Goal: Answer question/provide support: Share knowledge or assist other users

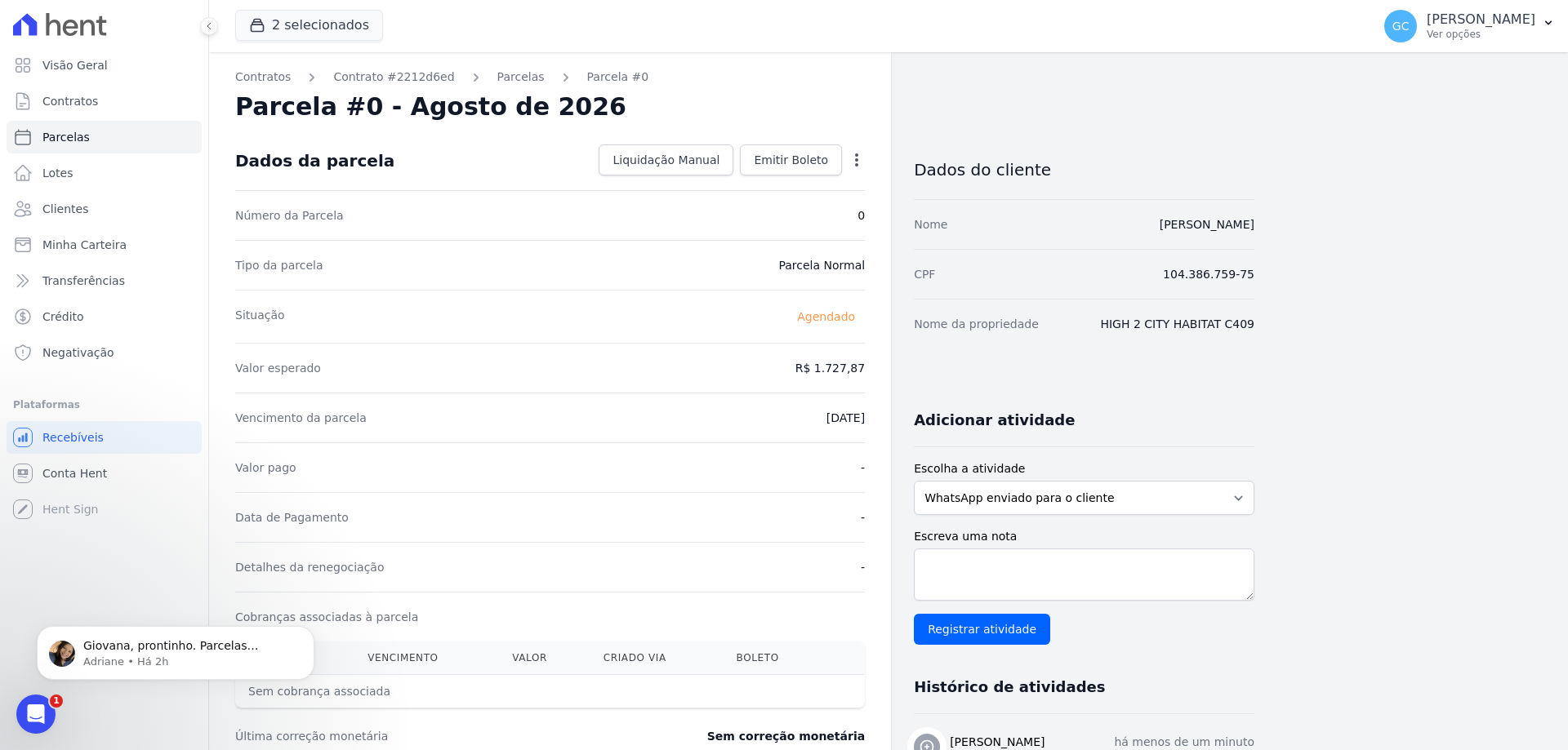
click at [9, 410] on div "Visão Geral Contratos [GEOGRAPHIC_DATA] Lotes Clientes Minha Carteira Transferê…" at bounding box center [104, 287] width 196 height 477
click at [512, 78] on link "Parcelas" at bounding box center [521, 77] width 48 height 17
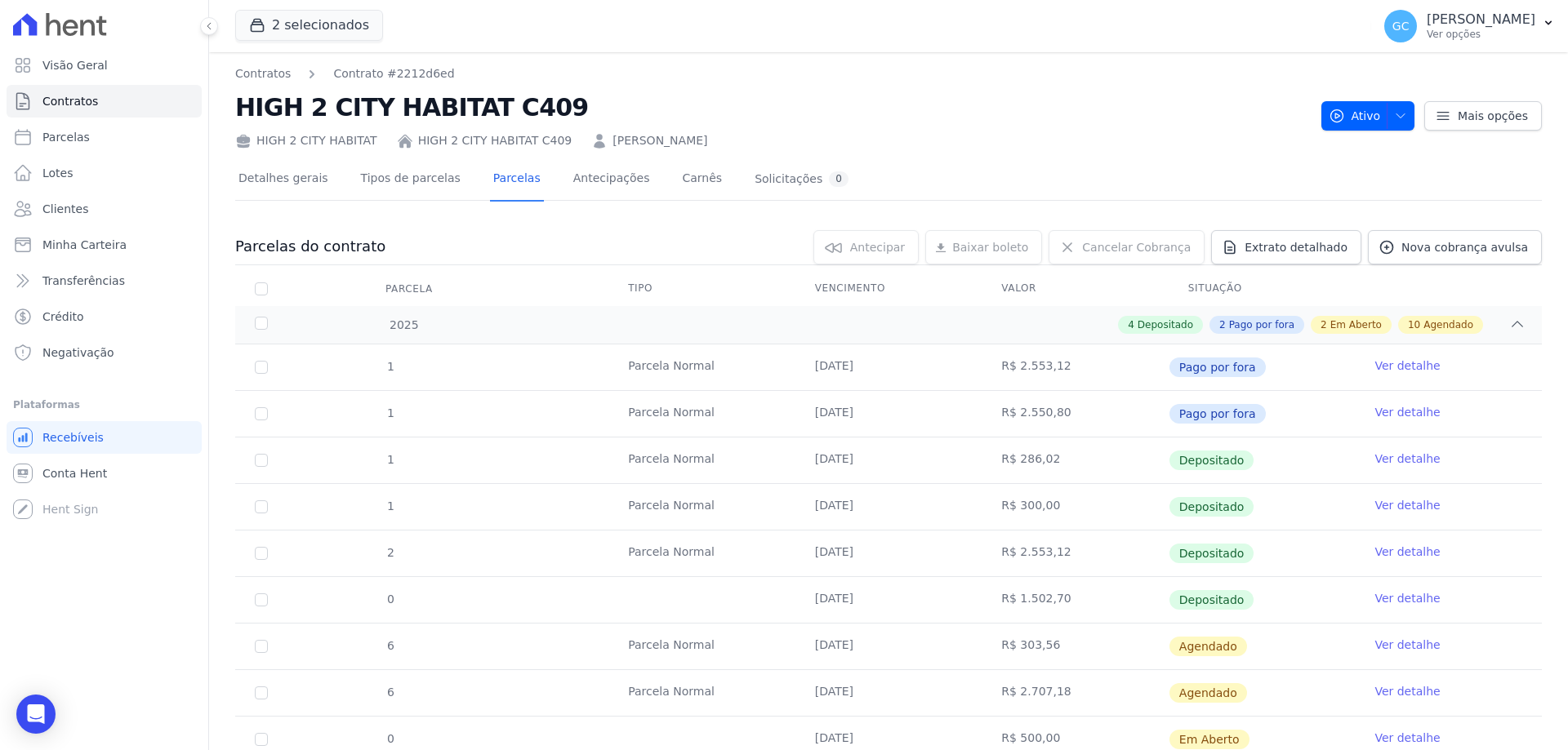
click at [451, 138] on link "HIGH 2 CITY HABITAT C409" at bounding box center [495, 140] width 154 height 17
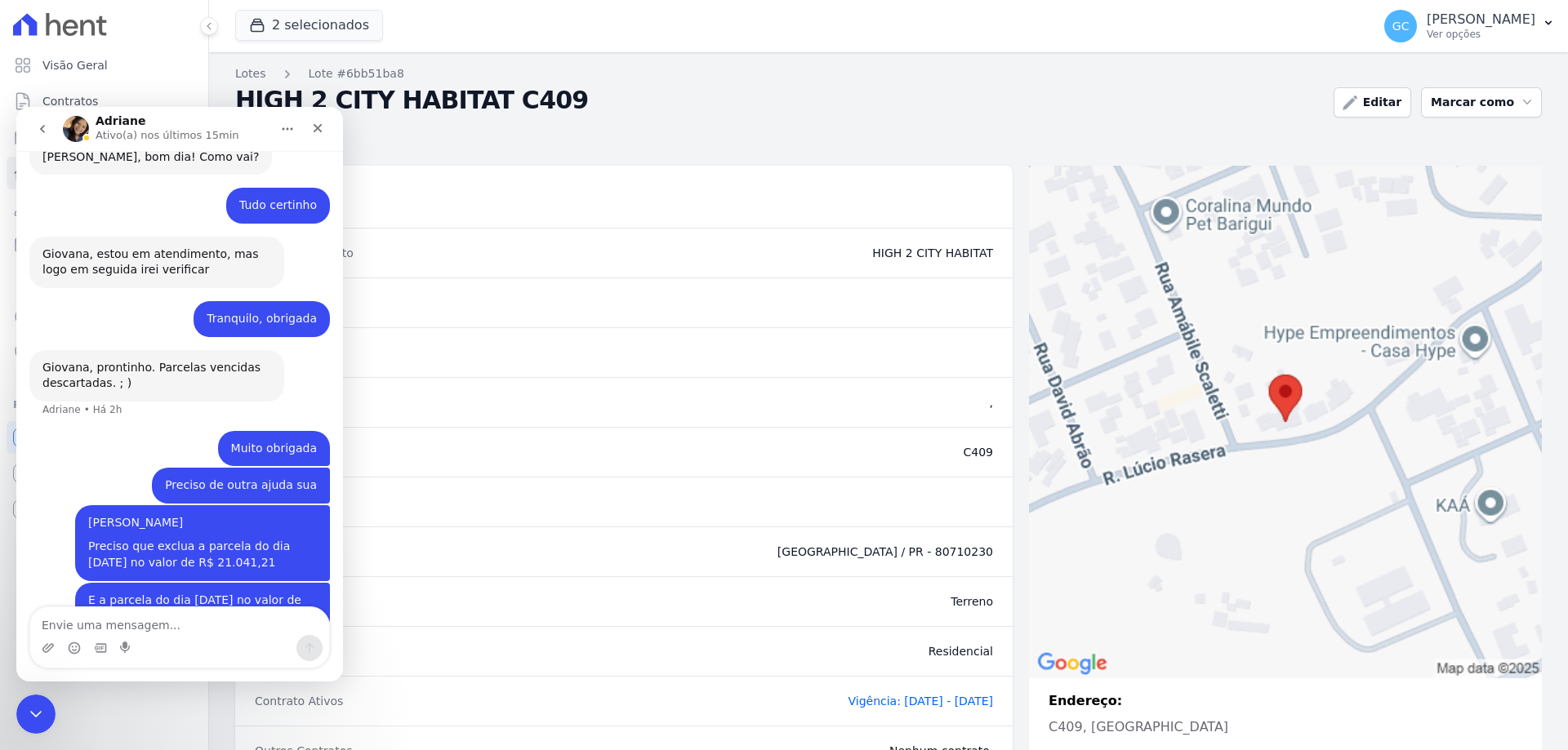
scroll to position [388, 0]
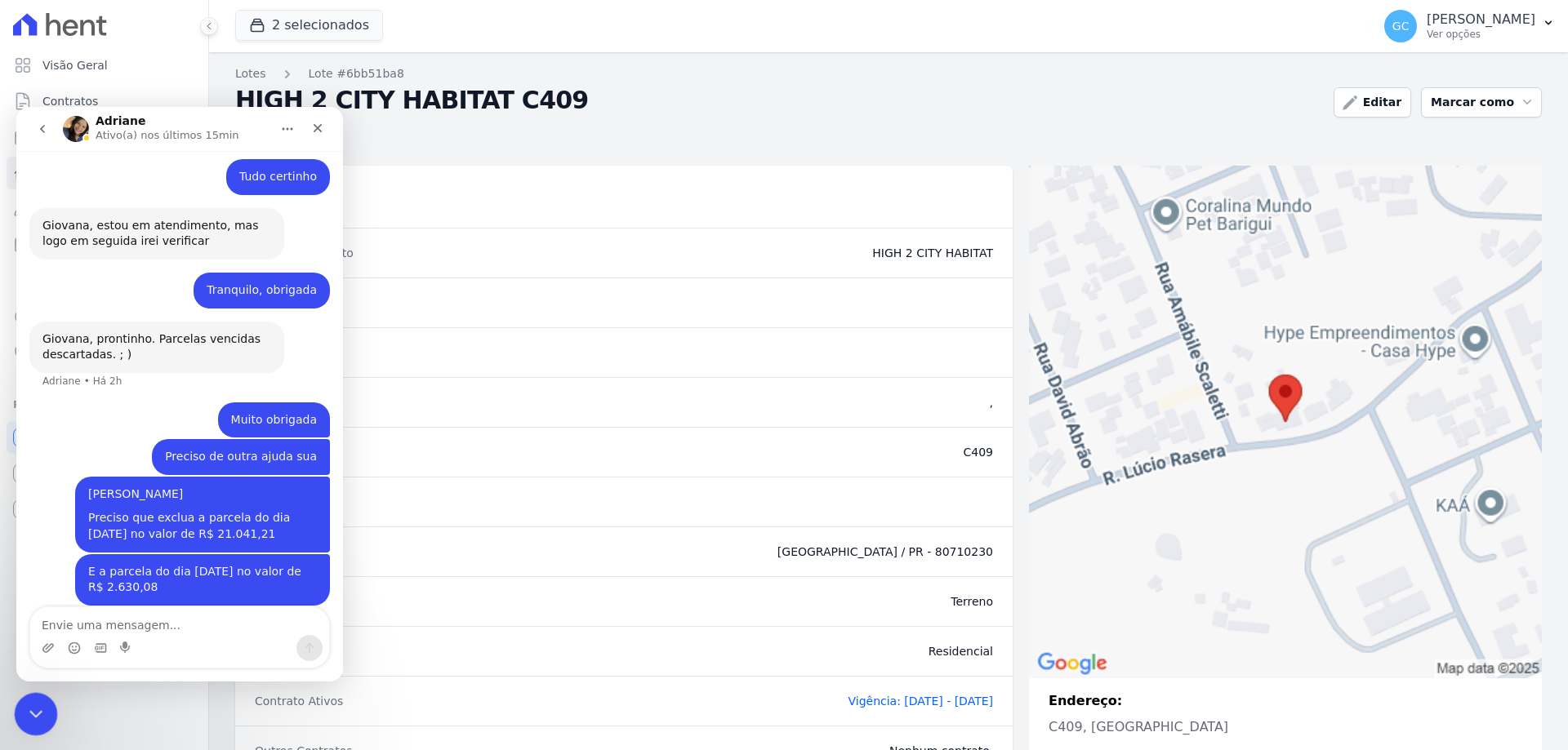
drag, startPoint x: 17, startPoint y: 708, endPoint x: 25, endPoint y: 702, distance: 10.0
click at [15, 707] on div "Encerramento do Messenger da Intercom" at bounding box center [34, 712] width 39 height 39
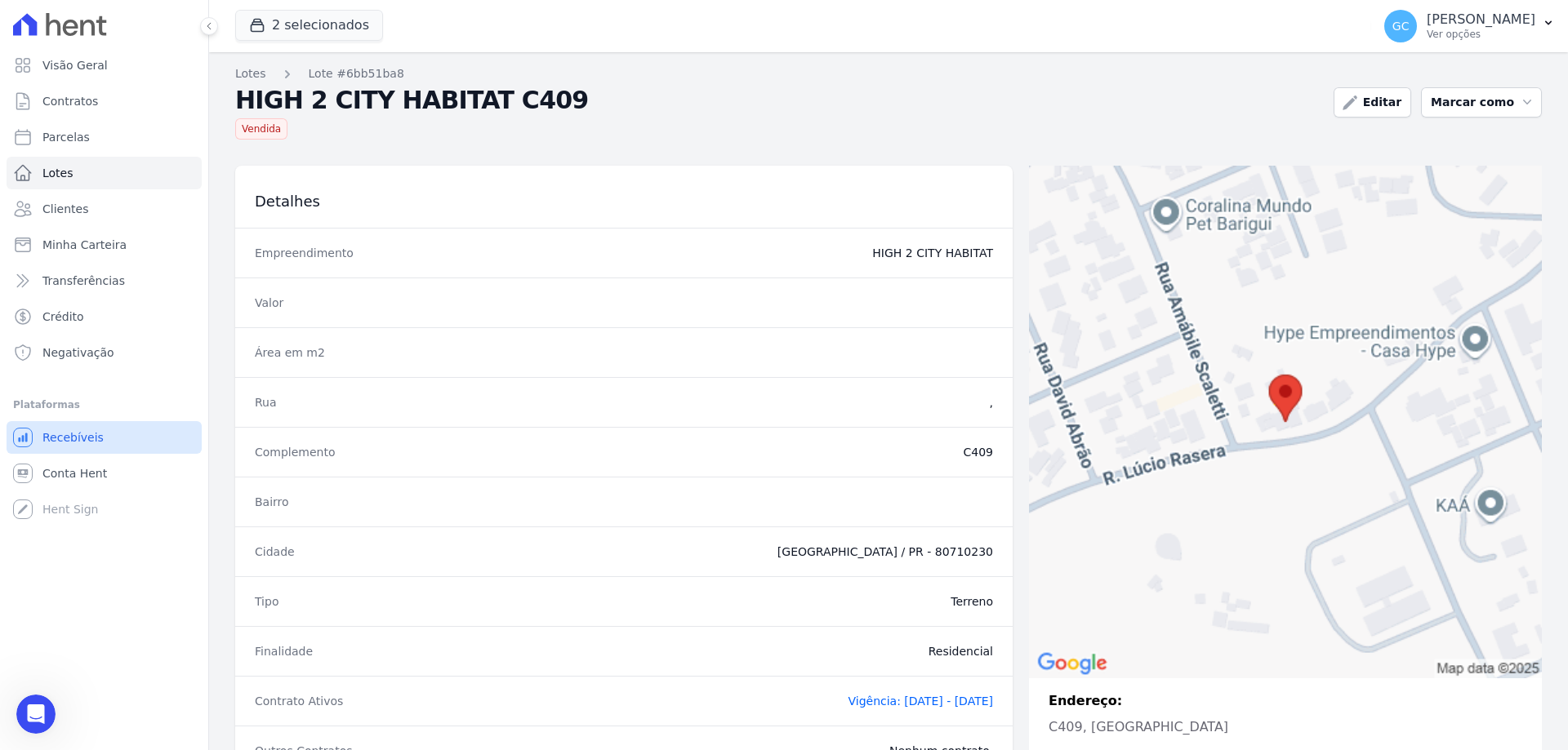
click at [100, 446] on link "Recebíveis" at bounding box center [104, 438] width 196 height 33
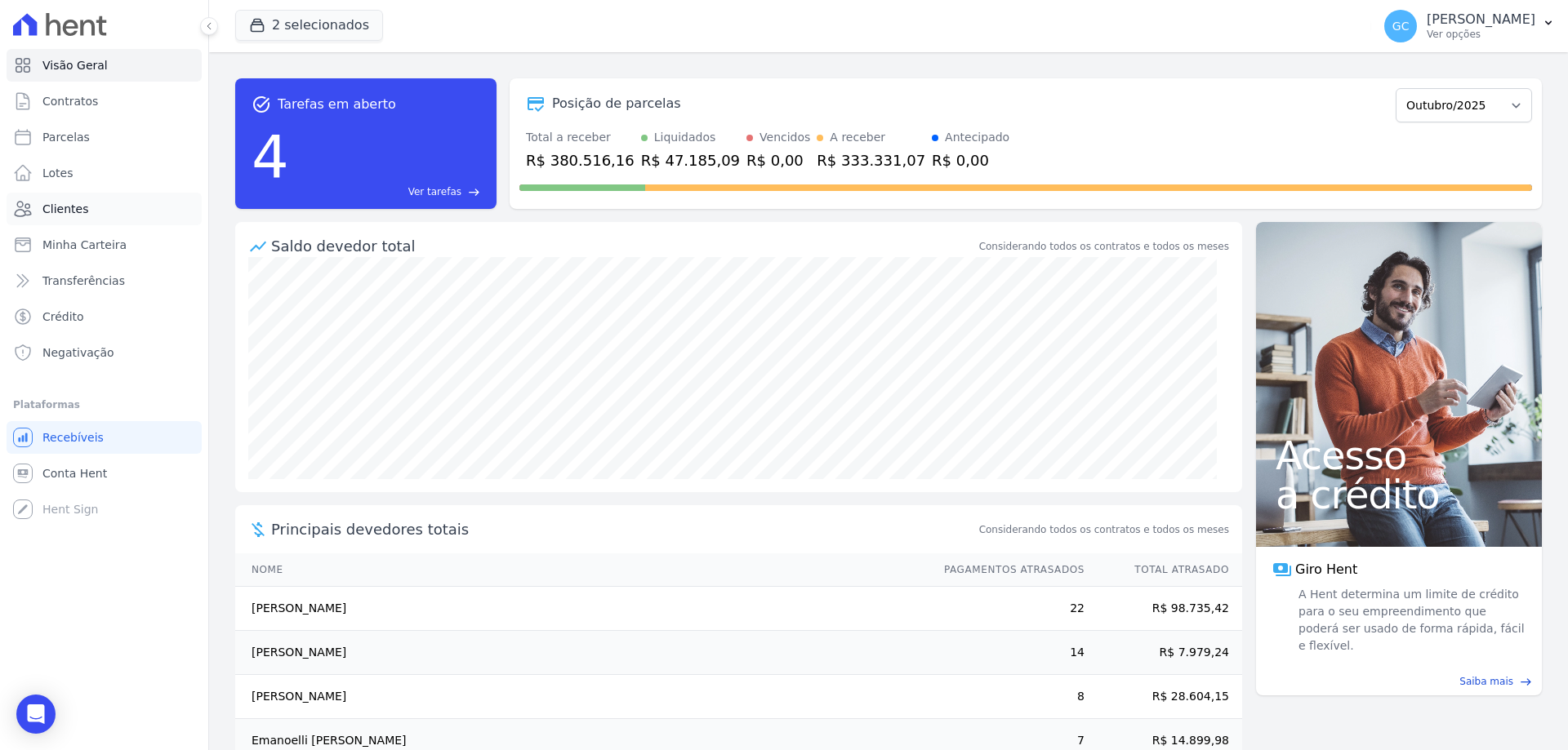
click at [86, 203] on link "Clientes" at bounding box center [104, 209] width 196 height 33
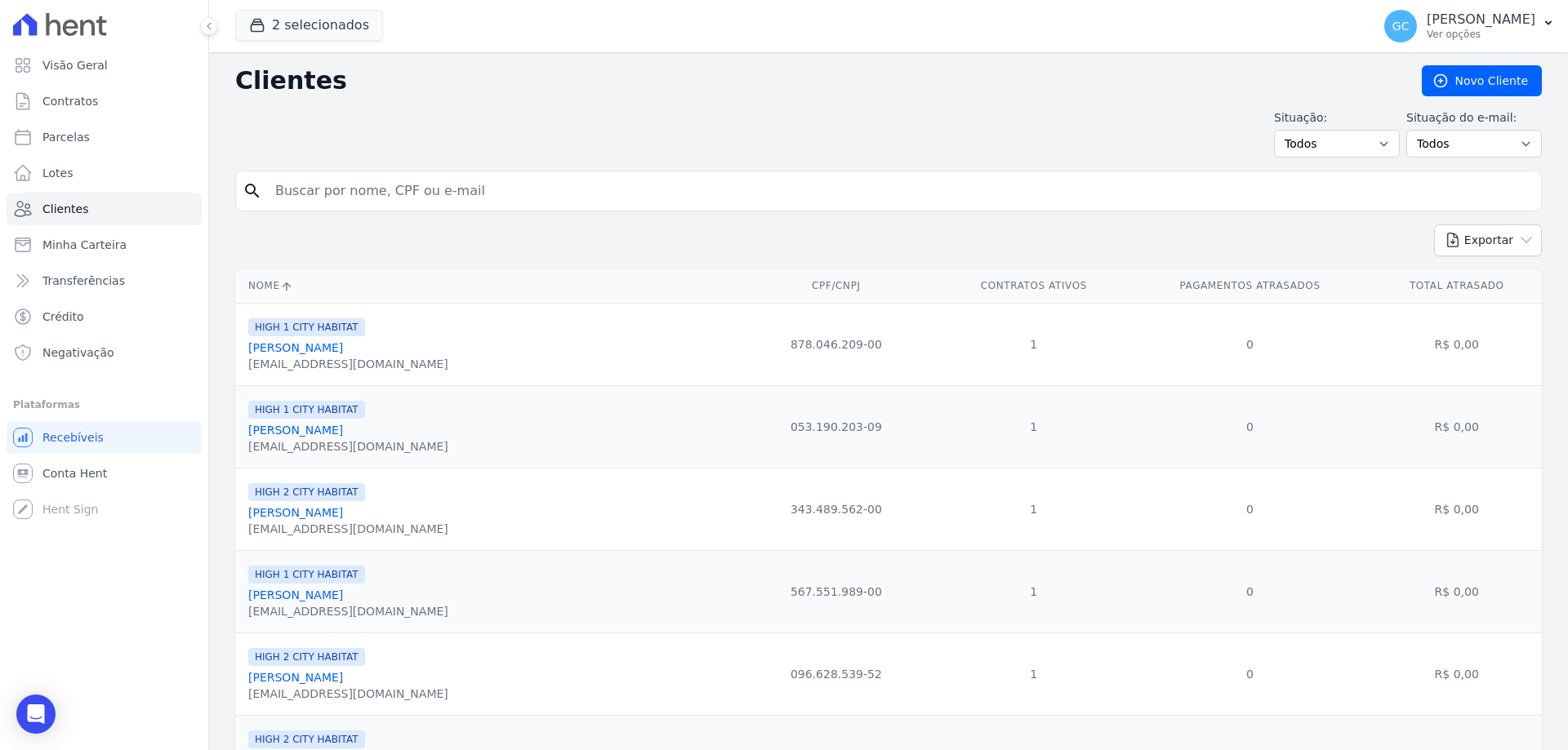
click at [336, 196] on input "search" at bounding box center [900, 191] width 1270 height 33
paste input "[DATE]"
type input "[DATE]"
drag, startPoint x: 370, startPoint y: 197, endPoint x: 128, endPoint y: 159, distance: 245.0
click at [128, 159] on div "Visão Geral Contratos Parcelas Lotes Clientes Minha Carteira Transferências Cré…" at bounding box center [784, 375] width 1568 height 750
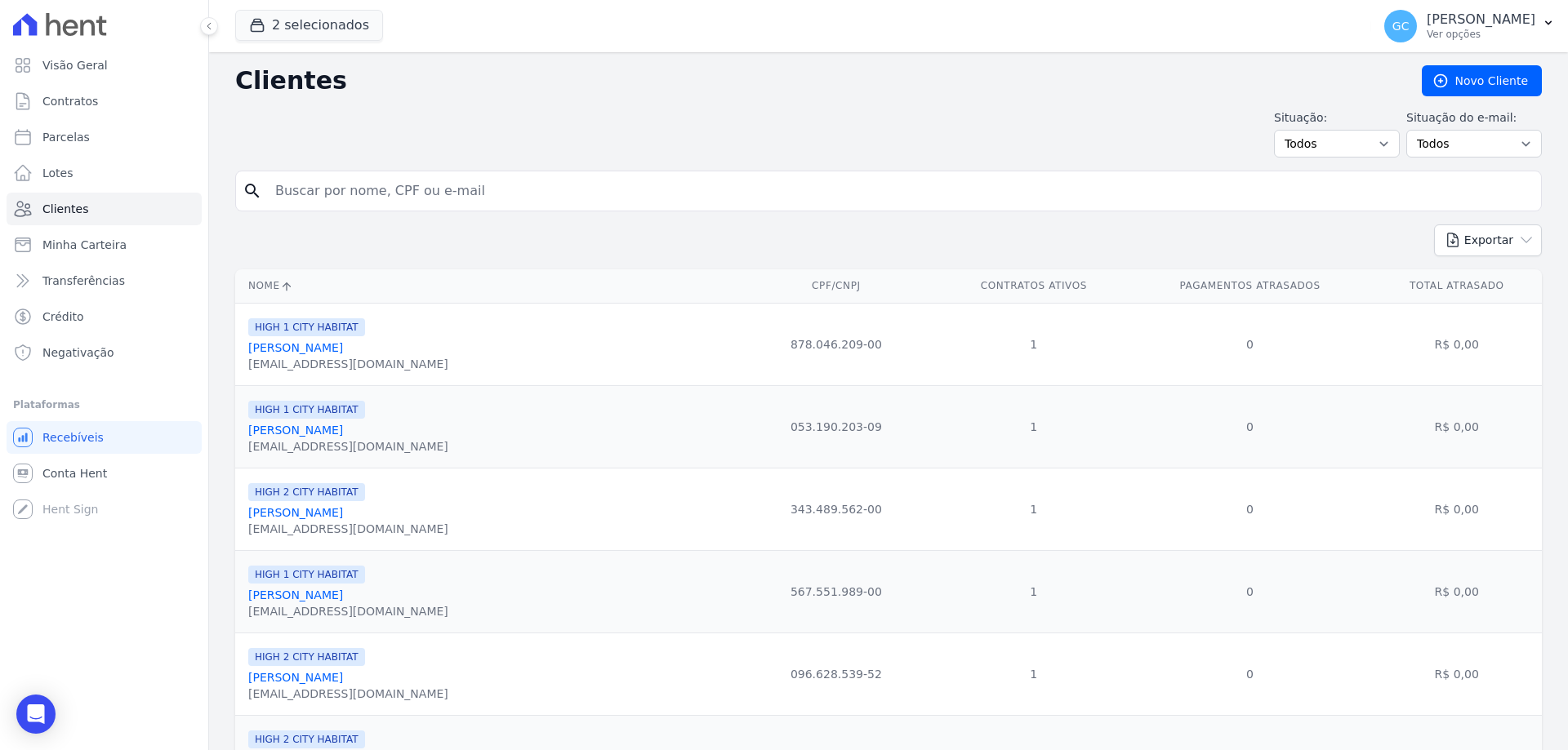
click at [374, 191] on input "search" at bounding box center [900, 191] width 1270 height 33
type input "victor claber laur"
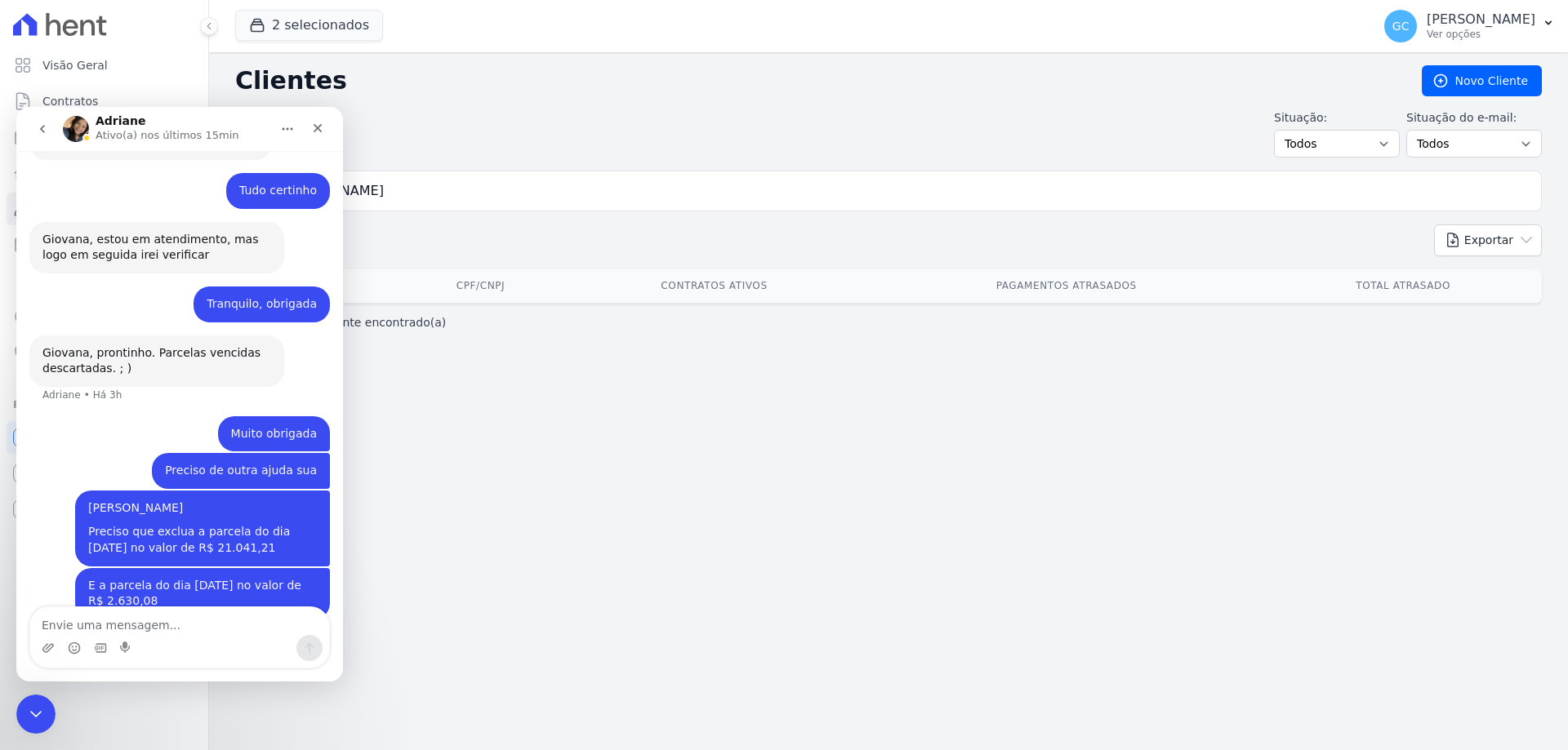
scroll to position [388, 0]
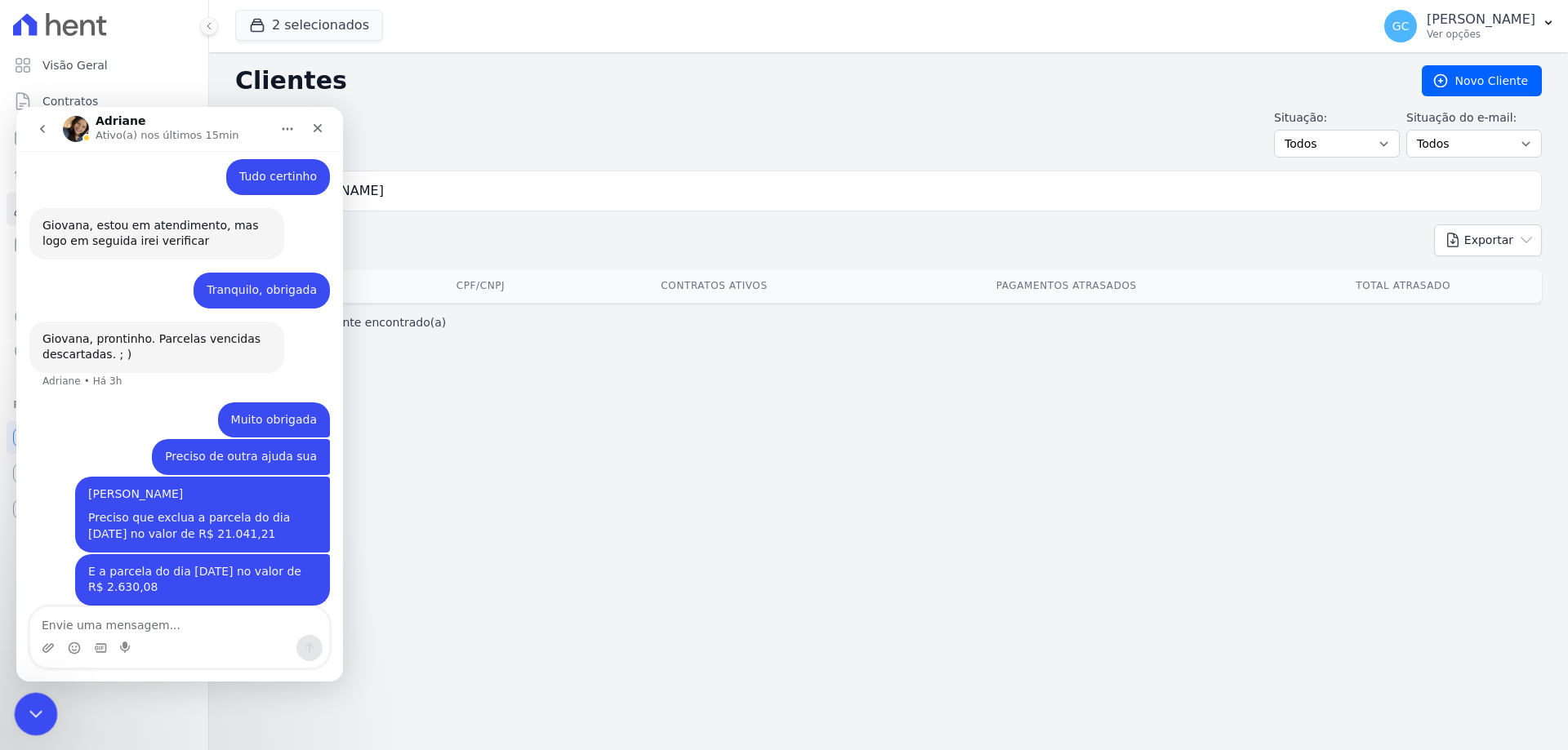
click at [31, 706] on icon "Encerramento do Messenger da Intercom" at bounding box center [33, 712] width 20 height 20
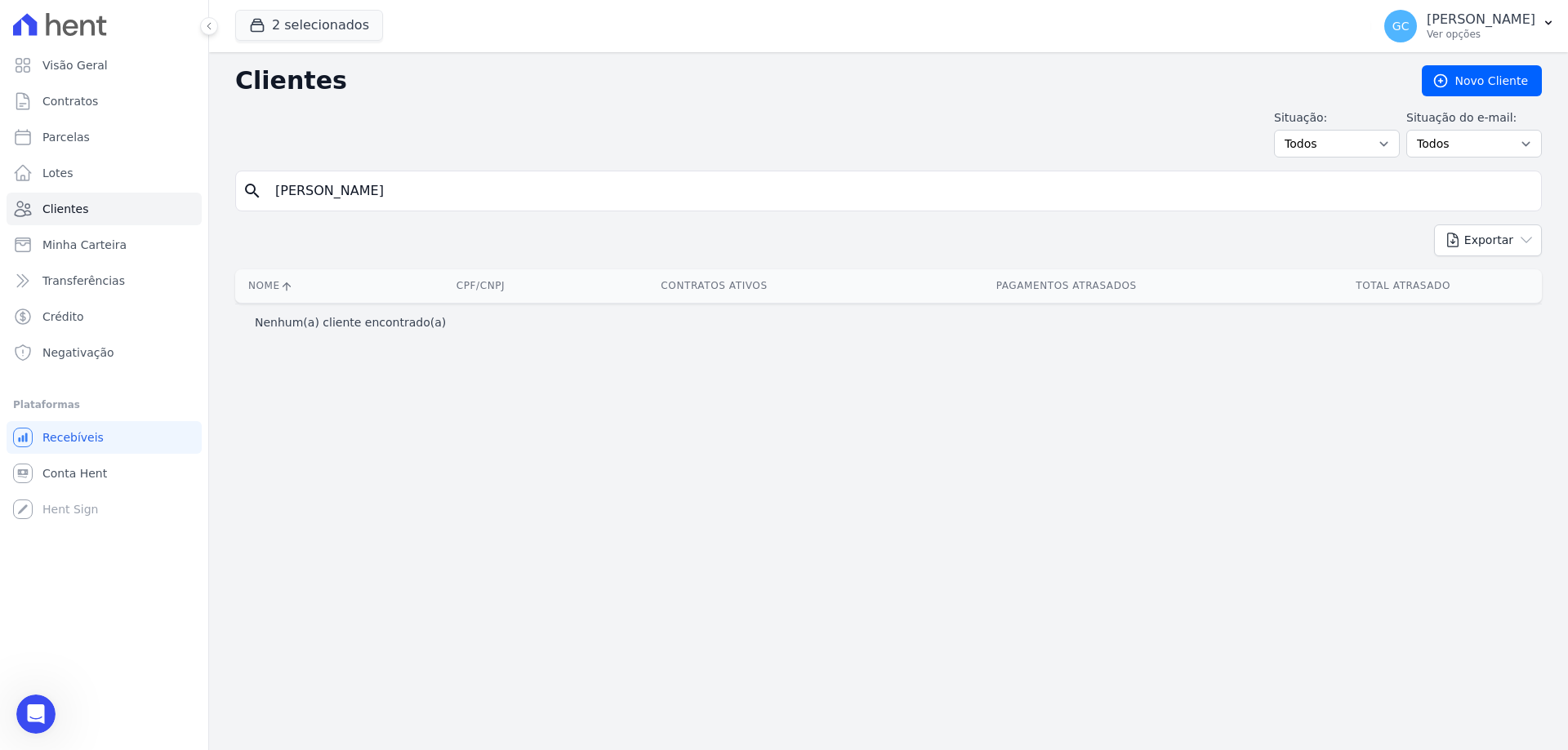
click at [396, 194] on input "victor claber laur" at bounding box center [900, 191] width 1270 height 33
click at [531, 200] on input "victor cleber" at bounding box center [900, 191] width 1270 height 33
type input "victor cleber"
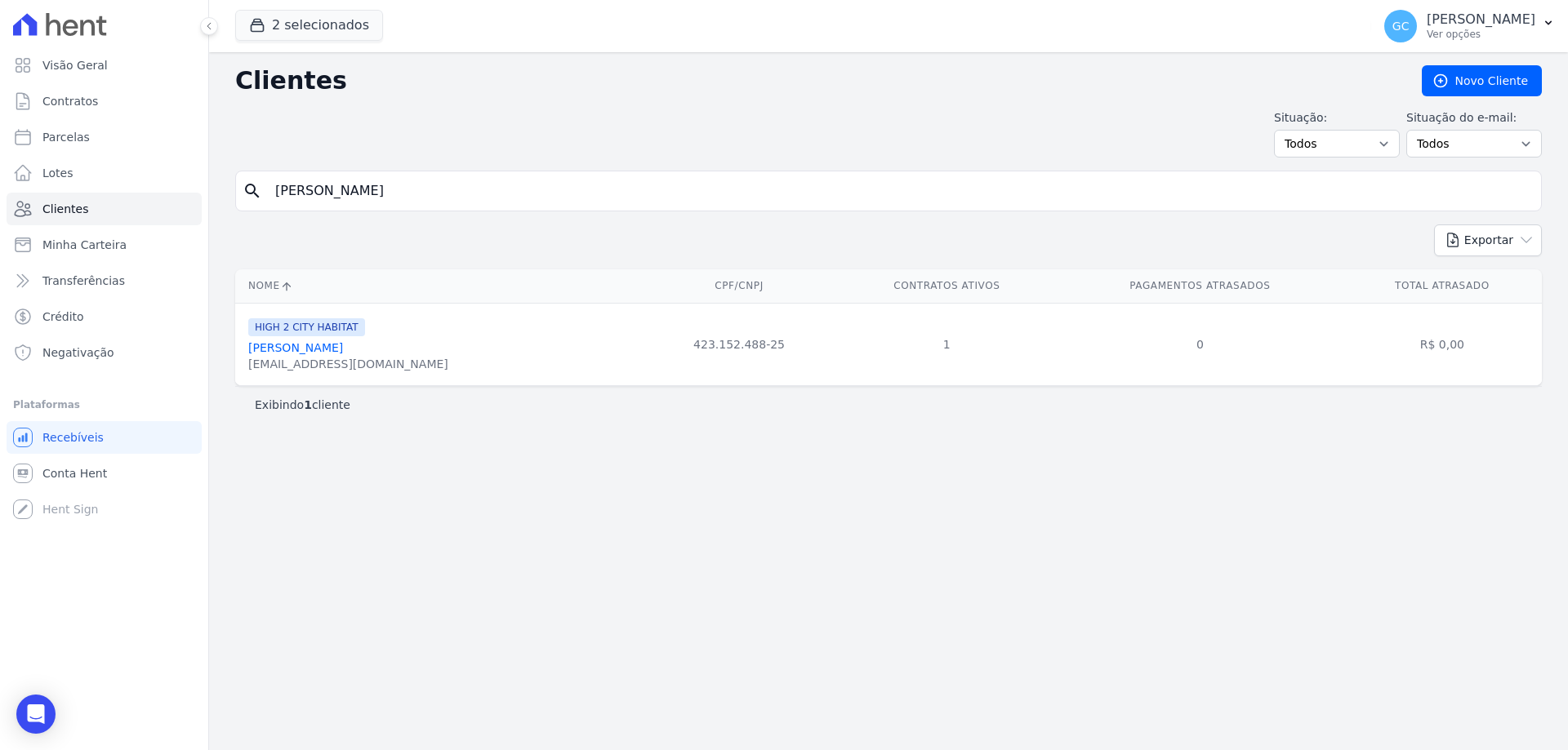
click at [323, 351] on link "[PERSON_NAME]" at bounding box center [295, 348] width 94 height 13
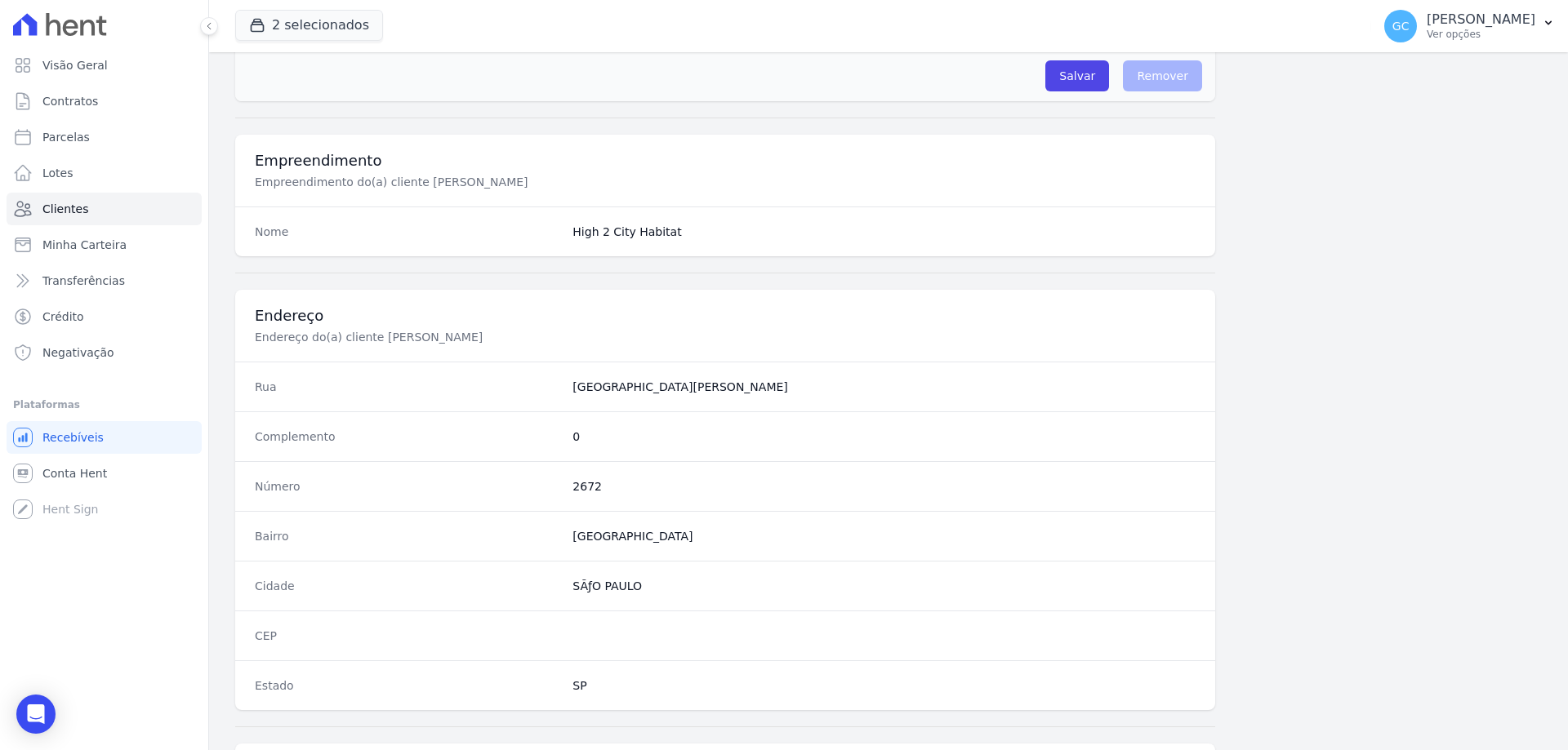
scroll to position [777, 0]
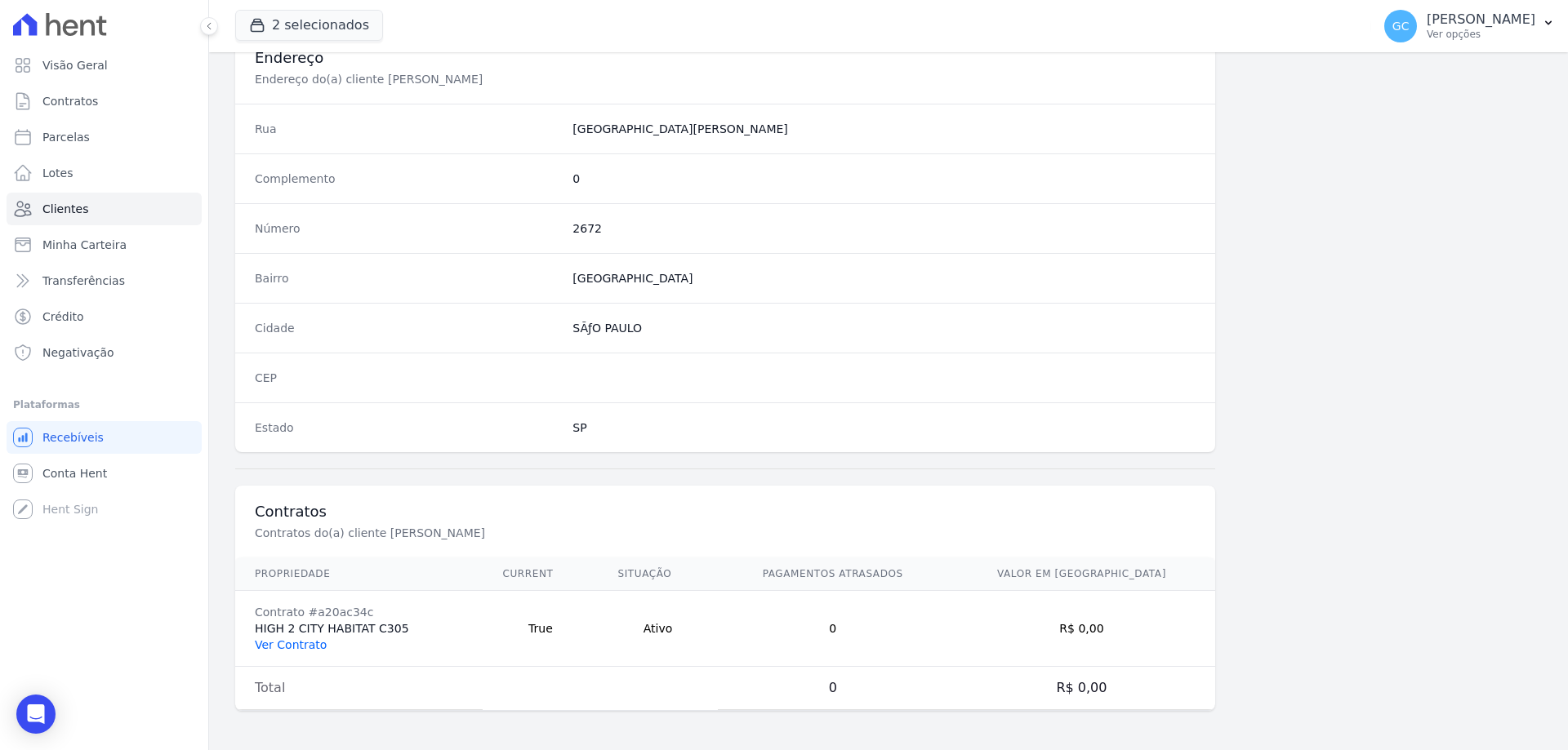
click at [305, 647] on link "Ver Contrato" at bounding box center [290, 645] width 72 height 13
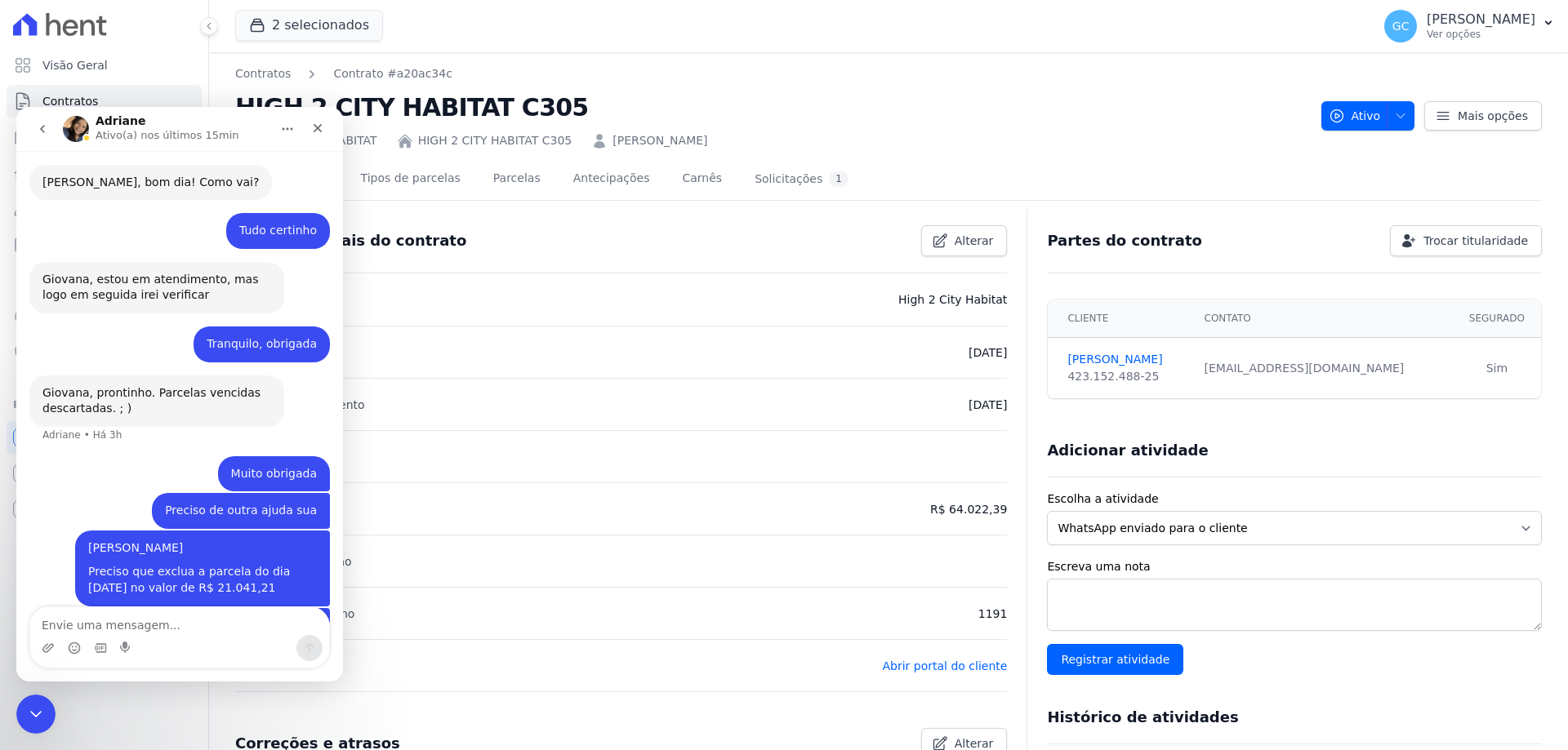
scroll to position [388, 0]
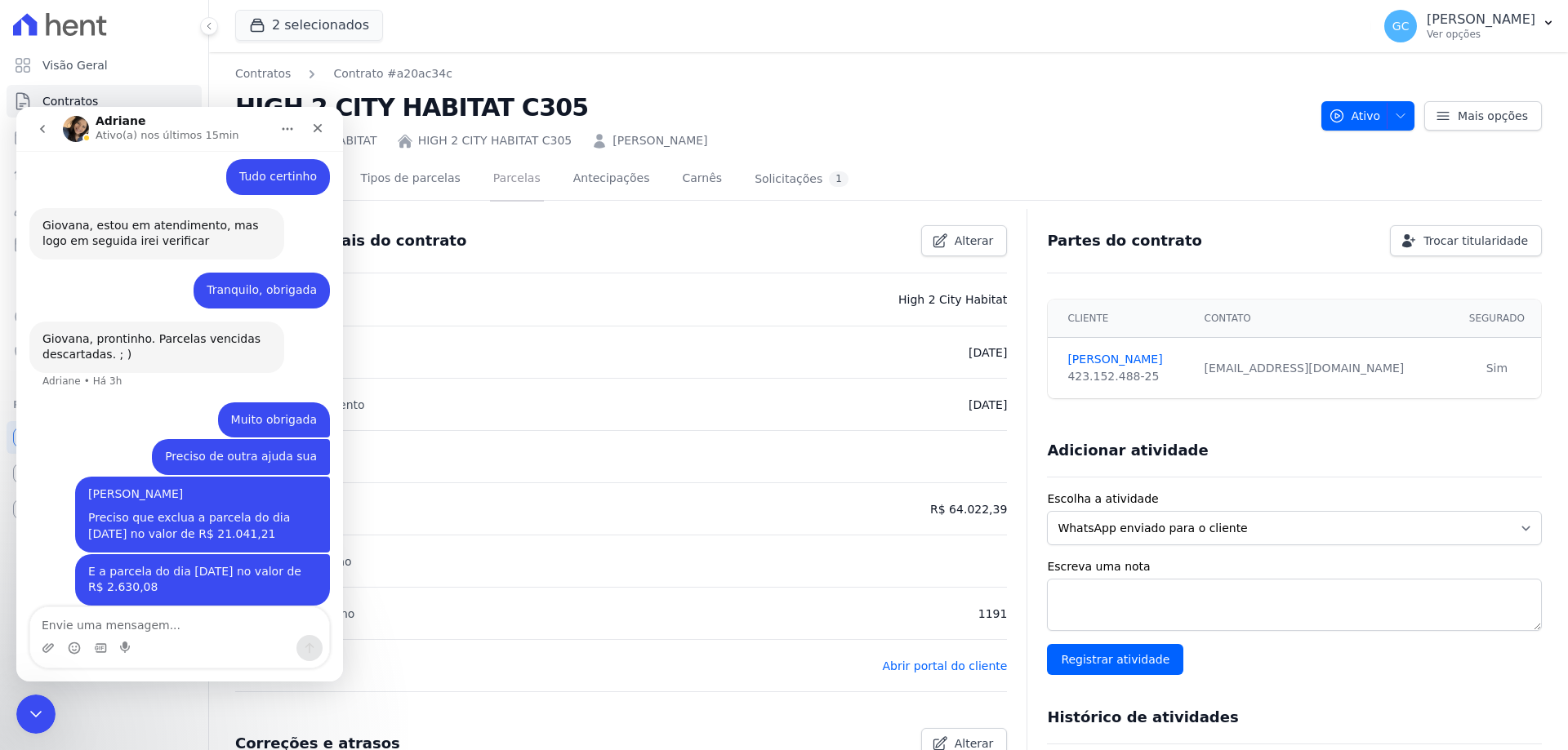
click at [505, 179] on link "Parcelas" at bounding box center [517, 180] width 54 height 43
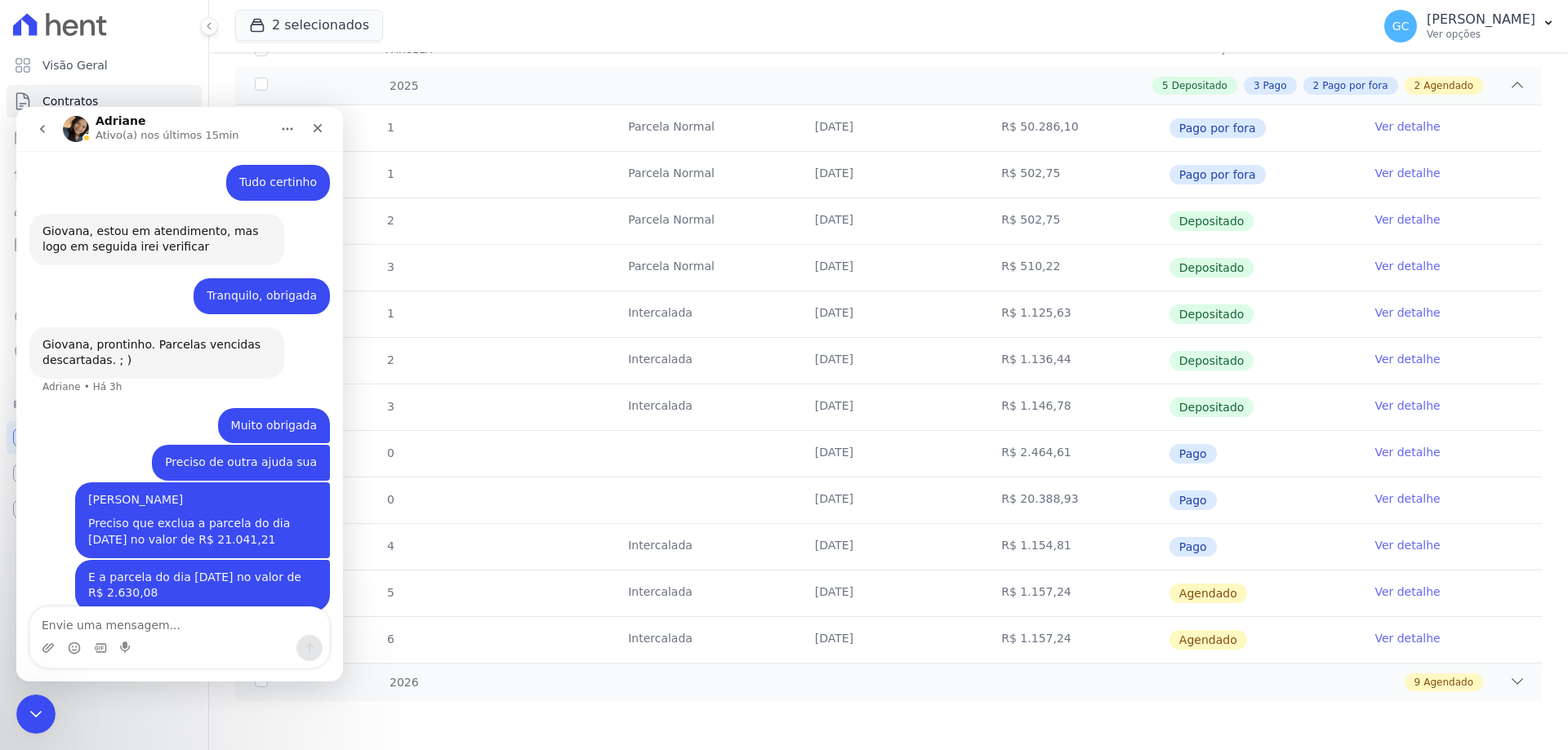
scroll to position [388, 0]
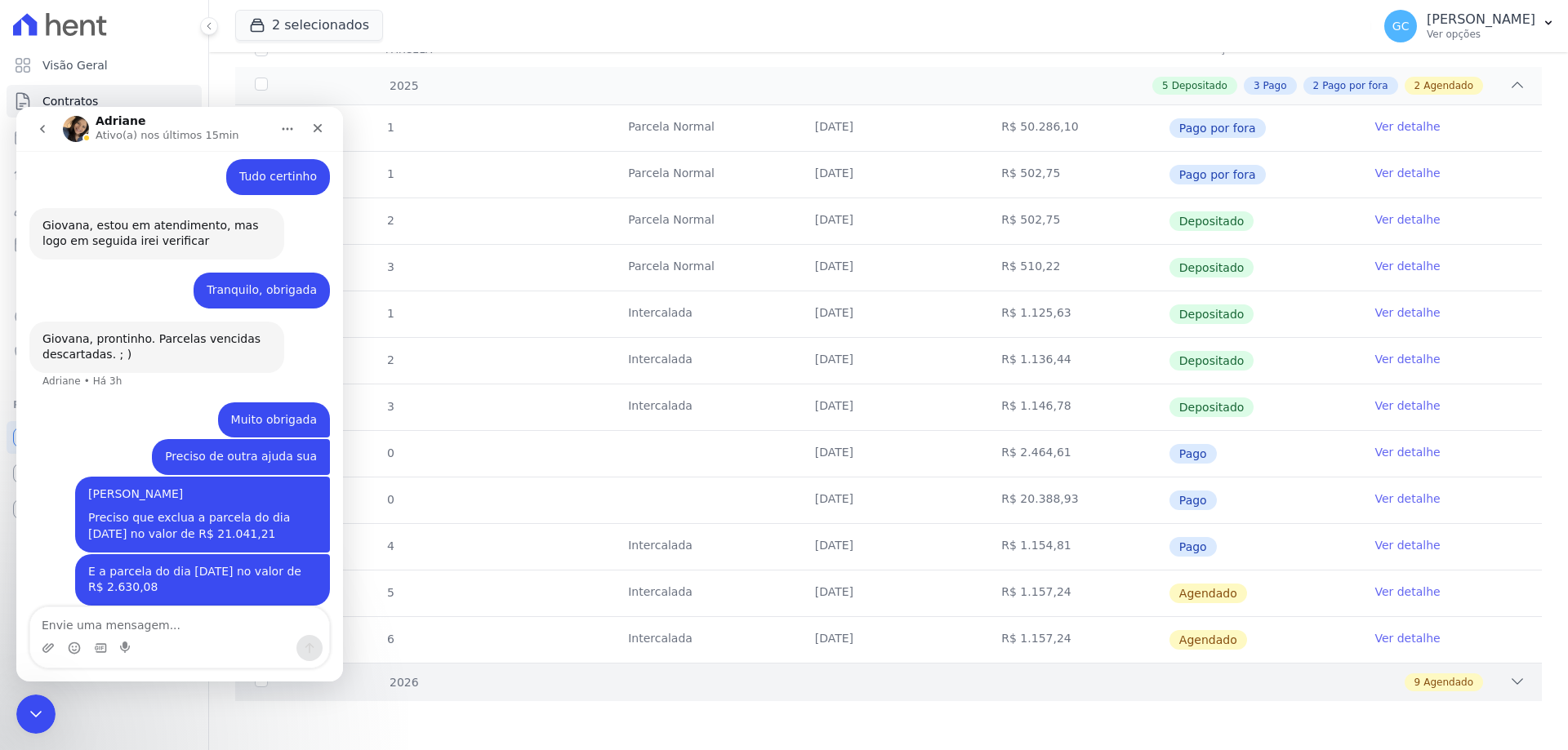
click at [1510, 685] on icon at bounding box center [1517, 681] width 16 height 16
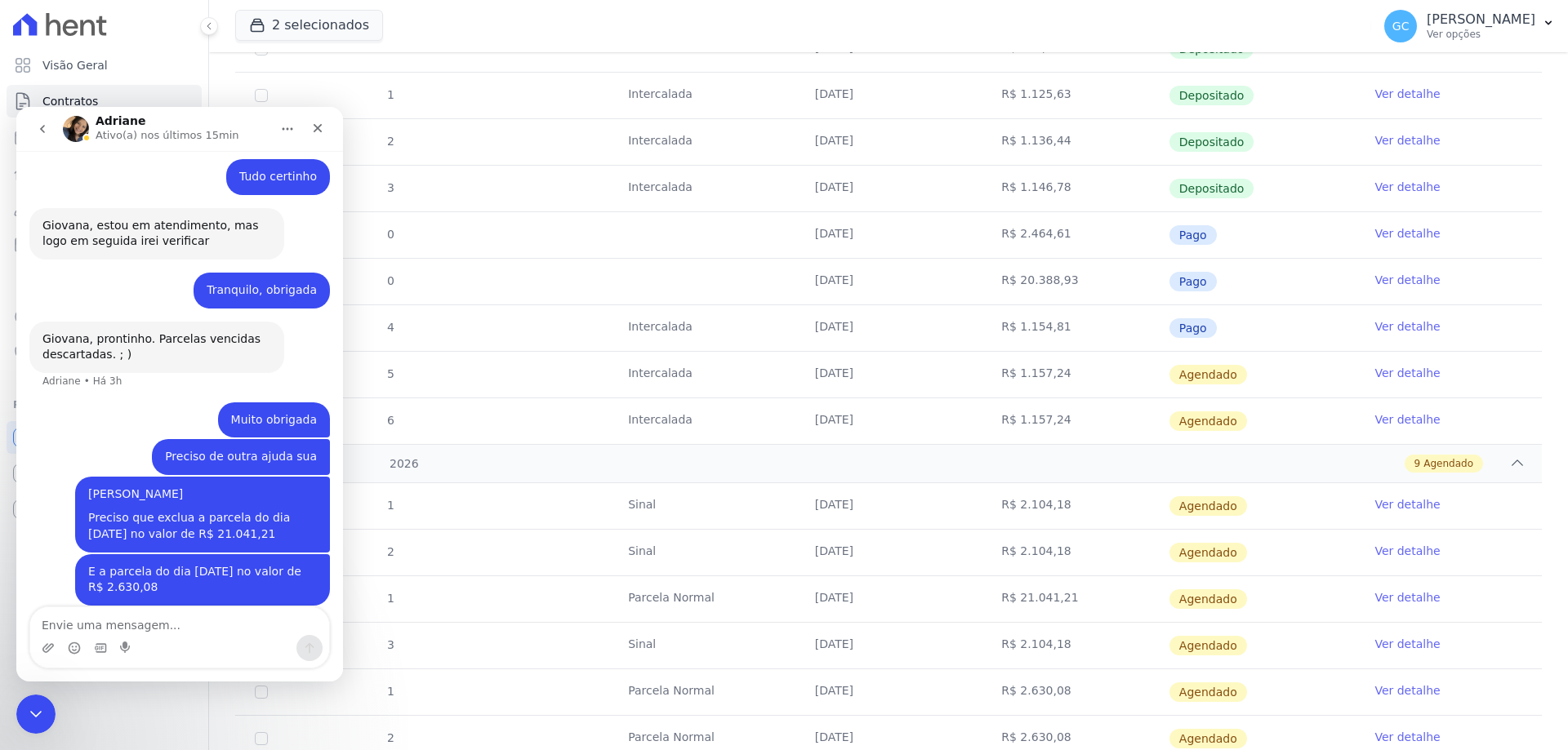
scroll to position [658, 0]
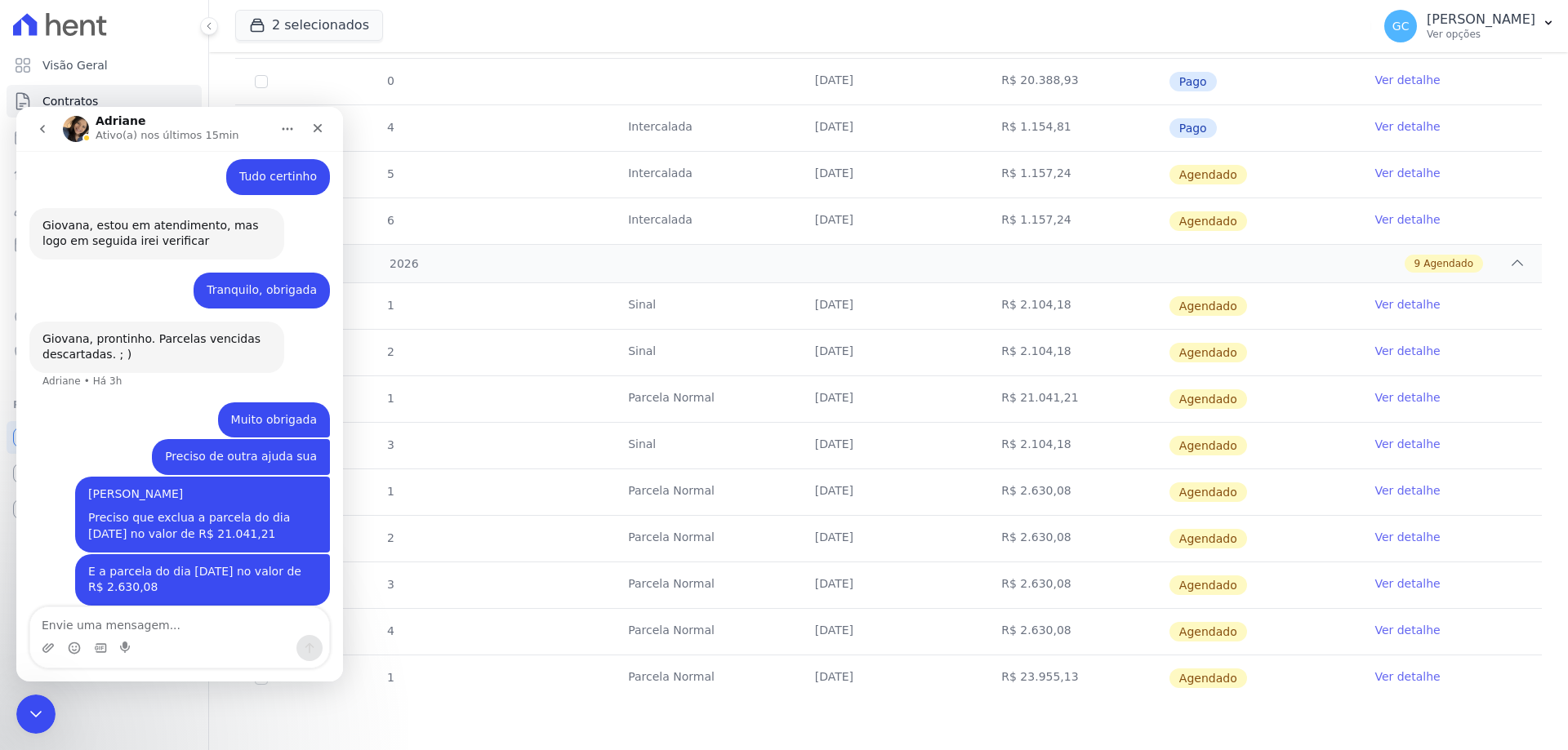
drag, startPoint x: 1059, startPoint y: 397, endPoint x: 1011, endPoint y: 401, distance: 48.2
click at [1011, 401] on td "R$ 21.041,21" at bounding box center [1075, 399] width 187 height 46
copy td "21.041,21"
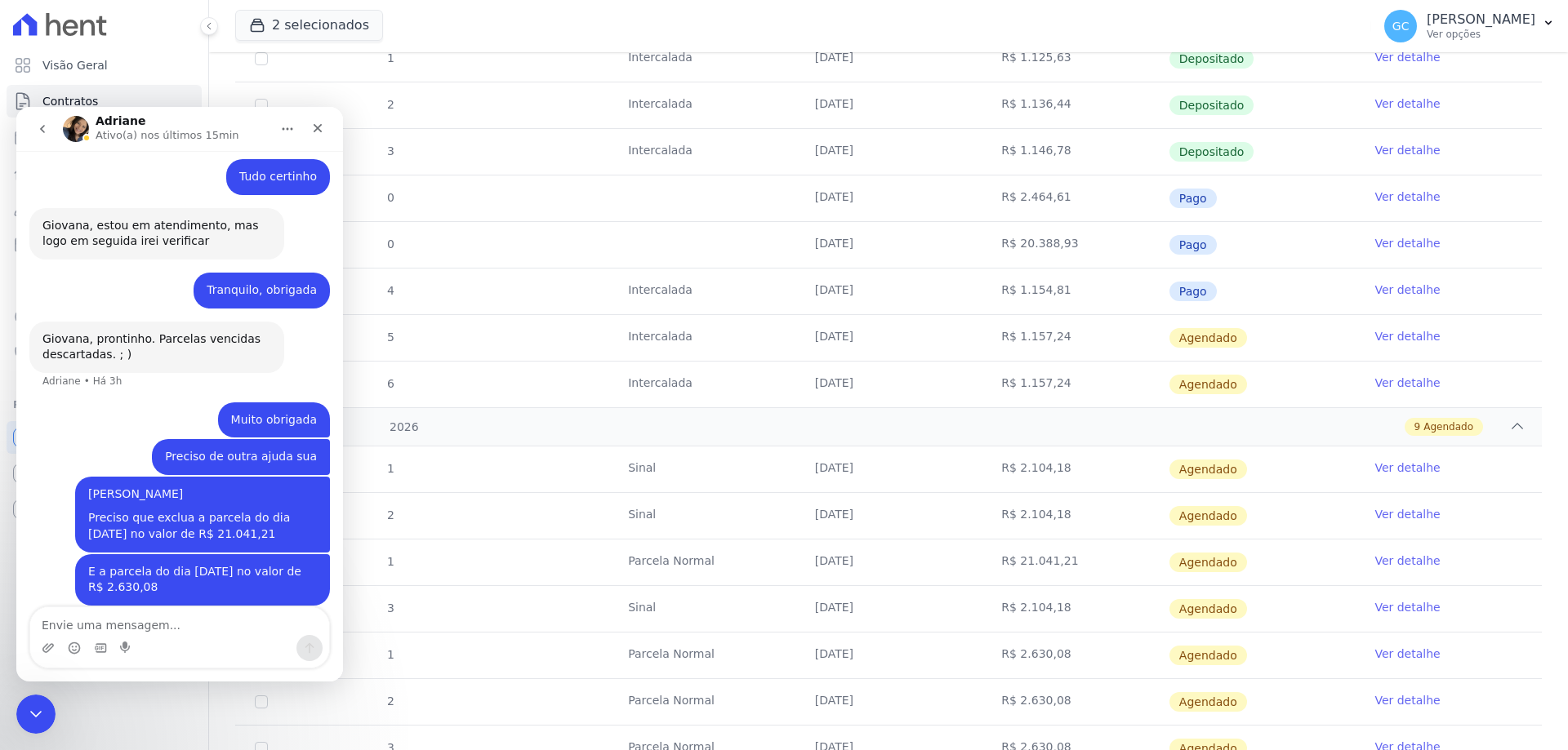
click at [1377, 238] on link "Ver detalhe" at bounding box center [1407, 242] width 65 height 16
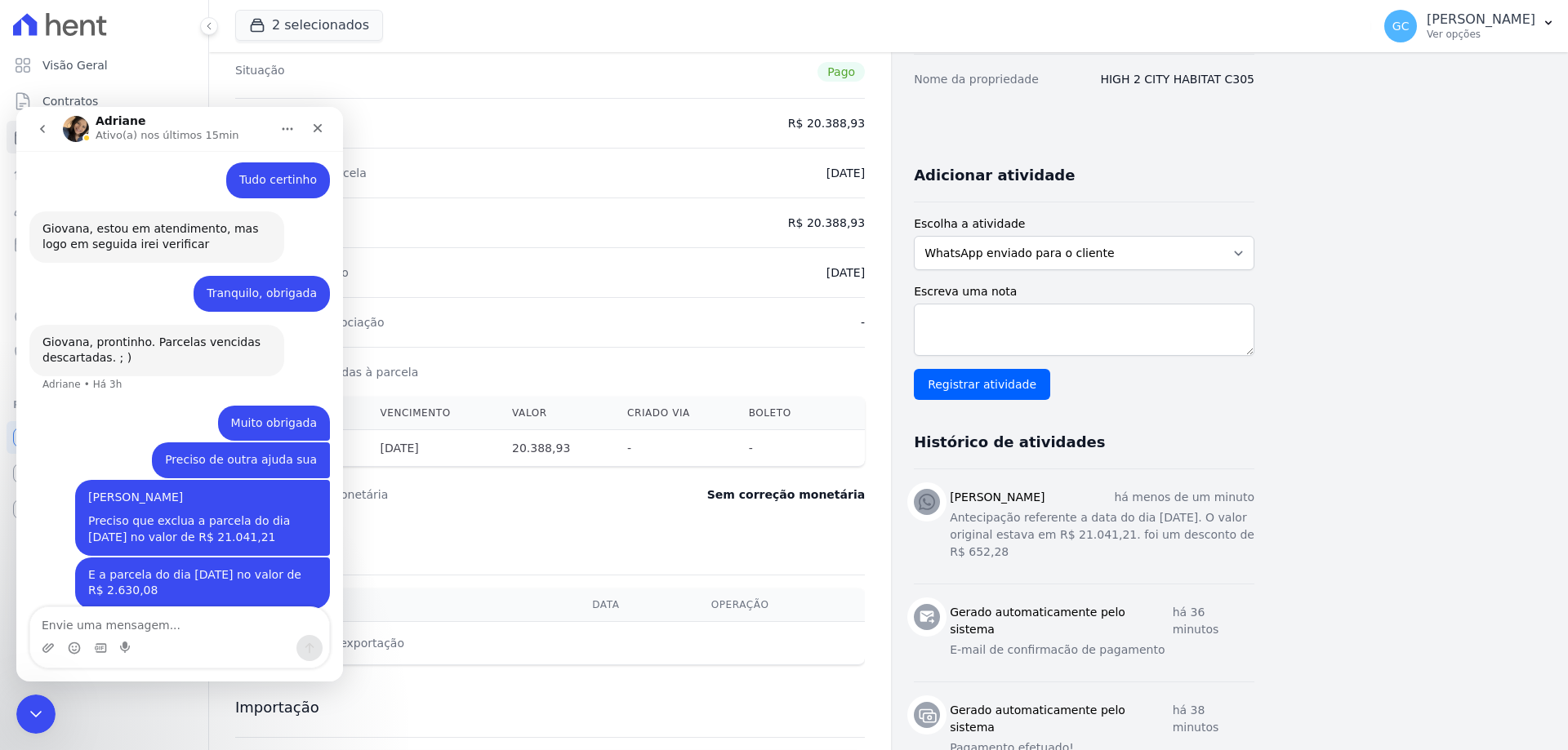
scroll to position [388, 0]
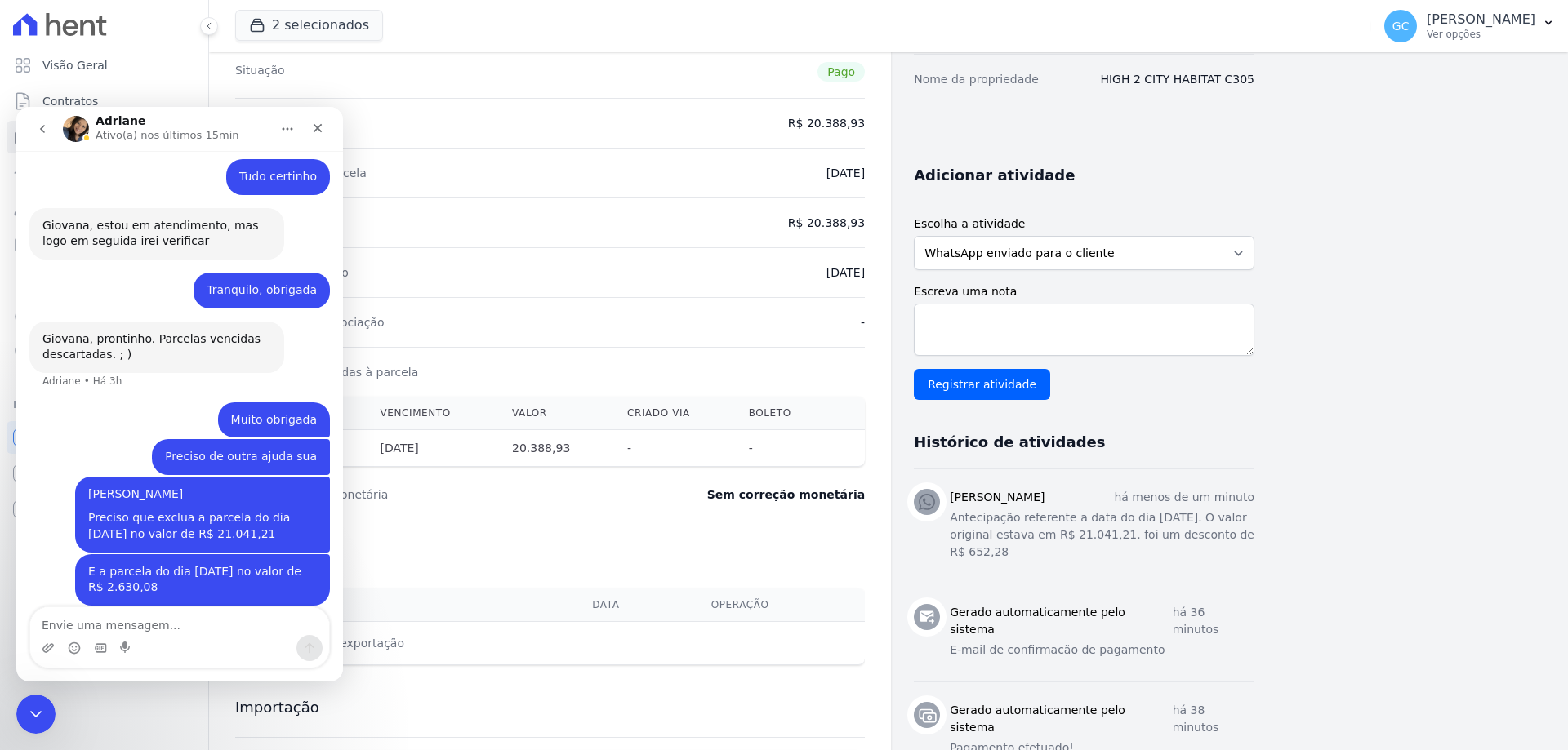
drag, startPoint x: 964, startPoint y: 550, endPoint x: 944, endPoint y: 522, distance: 34.4
click at [944, 522] on div "Giovana Cesário Cavichiollo há menos de um minuto Antecipação referente a data …" at bounding box center [1084, 526] width 341 height 75
copy p "Antecipação referente a data do dia [DATE]. O valor original estava em R$ 21.04…"
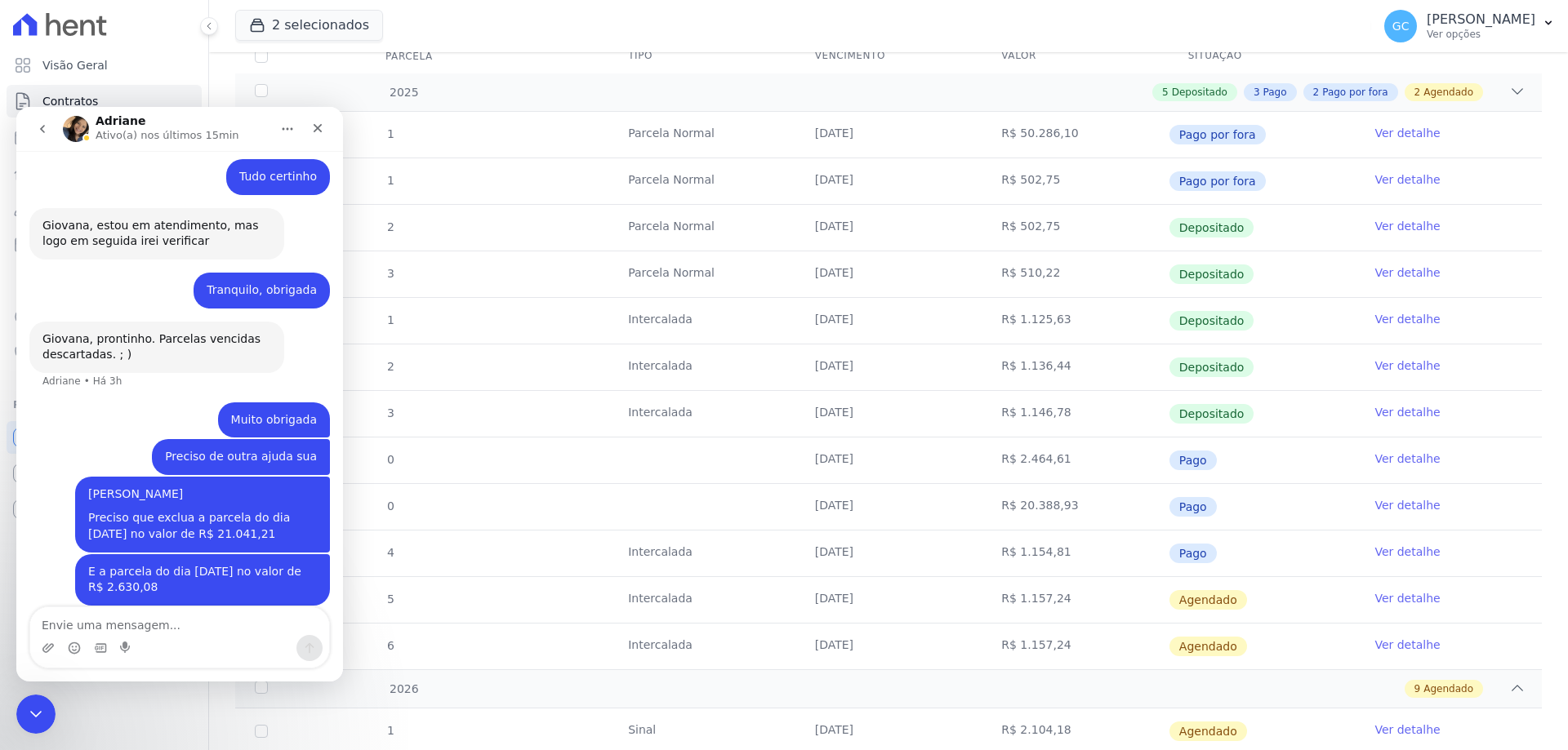
scroll to position [490, 0]
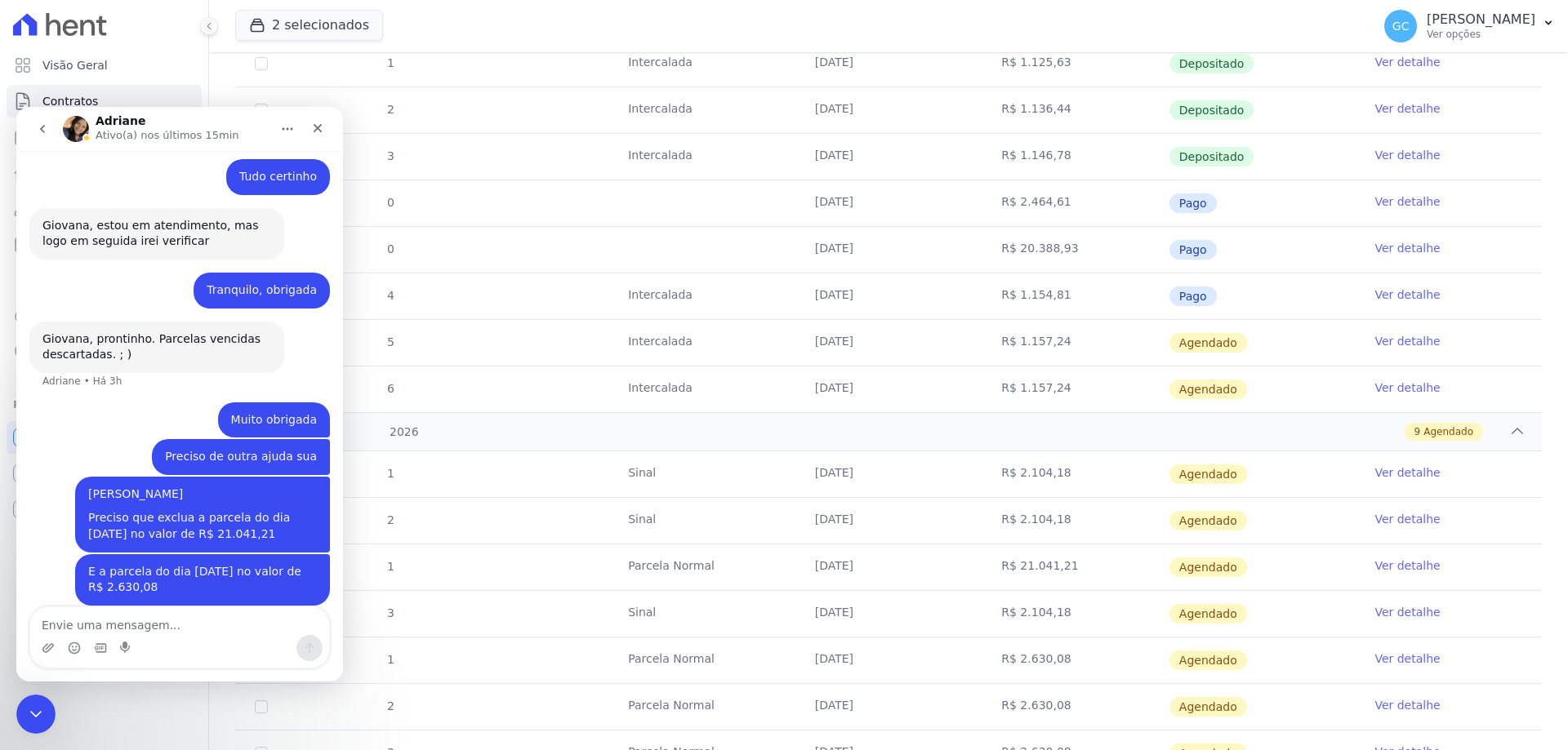
click at [1411, 209] on link "Ver detalhe" at bounding box center [1407, 201] width 65 height 16
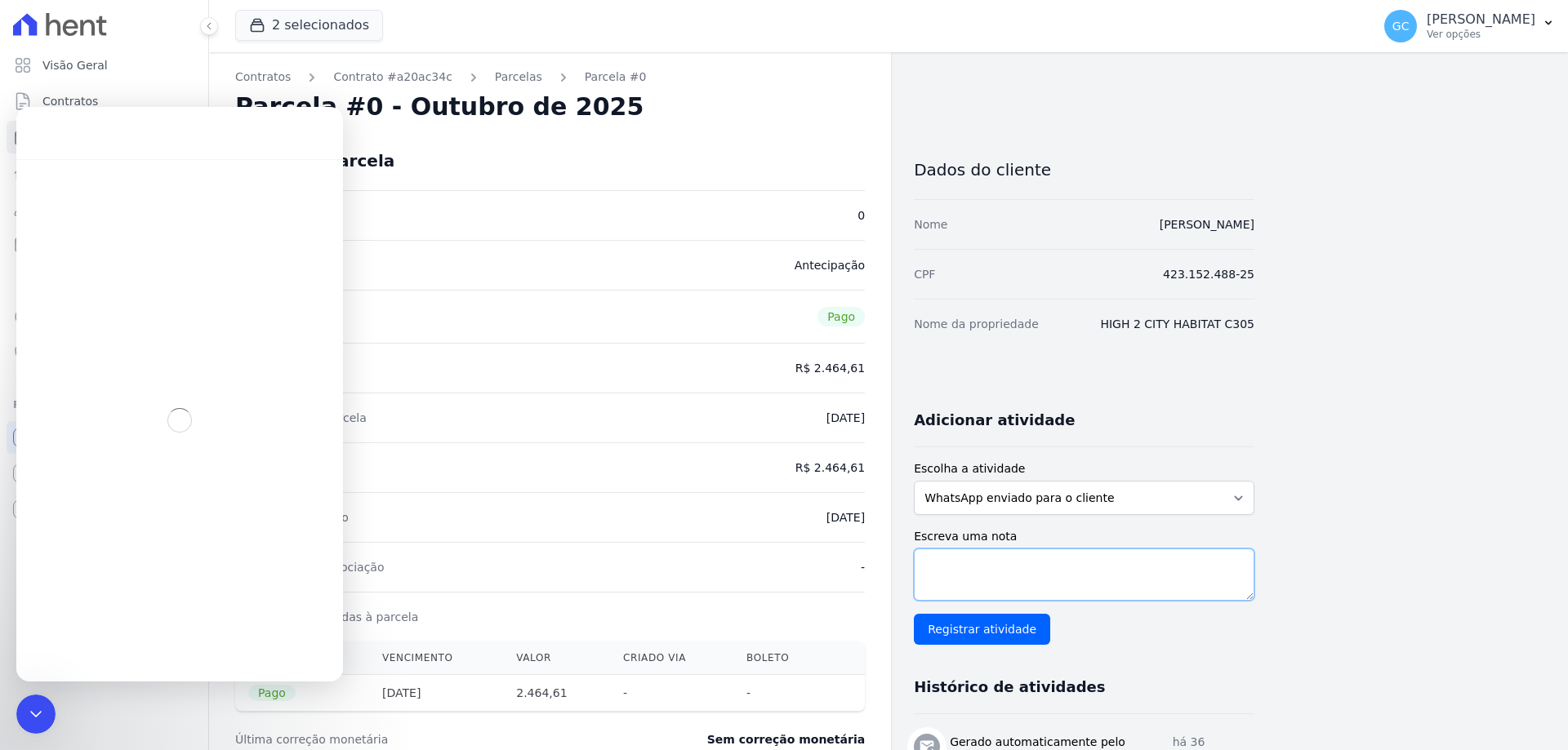
click at [1001, 560] on textarea "Escreva uma nota" at bounding box center [1084, 575] width 341 height 52
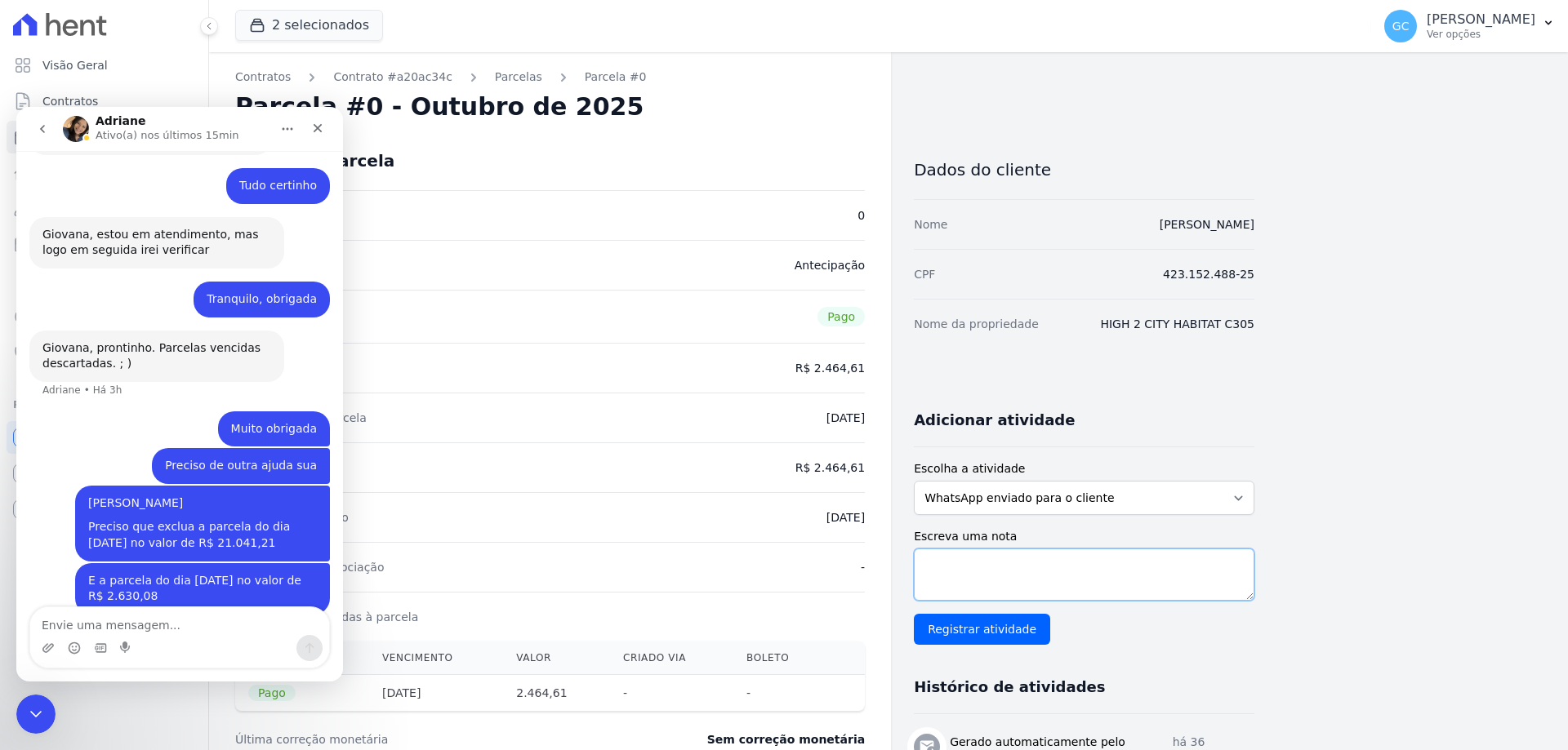
paste textarea "Antecipação referente a data do dia [DATE]. O valor original estava em R$ 21.04…"
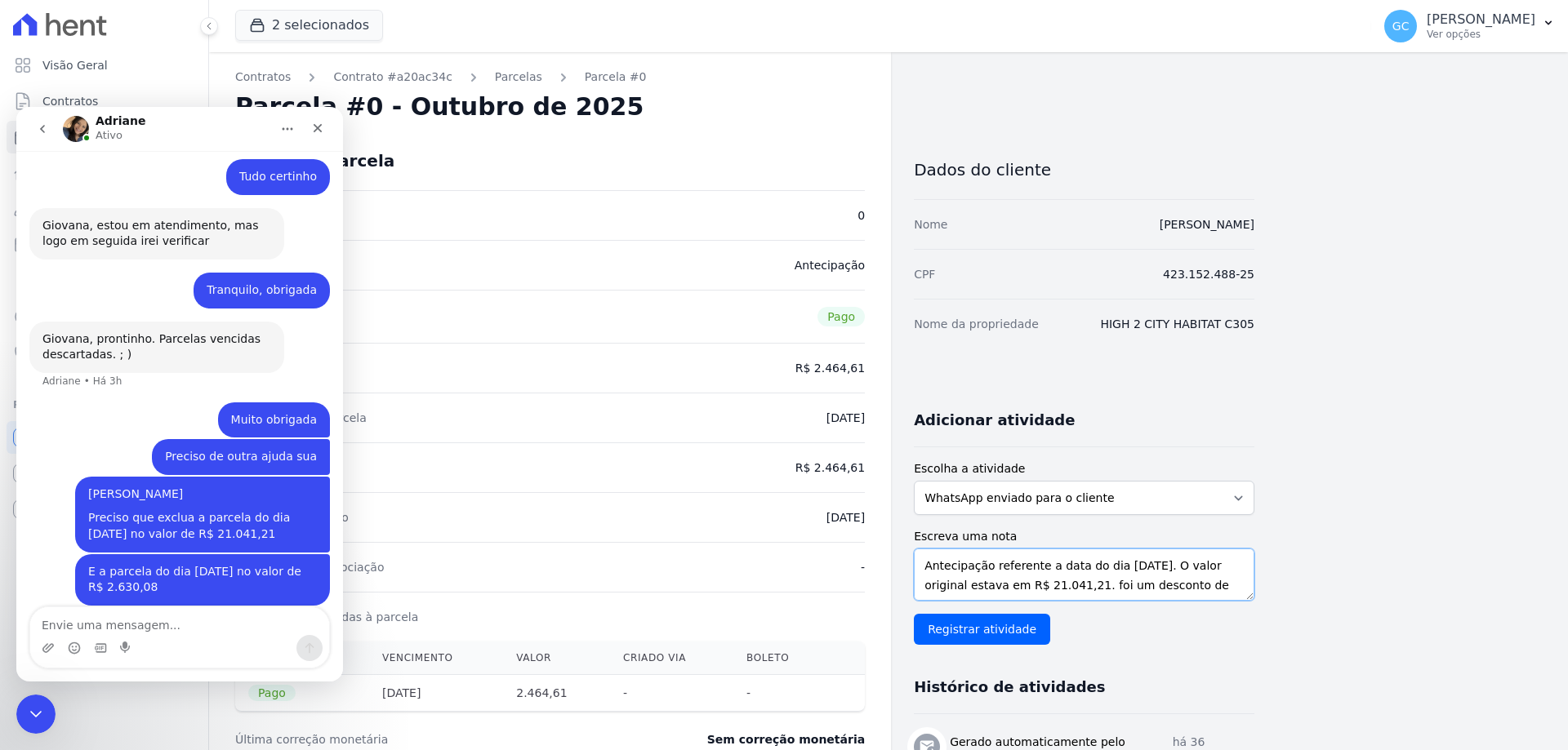
click at [1119, 568] on textarea "Antecipação referente a data do dia [DATE]. O valor original estava em R$ 21.04…" at bounding box center [1084, 575] width 341 height 52
drag, startPoint x: 1038, startPoint y: 587, endPoint x: 1082, endPoint y: 584, distance: 44.1
click at [1082, 584] on textarea "Antecipação referente a data do dia 15/07/2026. O valor original estava em R$ 2…" at bounding box center [1084, 575] width 341 height 52
paste textarea ".630,08"
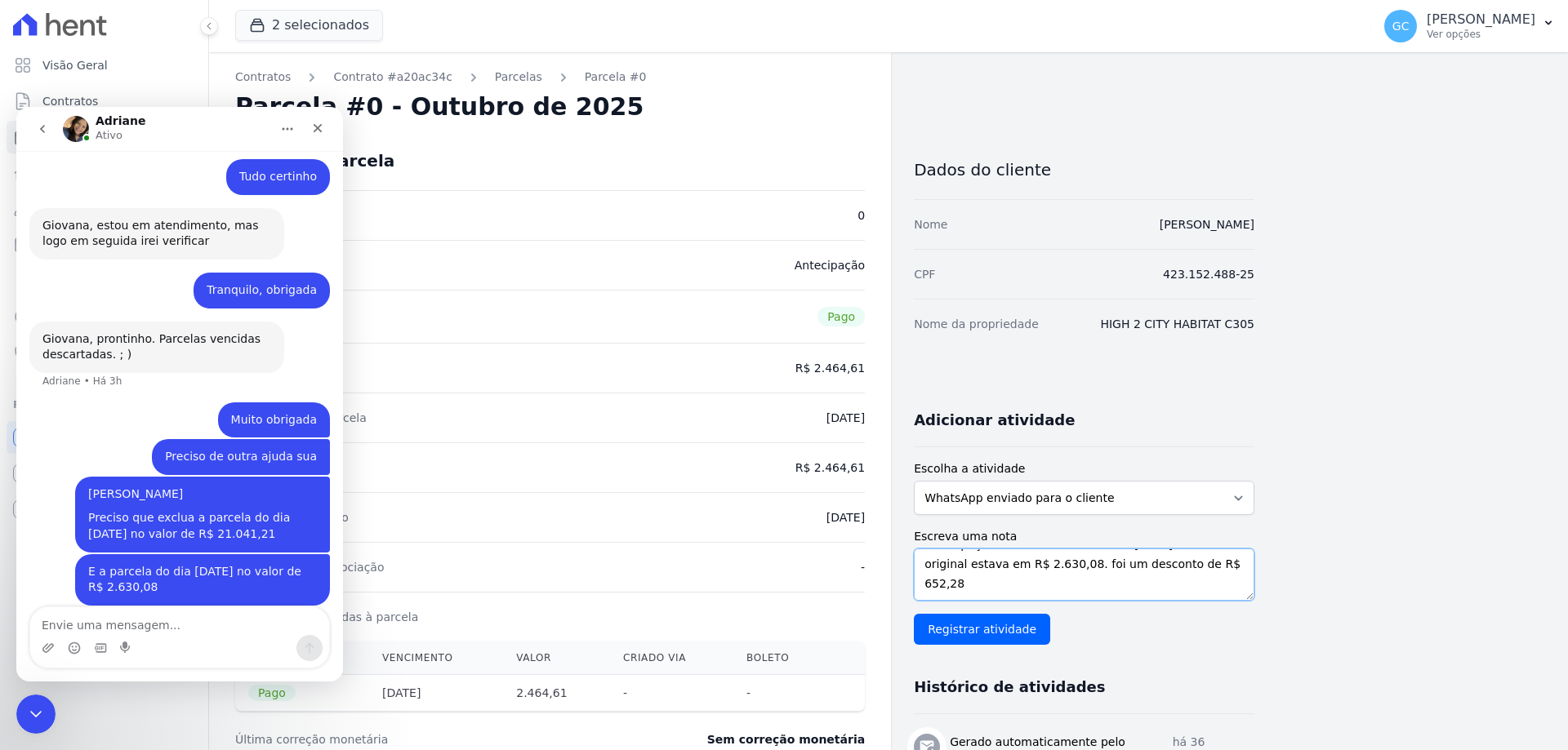
drag, startPoint x: 1077, startPoint y: 585, endPoint x: 1037, endPoint y: 567, distance: 43.9
click at [1037, 567] on textarea "Antecipação referente a data do dia 15/07/2026. O valor original estava em R$ 2…" at bounding box center [1084, 575] width 341 height 52
drag, startPoint x: 1270, startPoint y: 659, endPoint x: 1114, endPoint y: 643, distance: 156.8
click at [1269, 659] on div "Contratos Contrato #a20ac34c Parcelas Parcela #0 Parcela #0 - Outubro de 2025 D…" at bounding box center [876, 609] width 1333 height 1113
drag, startPoint x: 963, startPoint y: 586, endPoint x: 925, endPoint y: 589, distance: 38.1
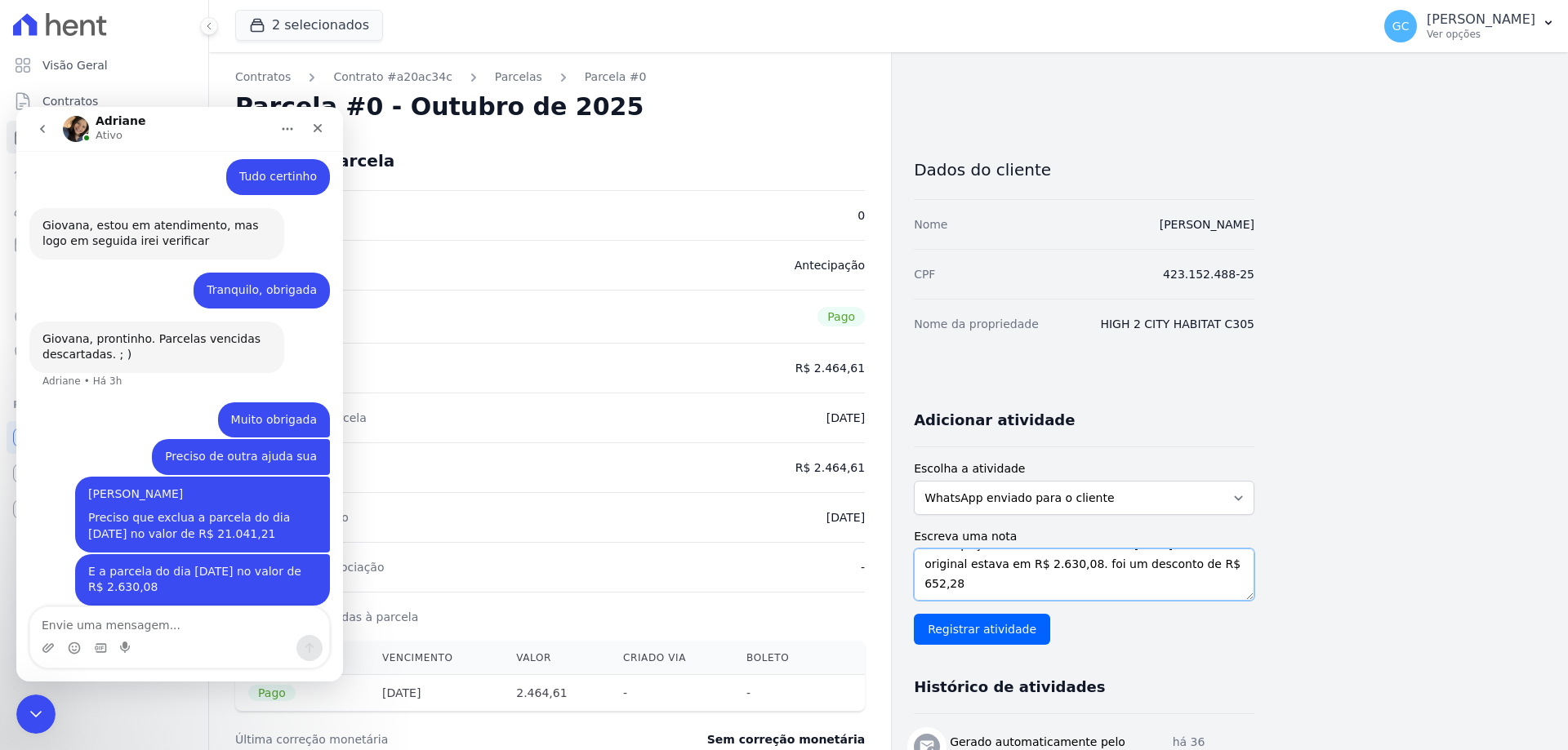
click at [925, 589] on textarea "Antecipação referente a data do dia 15/07/2026. O valor original estava em R$ 2…" at bounding box center [1084, 575] width 341 height 52
paste textarea "165,47"
type textarea "Antecipação referente a data do dia 15/07/2026. O valor original estava em R$ 2…"
click at [977, 629] on input "Registrar atividade" at bounding box center [982, 629] width 137 height 31
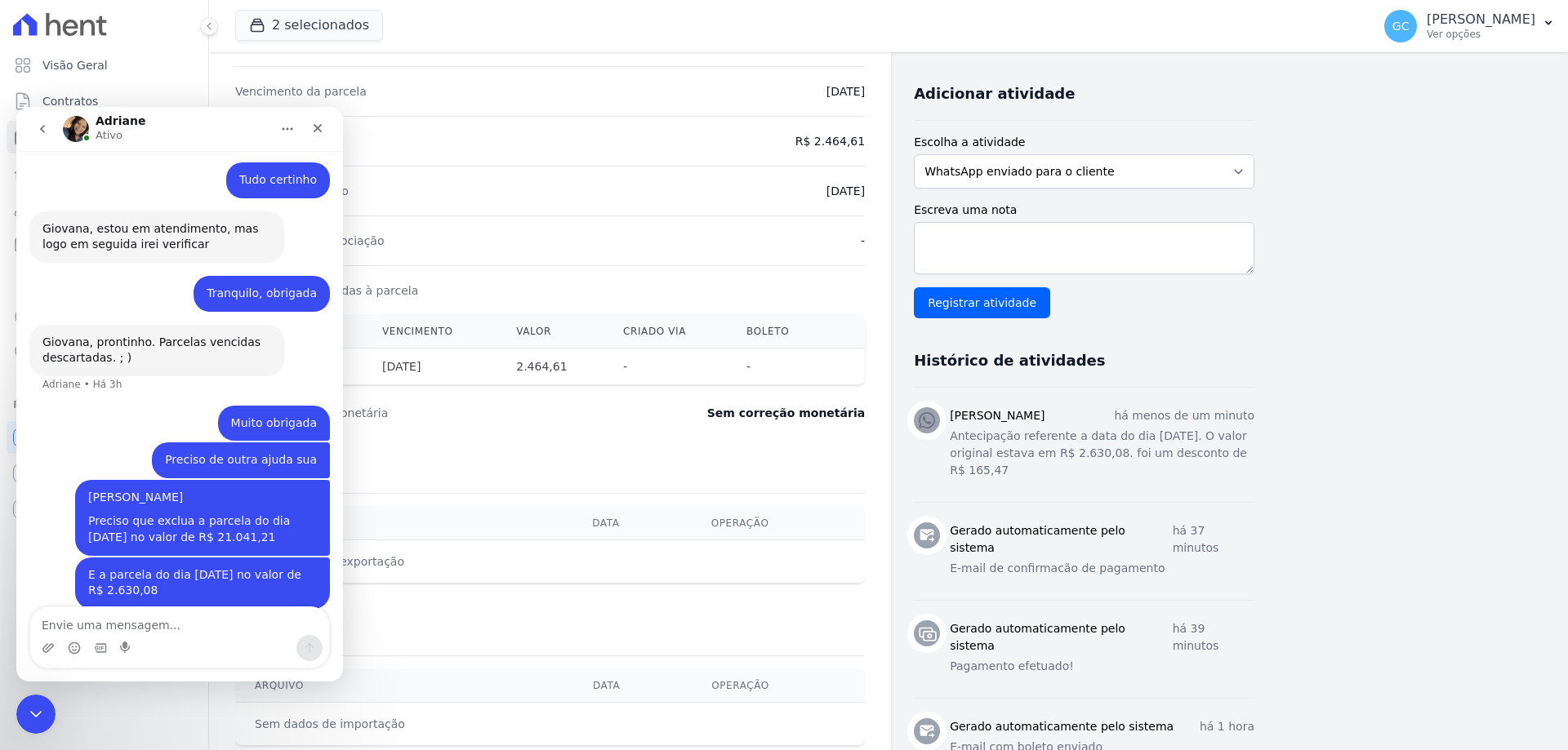
scroll to position [388, 0]
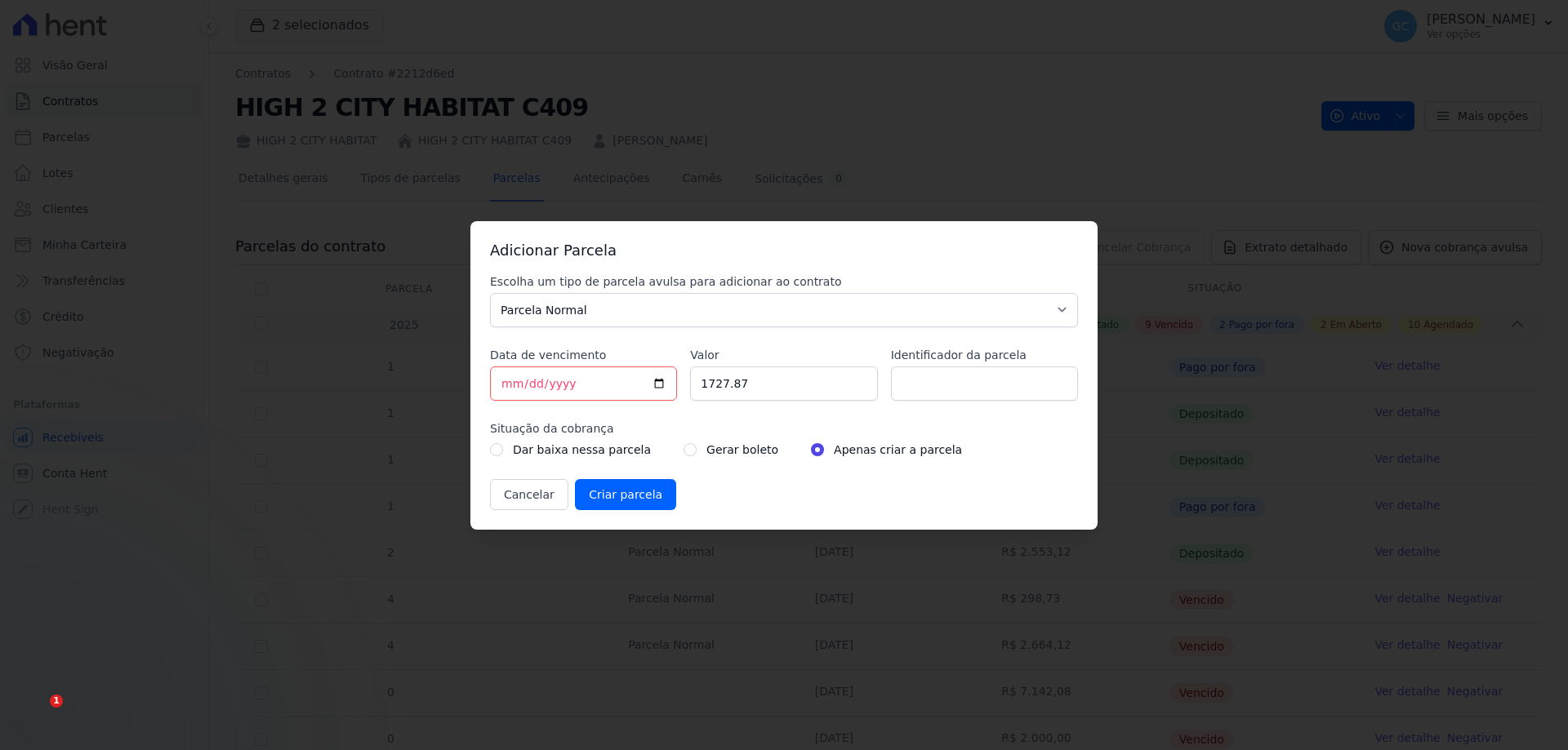
select select "standard"
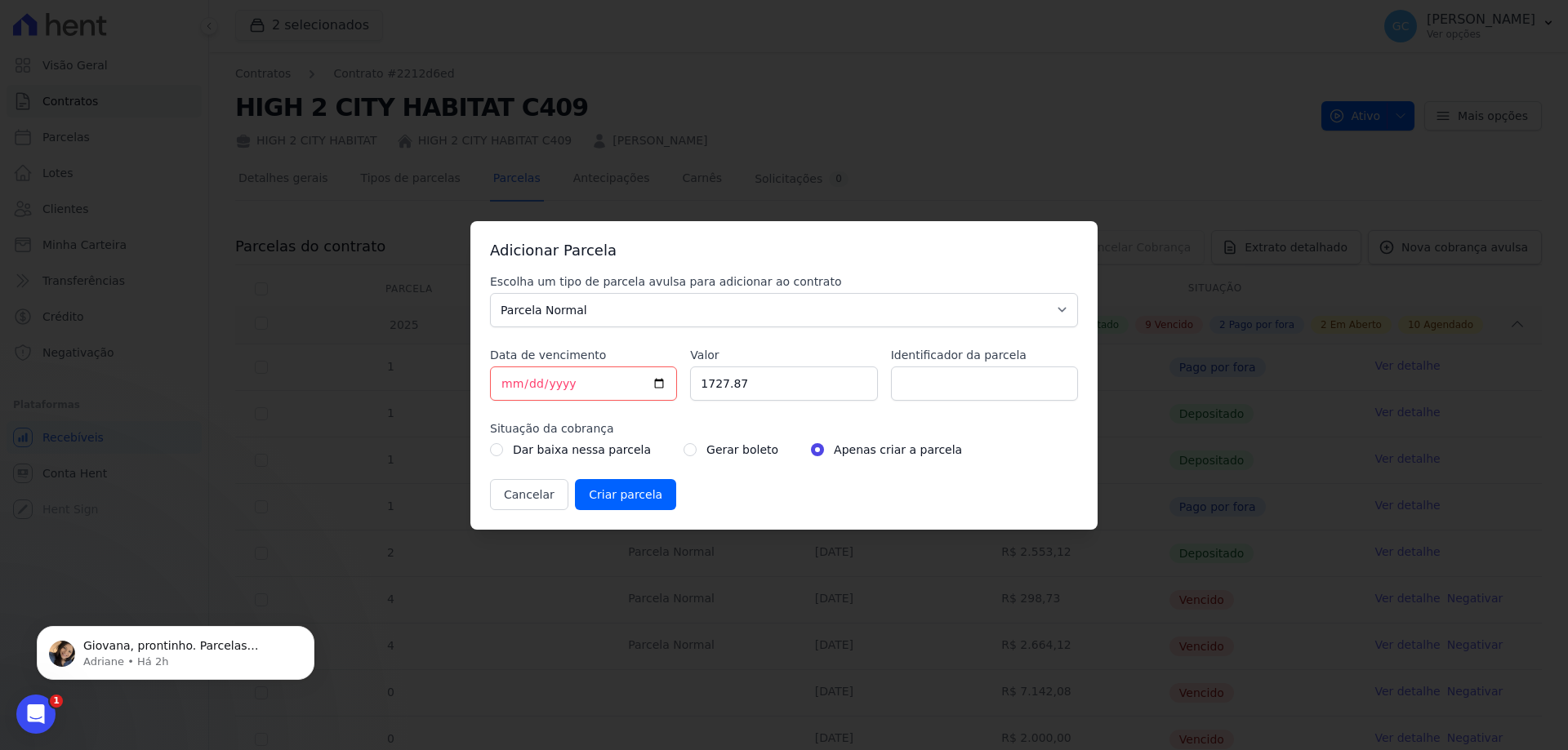
click at [1140, 172] on div "Adicionar Parcela Escolha um tipo de parcela avulsa para adicionar ao contrato …" at bounding box center [784, 375] width 1568 height 750
click at [512, 498] on button "Cancelar" at bounding box center [530, 495] width 79 height 31
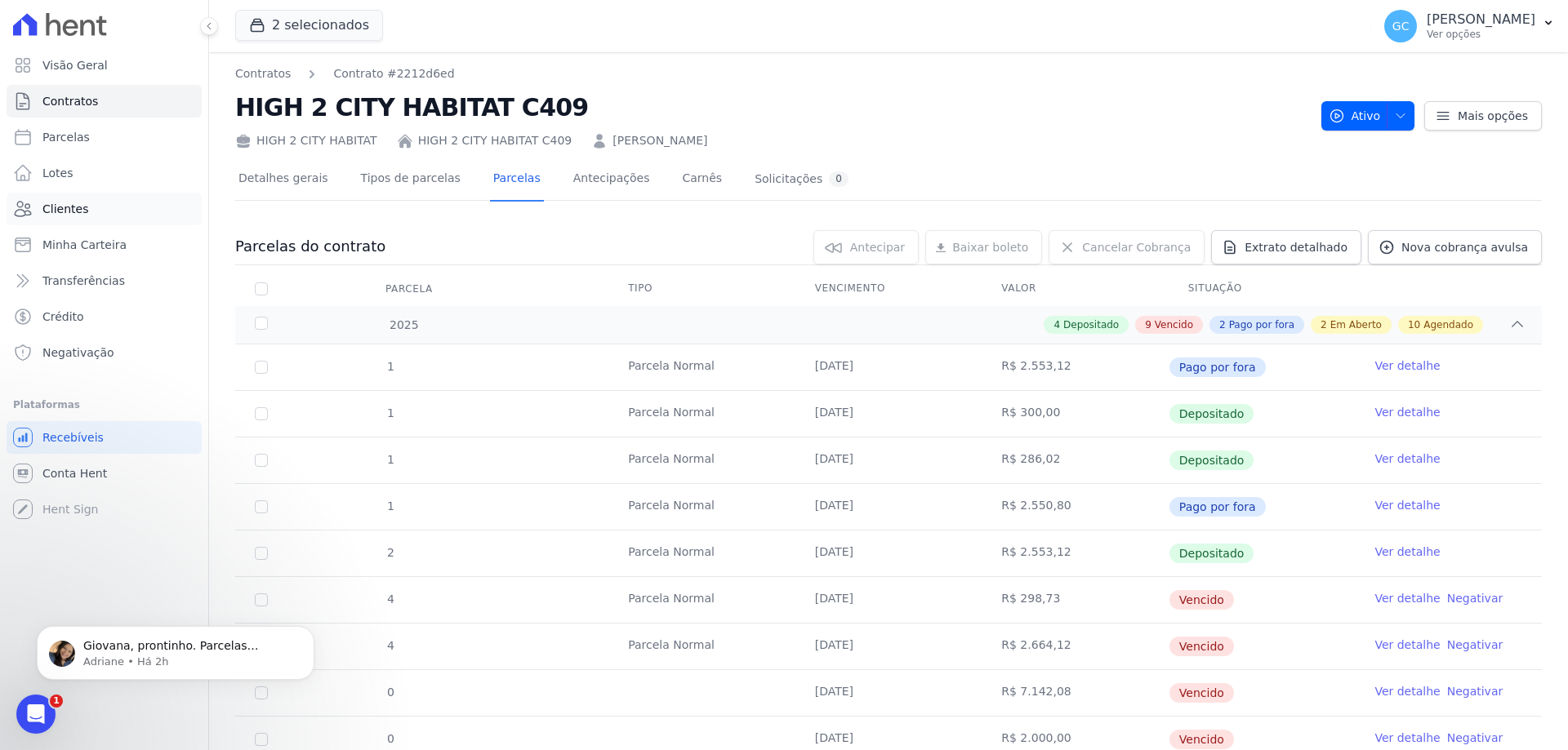
click at [78, 215] on span "Clientes" at bounding box center [65, 209] width 46 height 16
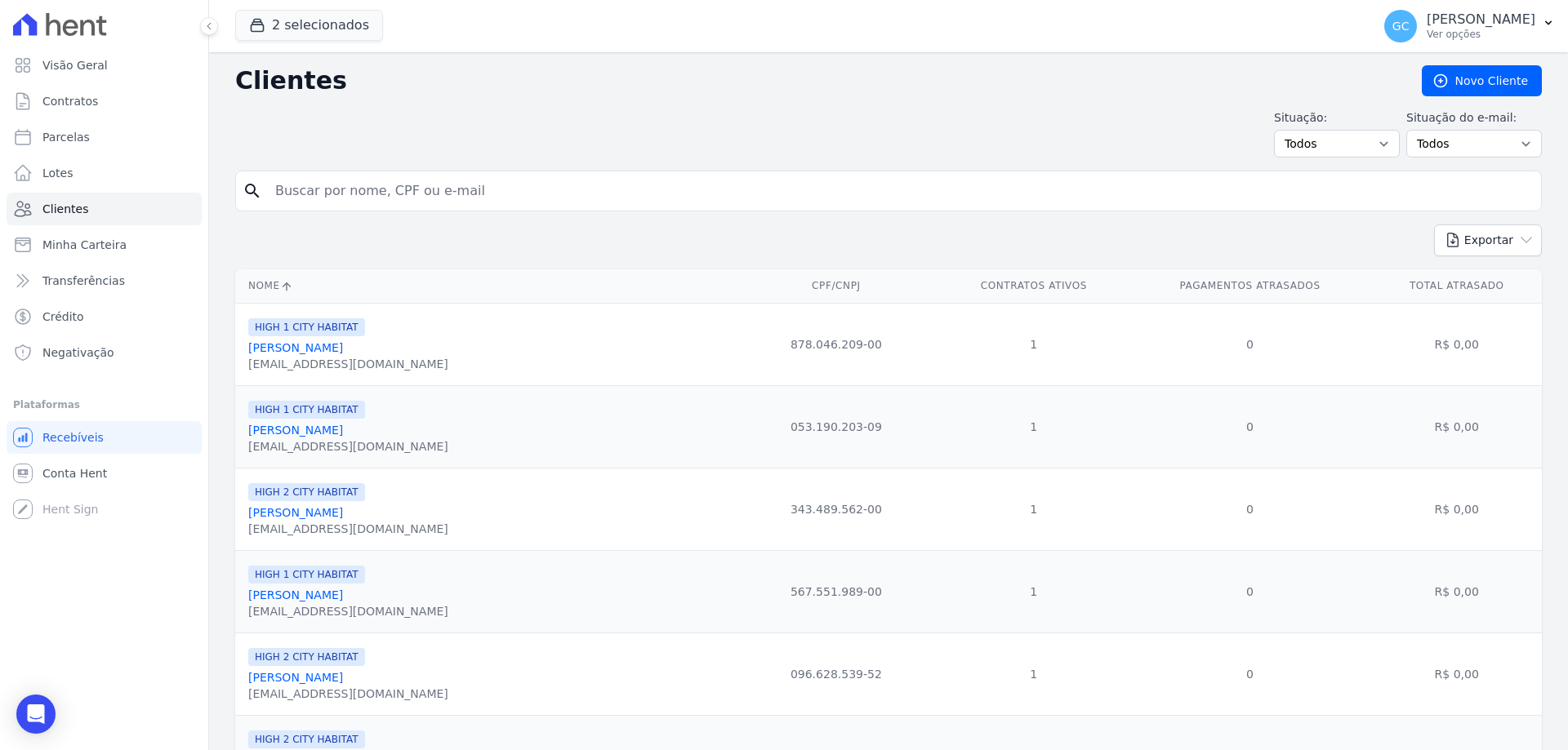
click at [350, 192] on input "search" at bounding box center [900, 191] width 1270 height 33
type input "[PERSON_NAME]"
click at [478, 191] on input "[PERSON_NAME]" at bounding box center [900, 191] width 1270 height 33
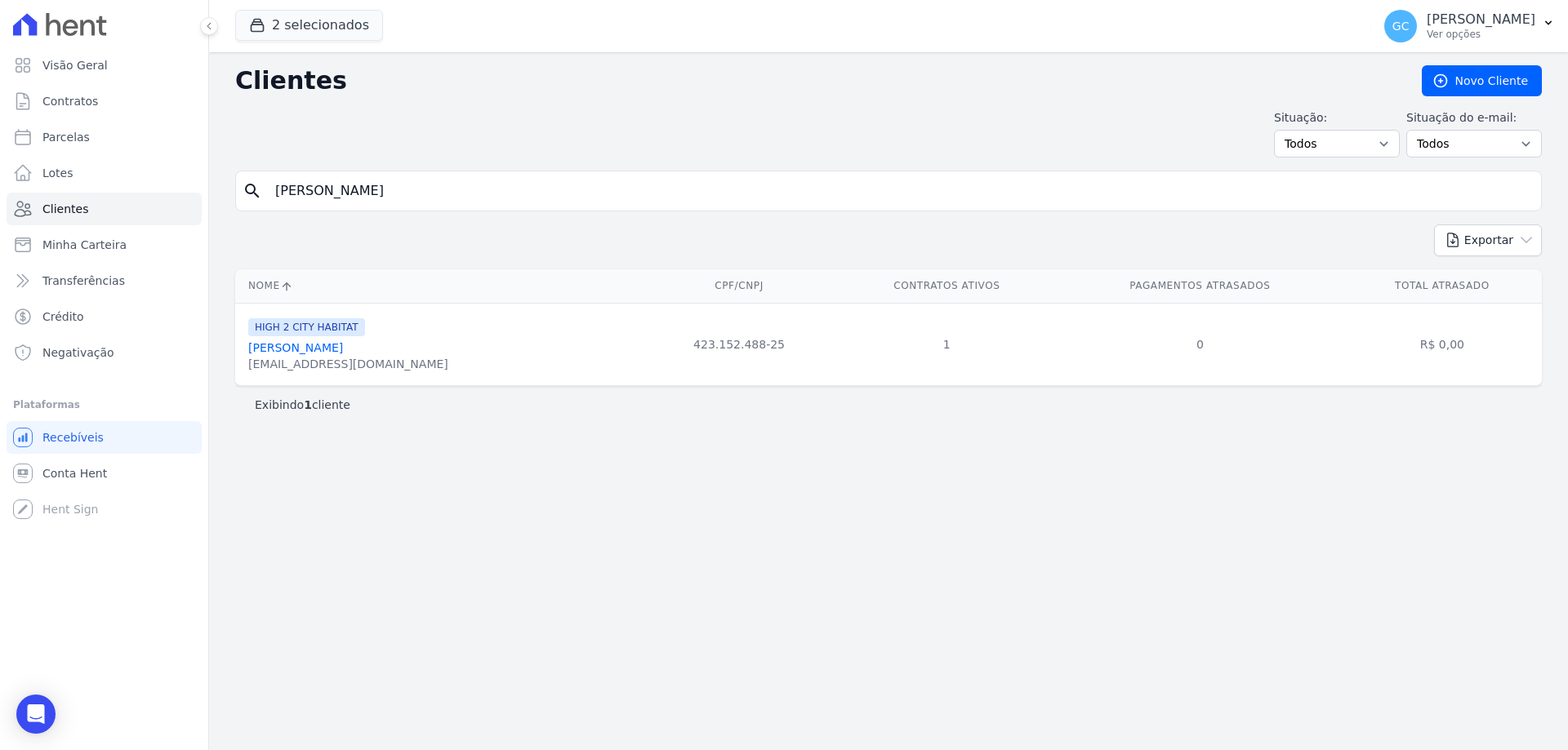
click at [343, 345] on link "[PERSON_NAME]" at bounding box center [295, 348] width 94 height 13
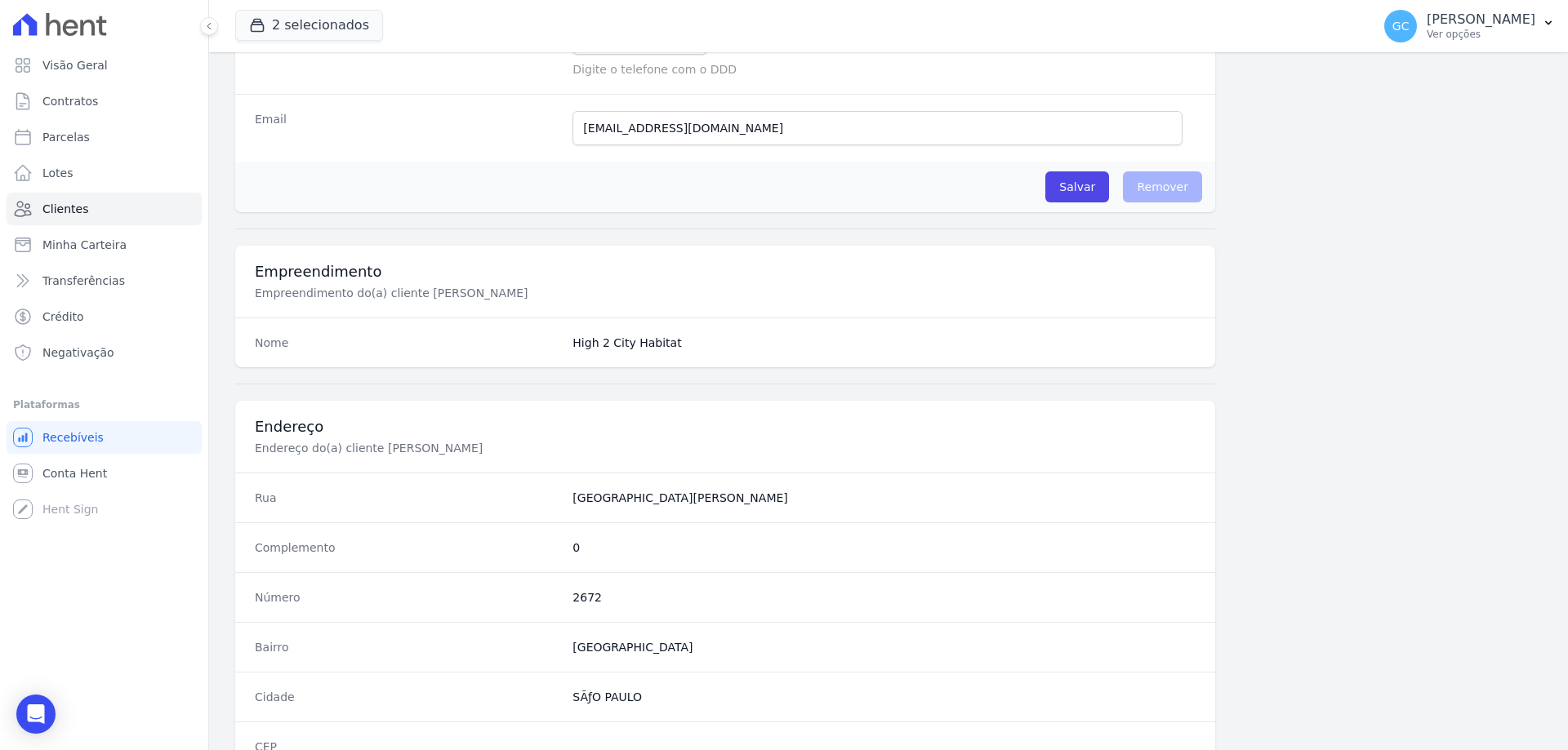
scroll to position [777, 0]
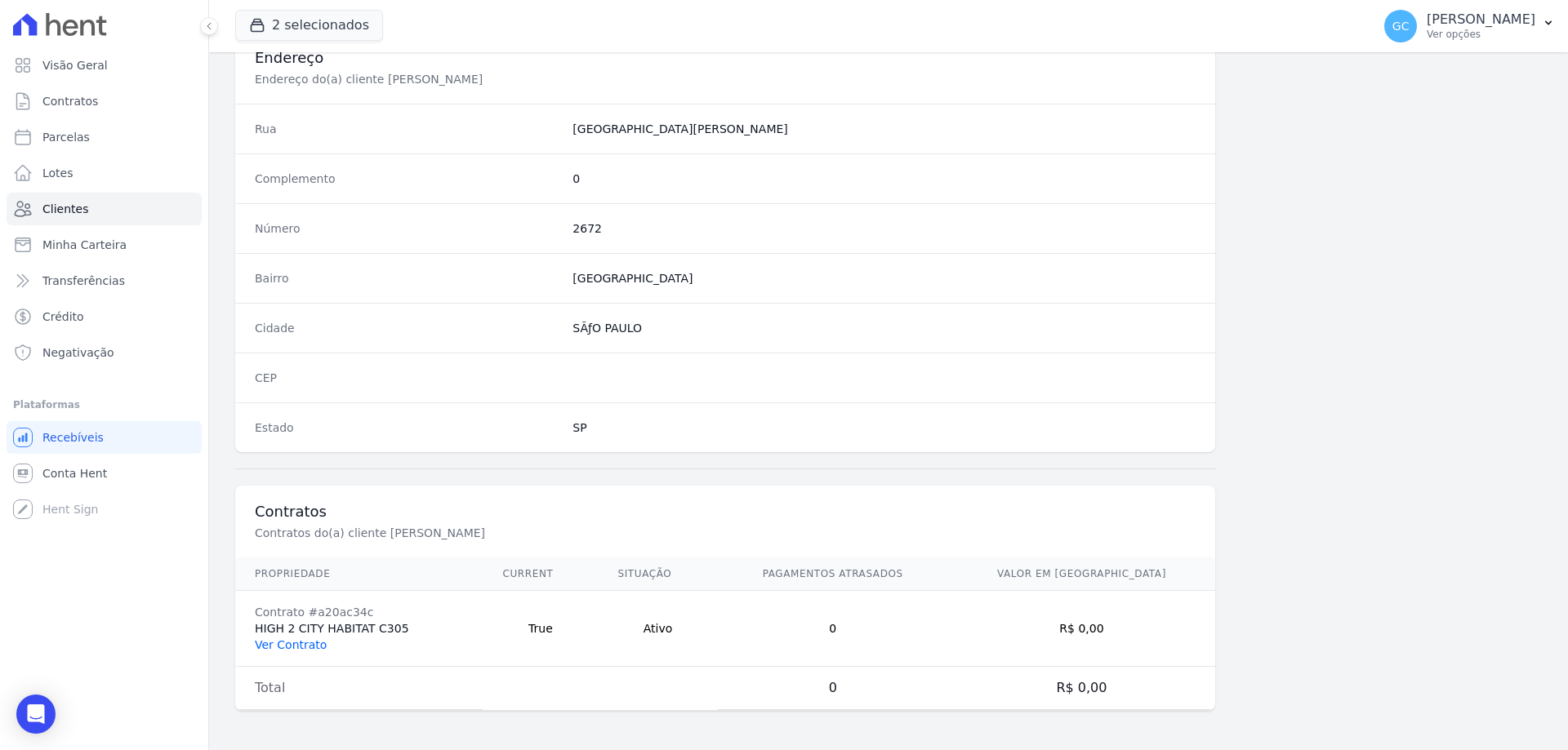
click at [298, 642] on link "Ver Contrato" at bounding box center [290, 645] width 72 height 13
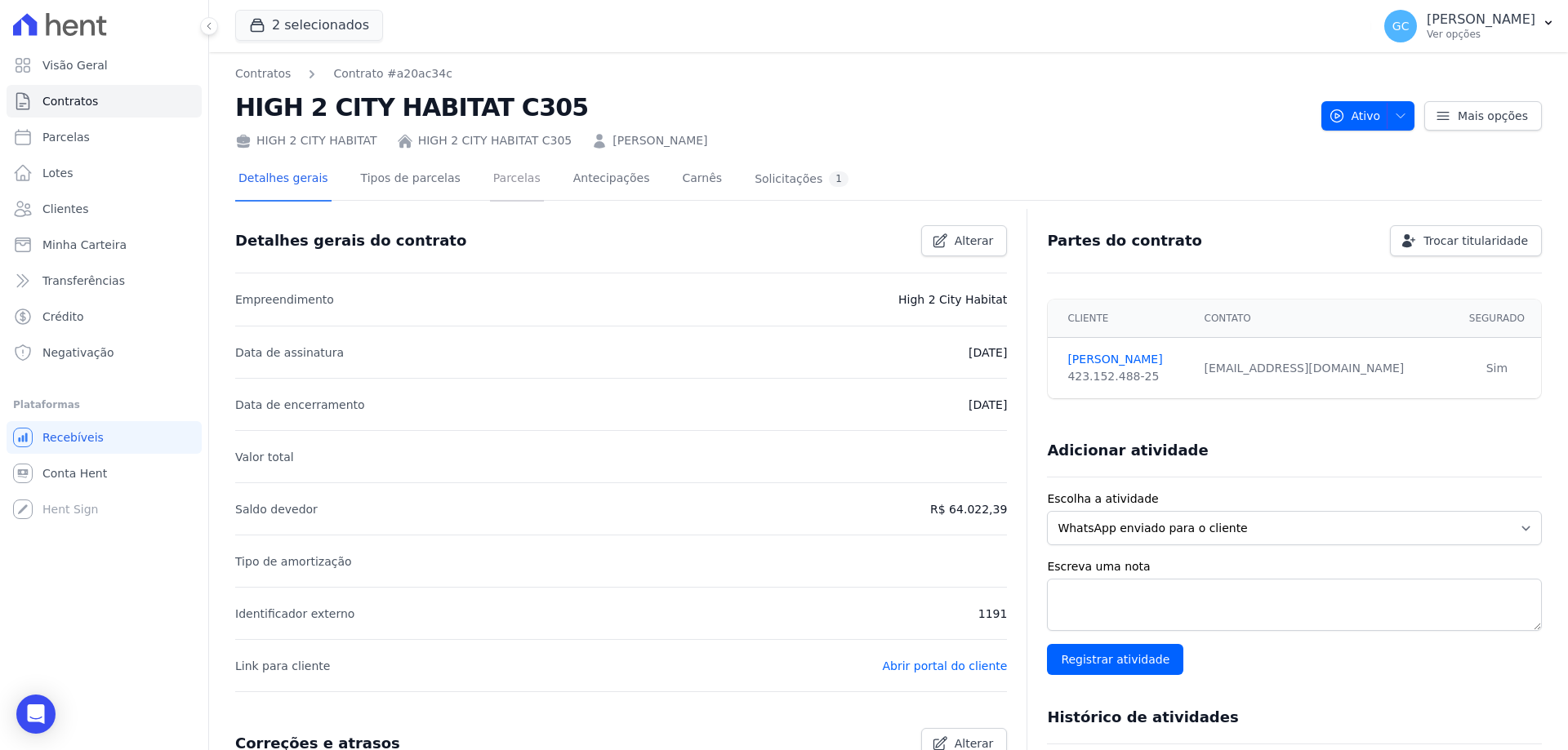
click at [503, 180] on link "Parcelas" at bounding box center [517, 180] width 54 height 43
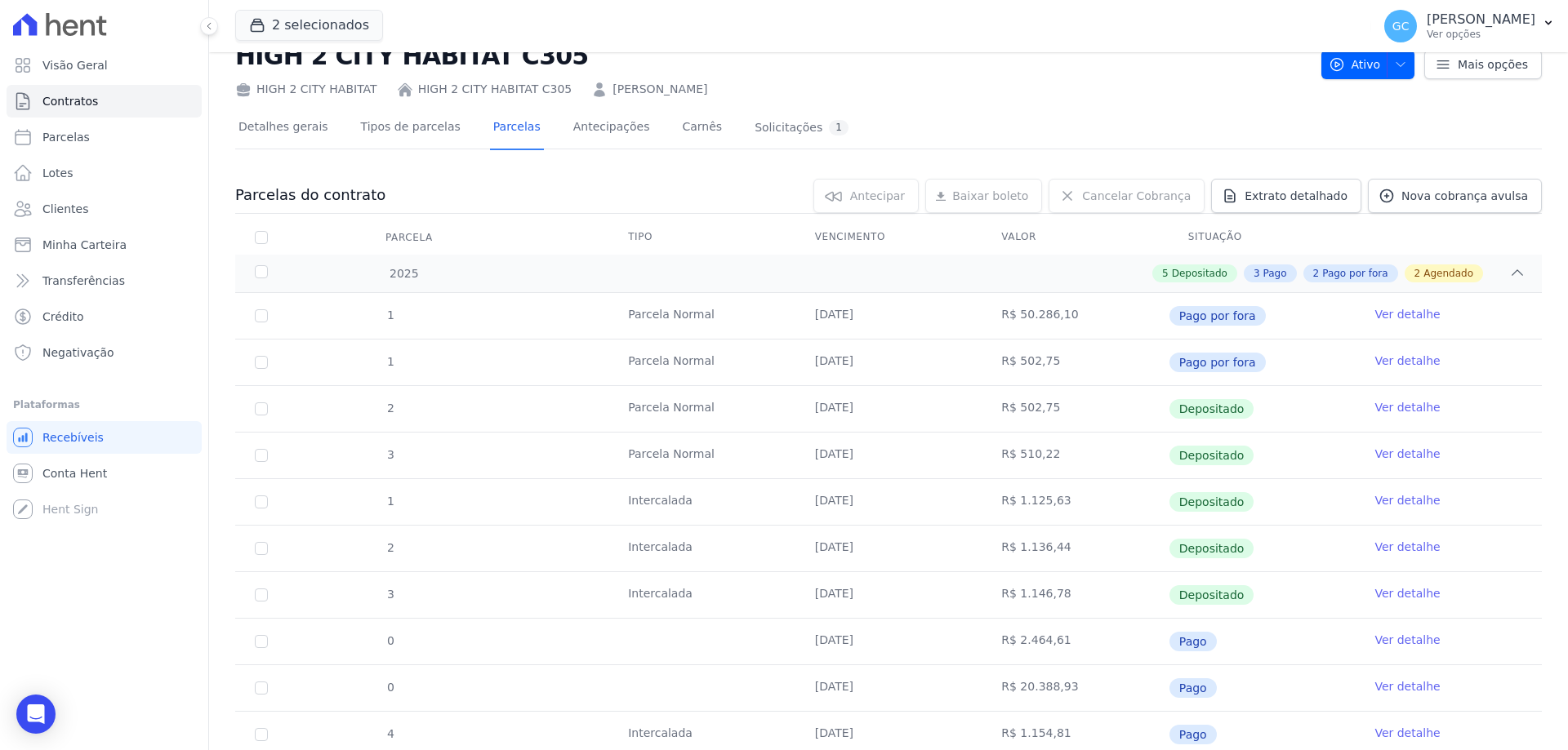
scroll to position [239, 0]
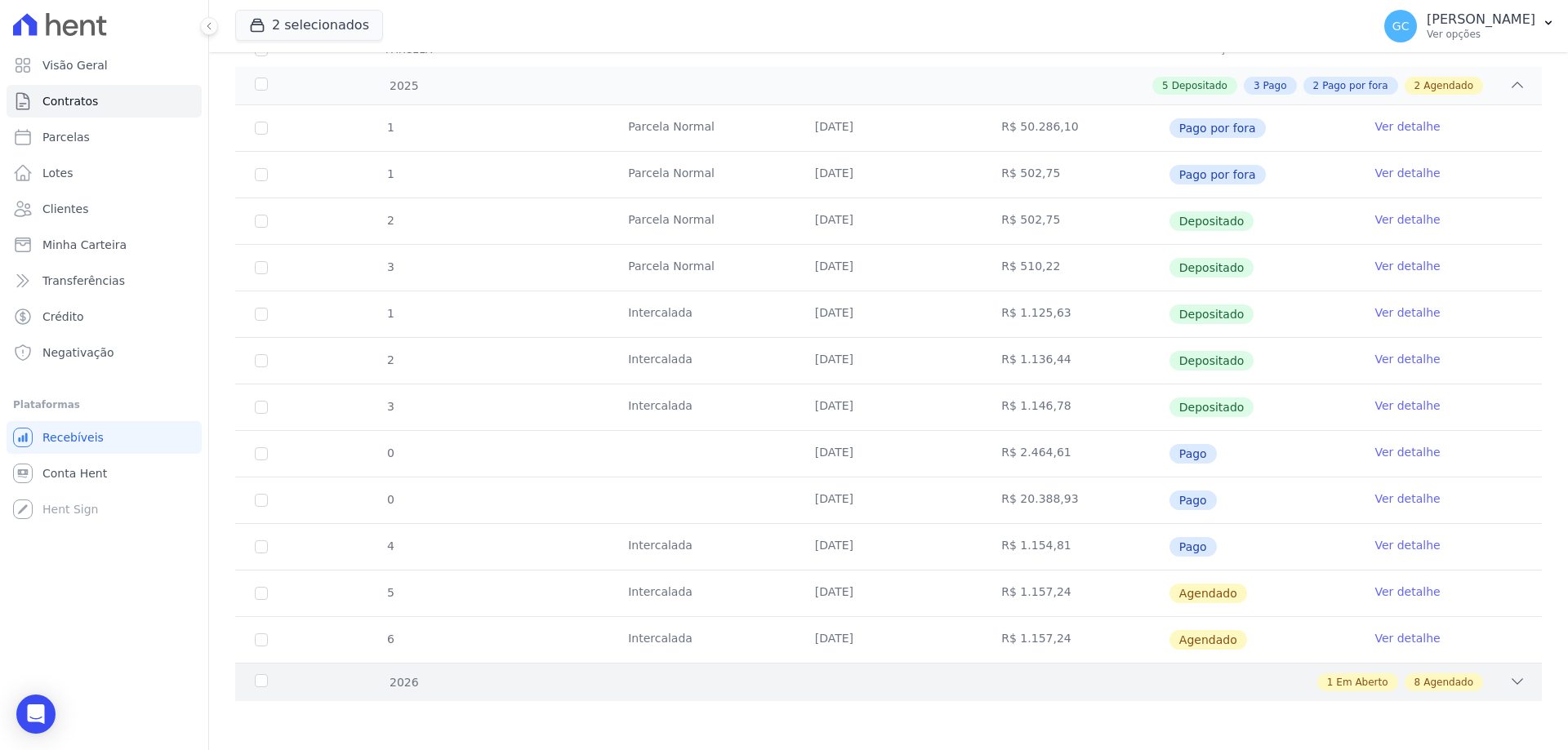
click at [1513, 681] on icon at bounding box center [1517, 681] width 10 height 5
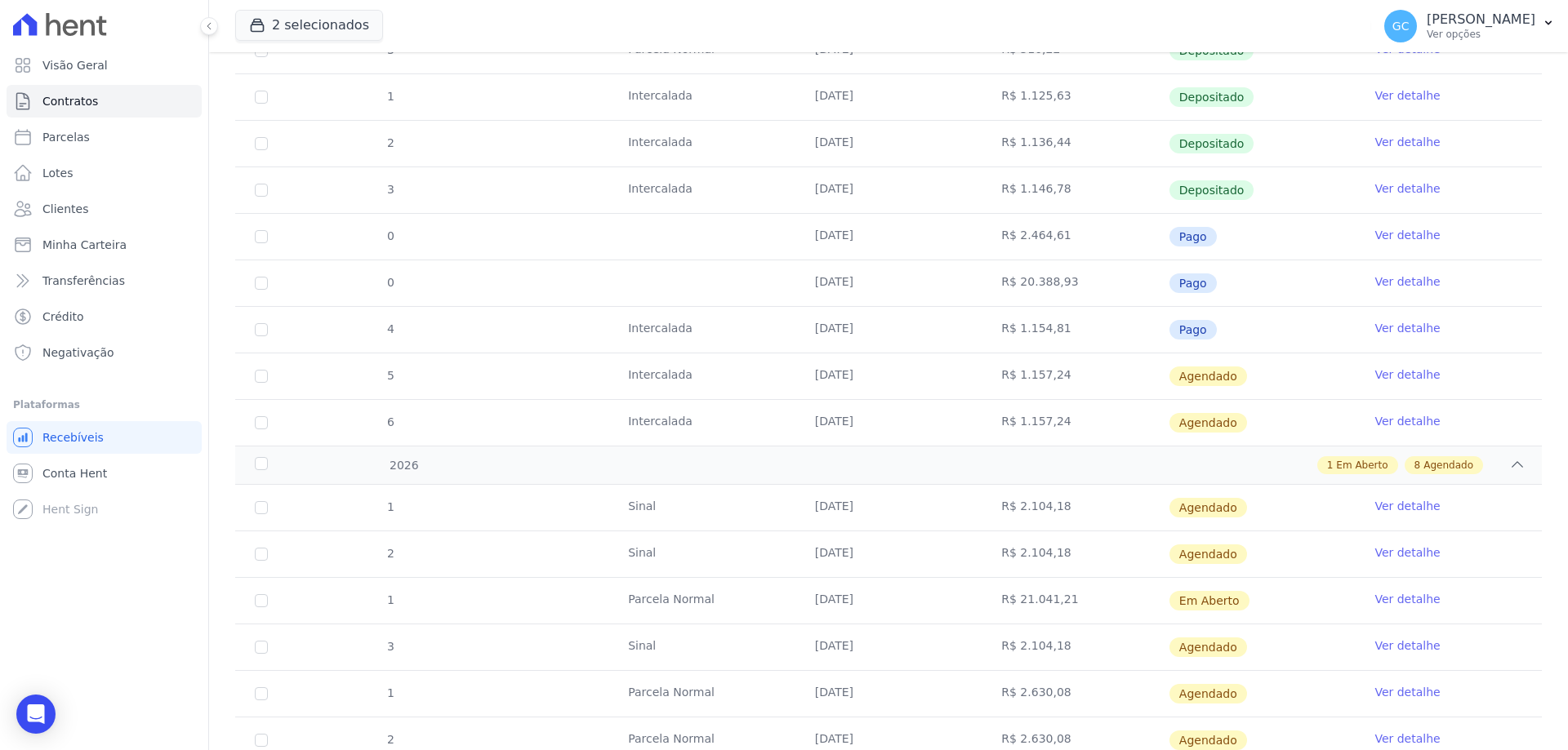
scroll to position [658, 0]
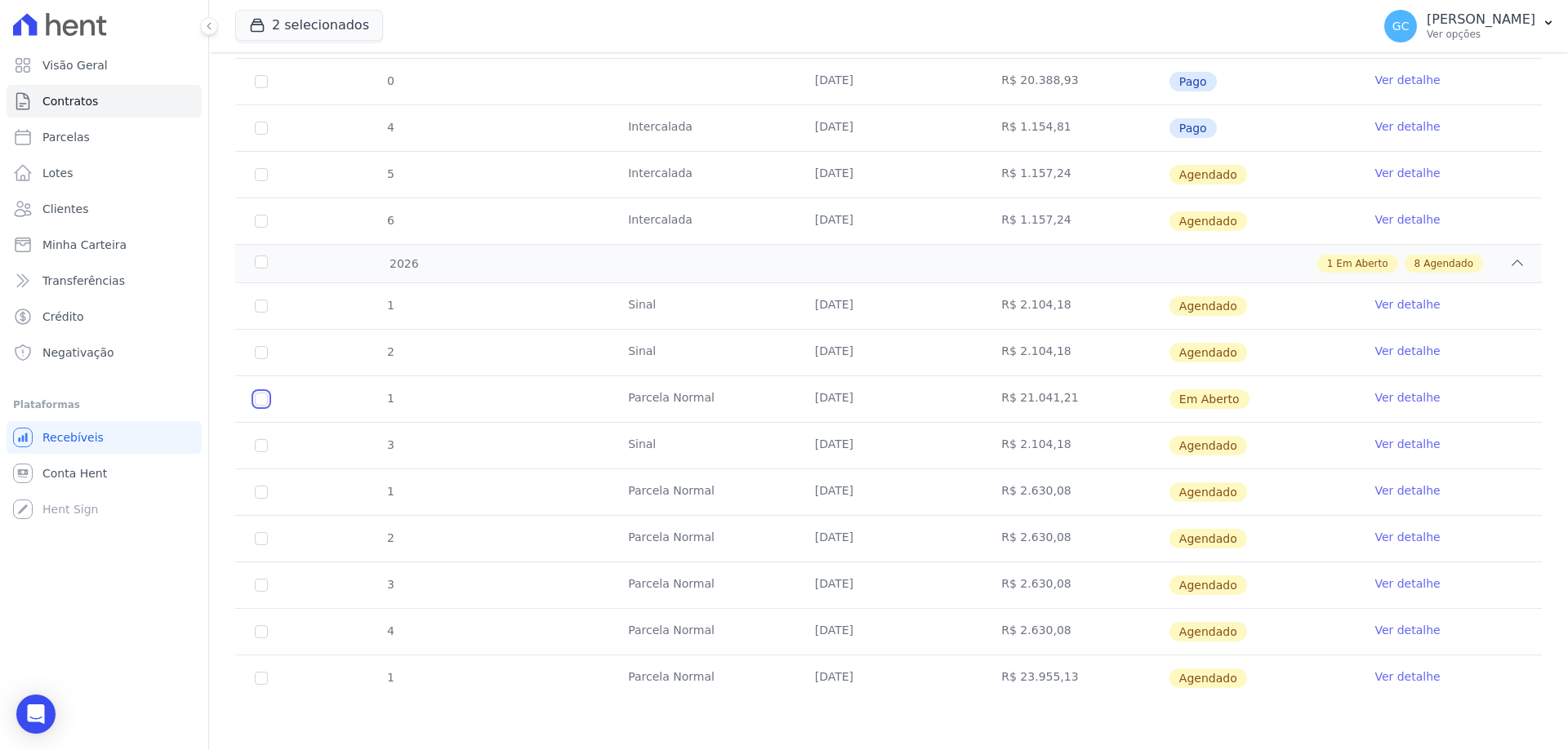
click at [263, 402] on input "checkbox" at bounding box center [261, 399] width 13 height 13
checkbox input "true"
click at [1374, 399] on link "Ver detalhe" at bounding box center [1407, 397] width 65 height 16
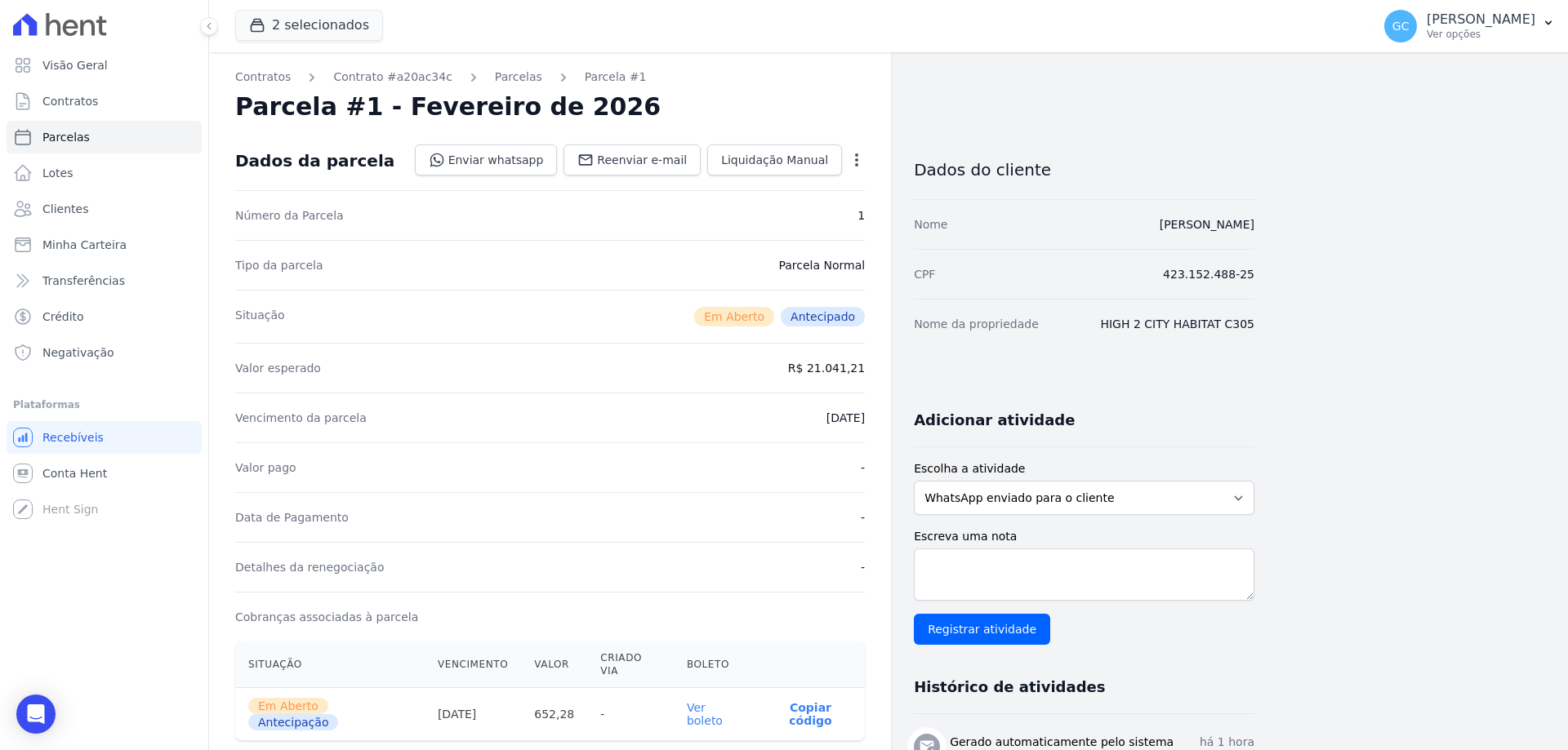
click at [858, 166] on icon "button" at bounding box center [856, 159] width 16 height 16
click at [798, 224] on link "Cancelar Cobrança" at bounding box center [787, 210] width 144 height 29
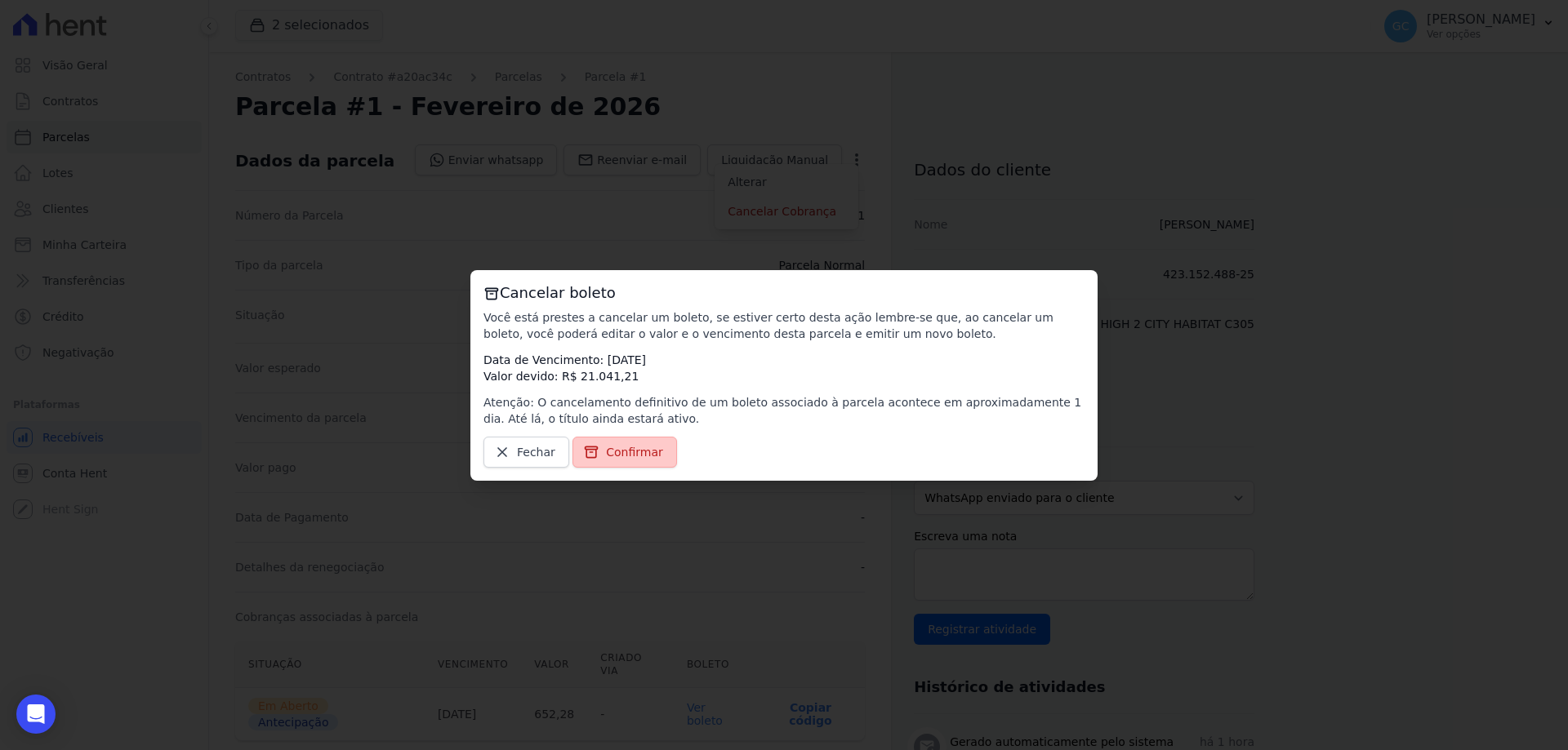
click at [628, 455] on span "Confirmar" at bounding box center [634, 452] width 57 height 16
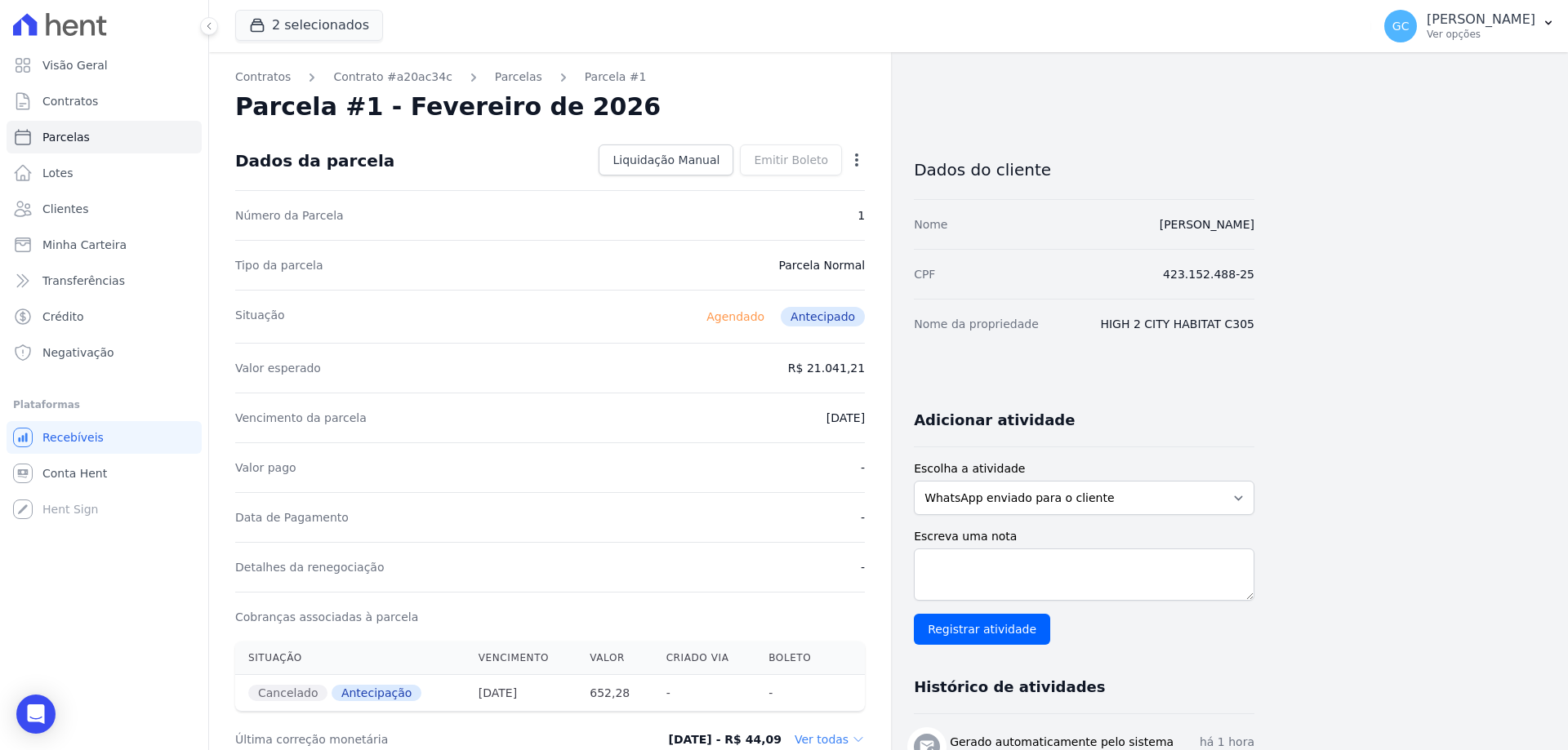
click at [861, 165] on icon "button" at bounding box center [856, 159] width 16 height 16
click at [804, 75] on nav "Contratos Contrato #a20ac34c [GEOGRAPHIC_DATA] Parcela #1" at bounding box center [549, 77] width 630 height 17
click at [414, 80] on link "Contrato #a20ac34c" at bounding box center [392, 77] width 119 height 17
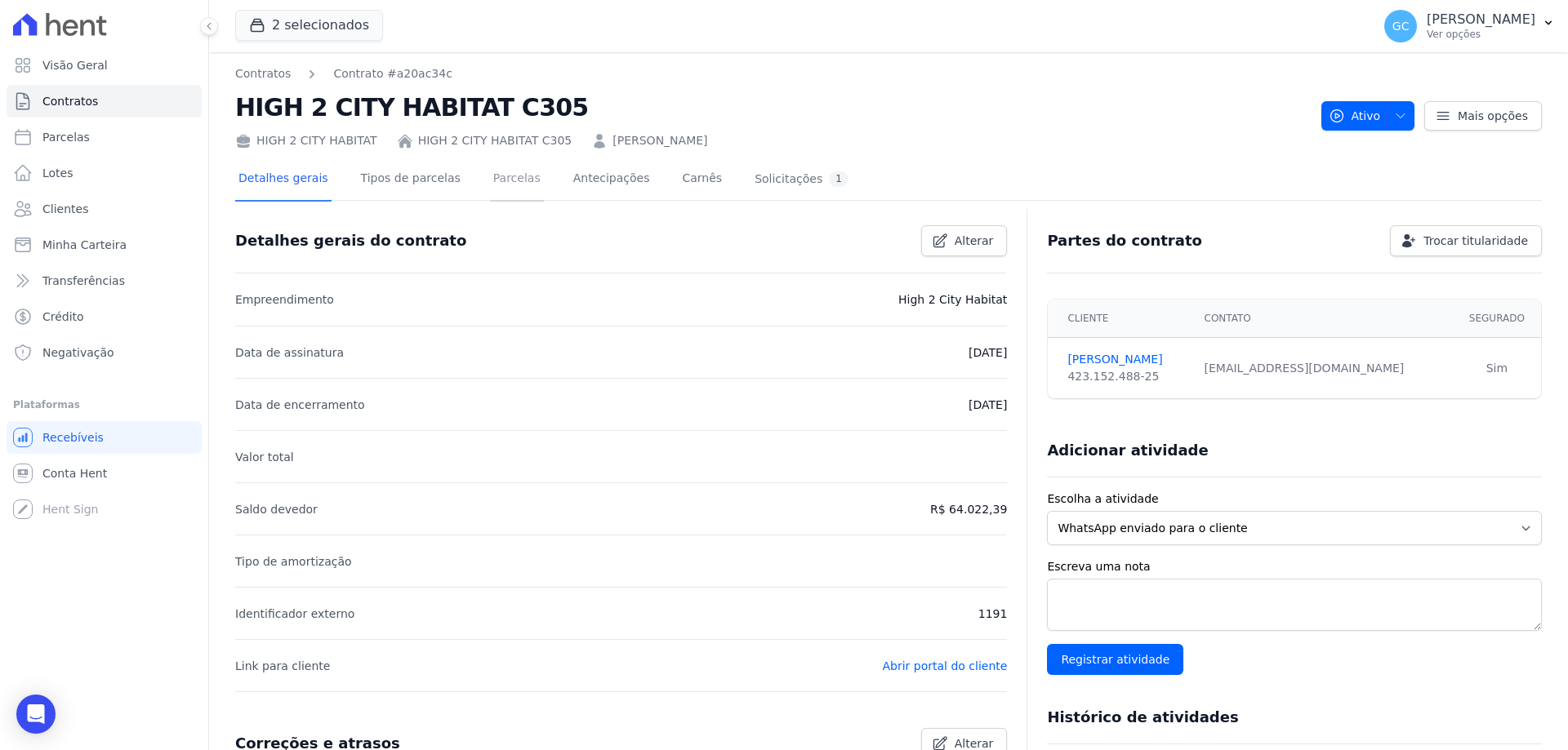
click at [499, 188] on link "Parcelas" at bounding box center [517, 180] width 54 height 43
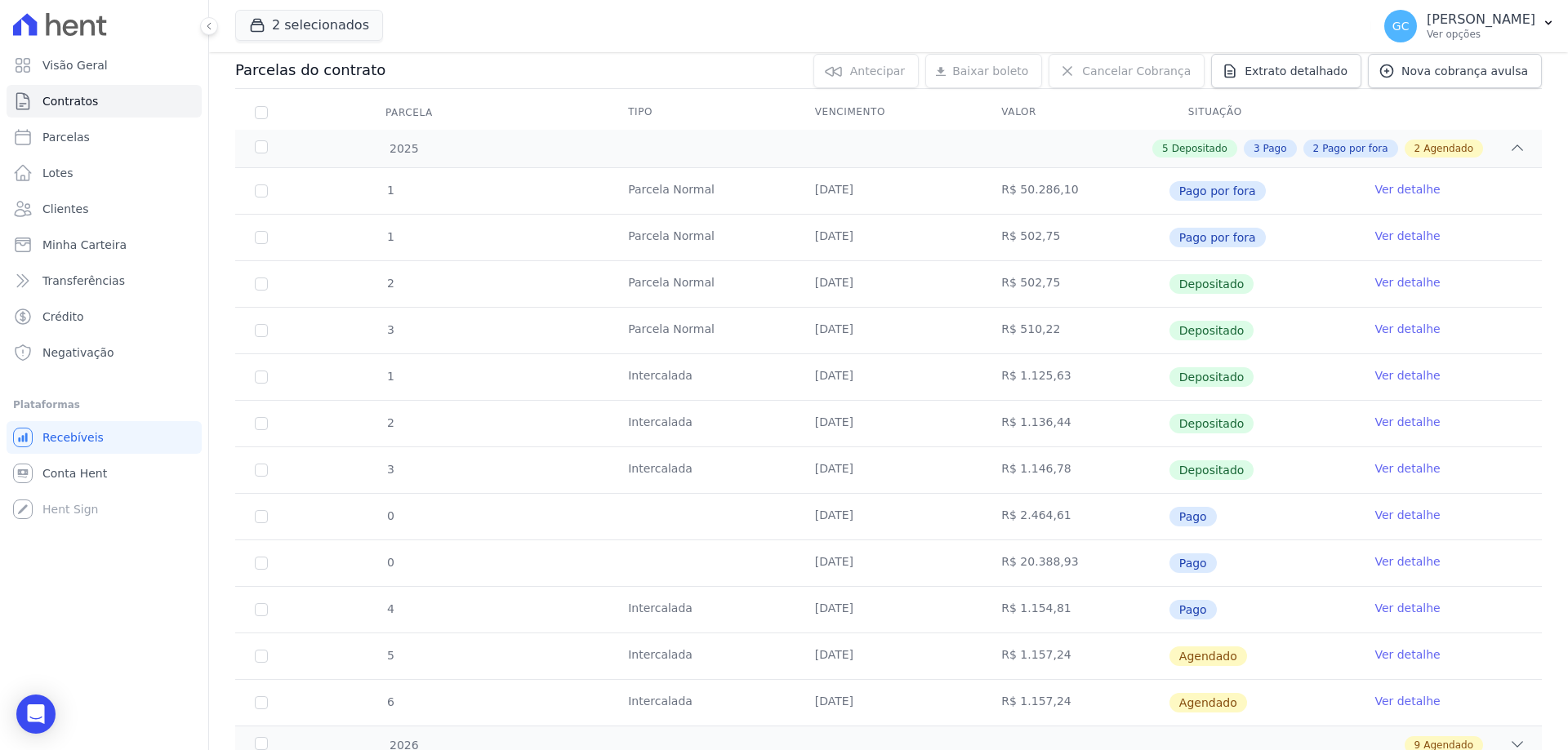
scroll to position [239, 0]
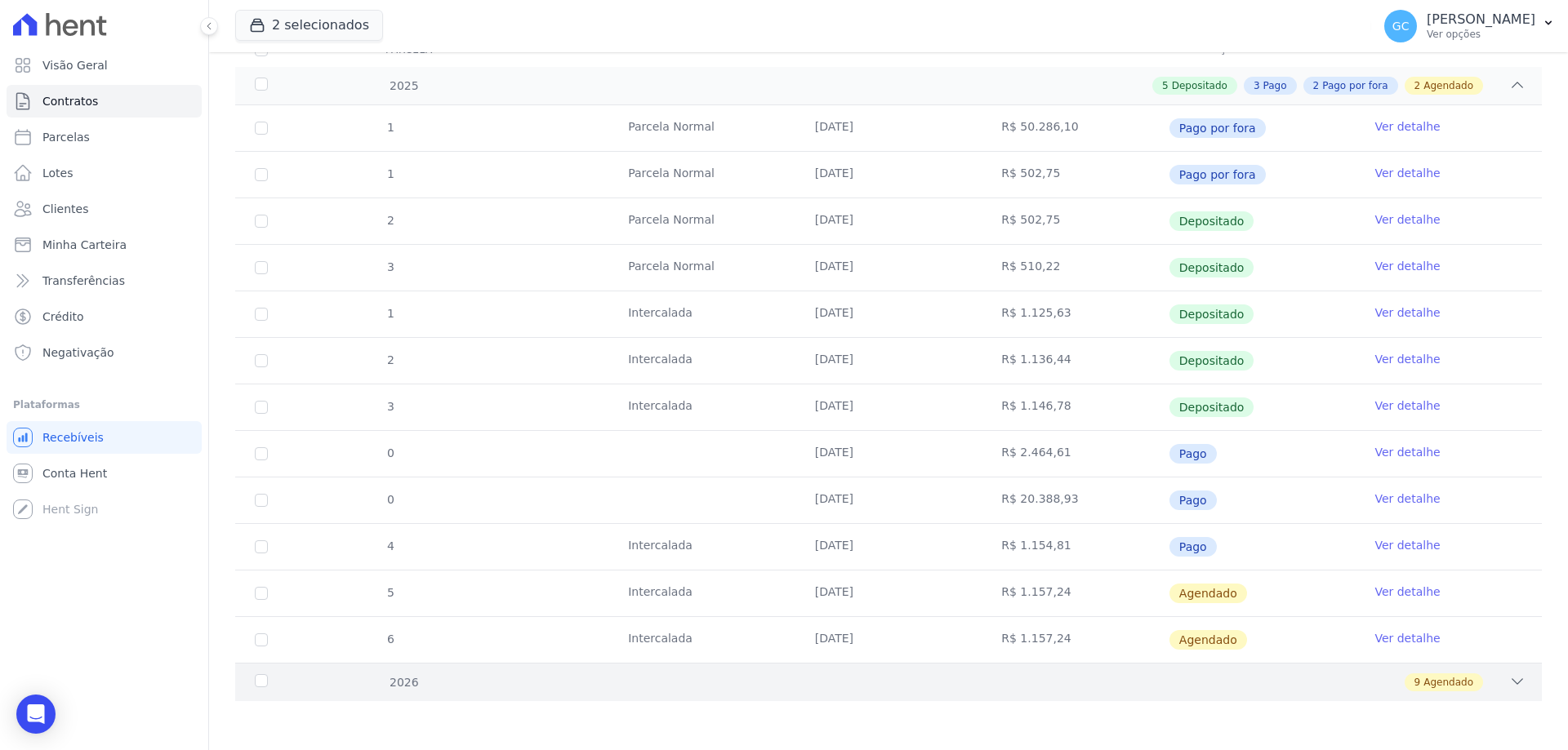
click at [1482, 691] on div "9 Agendado" at bounding box center [952, 682] width 1146 height 18
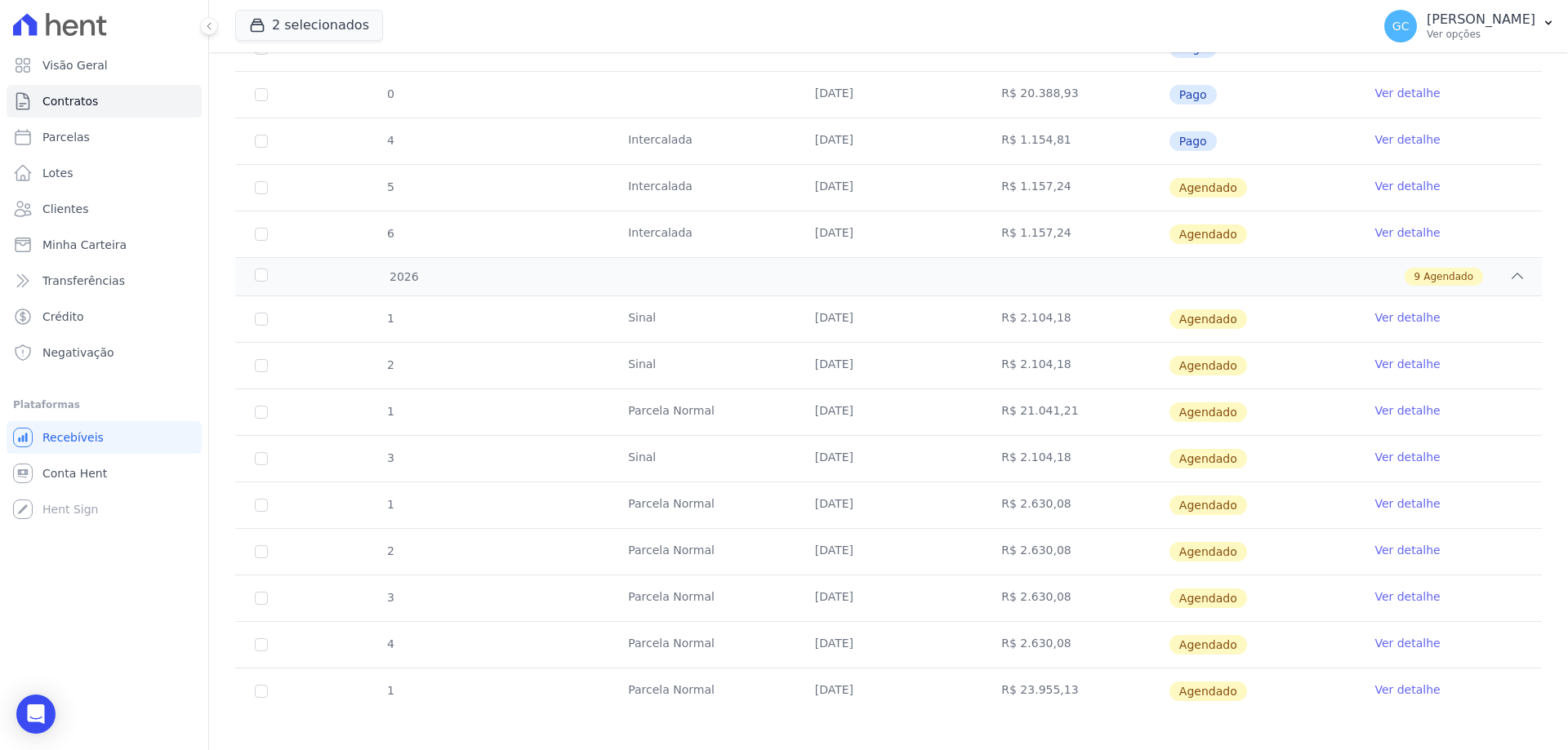
scroll to position [647, 0]
click at [51, 718] on div "Open Intercom Messenger" at bounding box center [36, 714] width 43 height 43
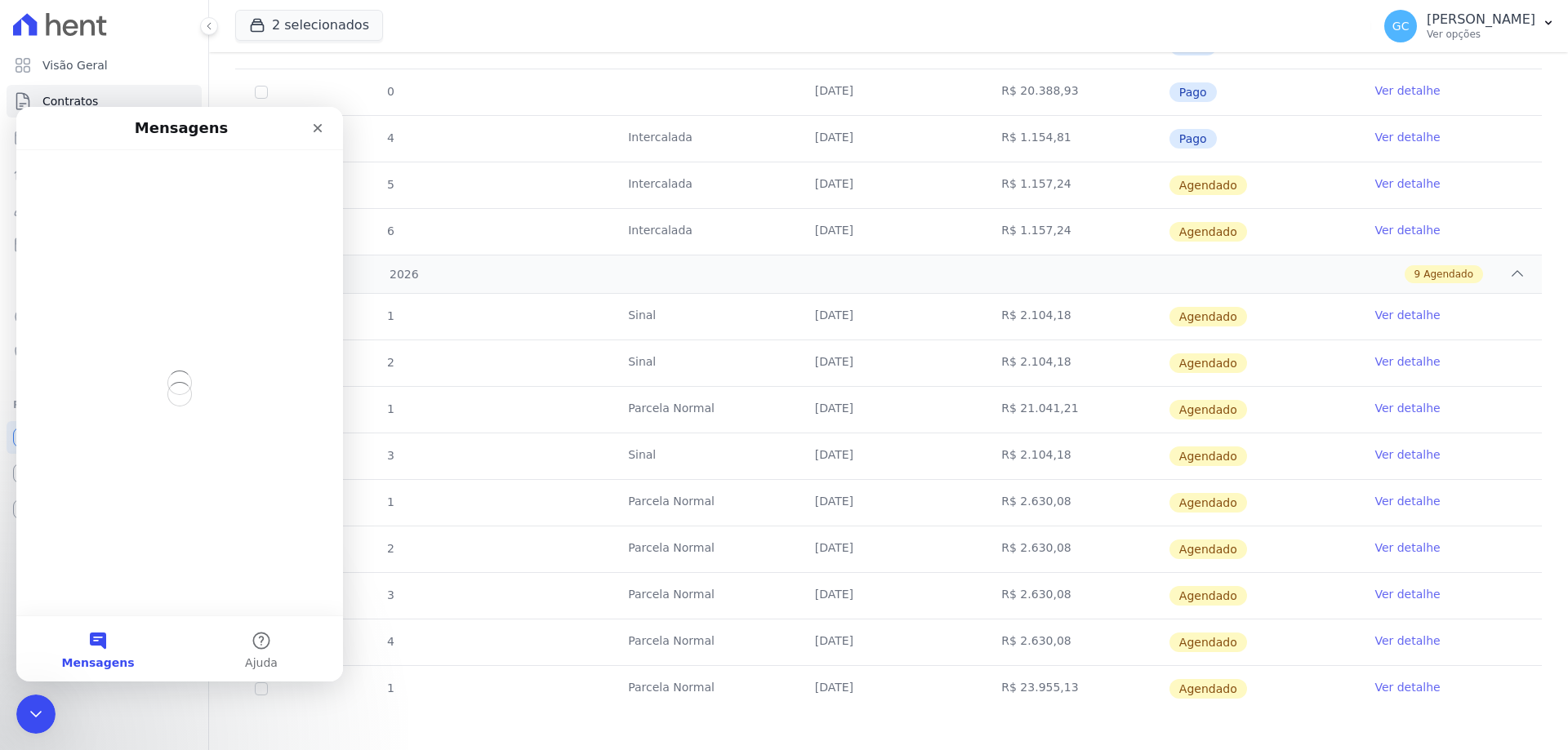
scroll to position [0, 0]
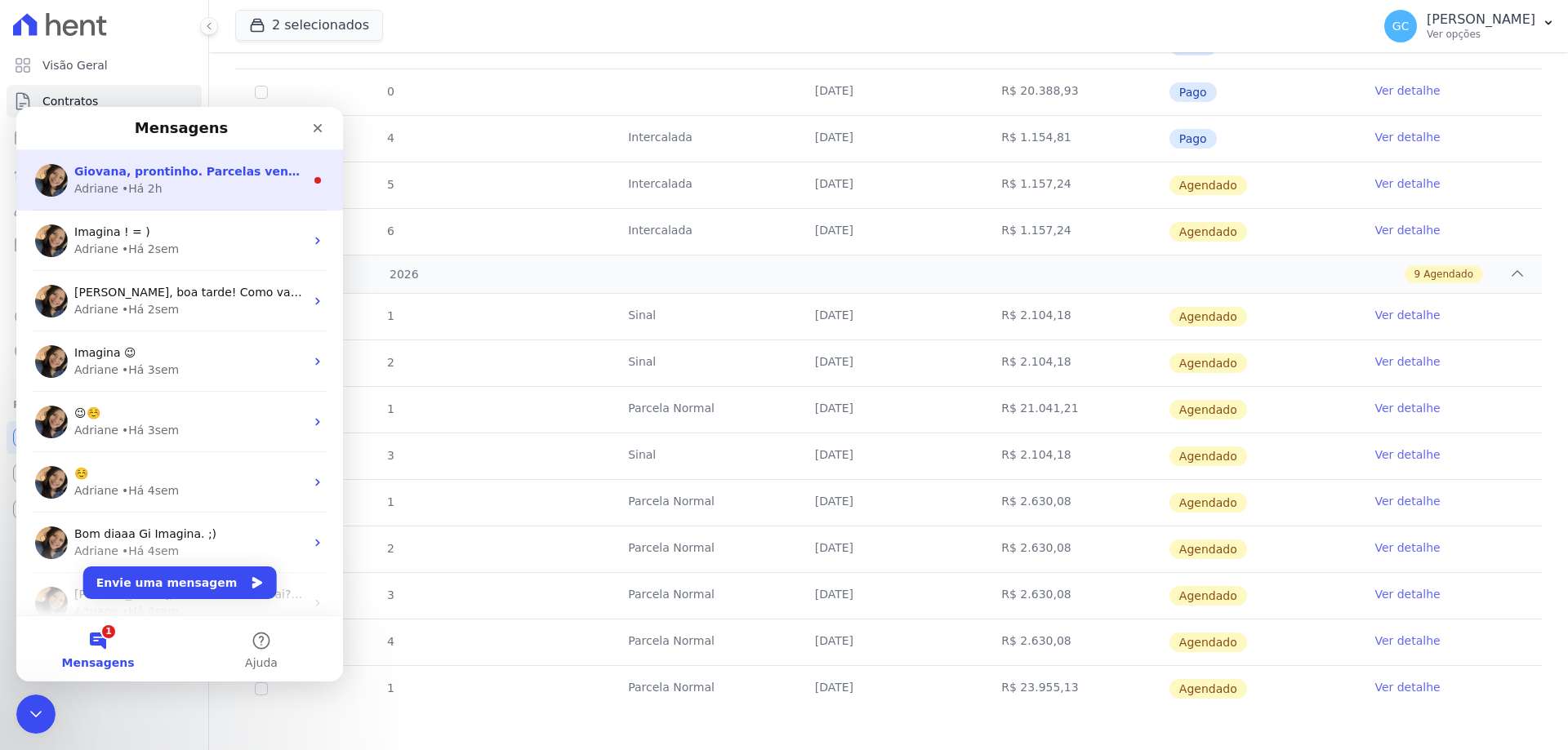
click at [152, 185] on div "• Há 2h" at bounding box center [142, 189] width 41 height 17
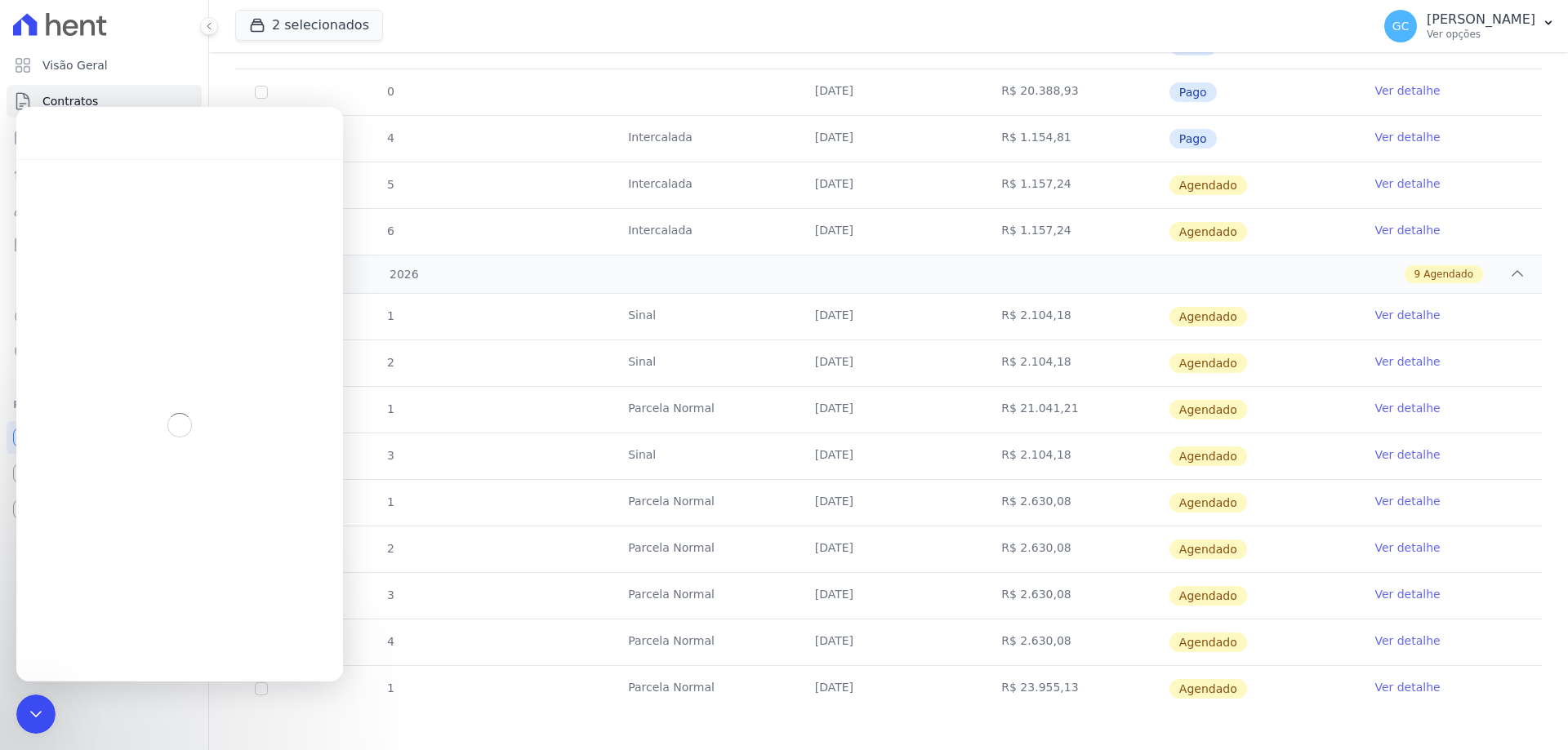
scroll to position [3, 0]
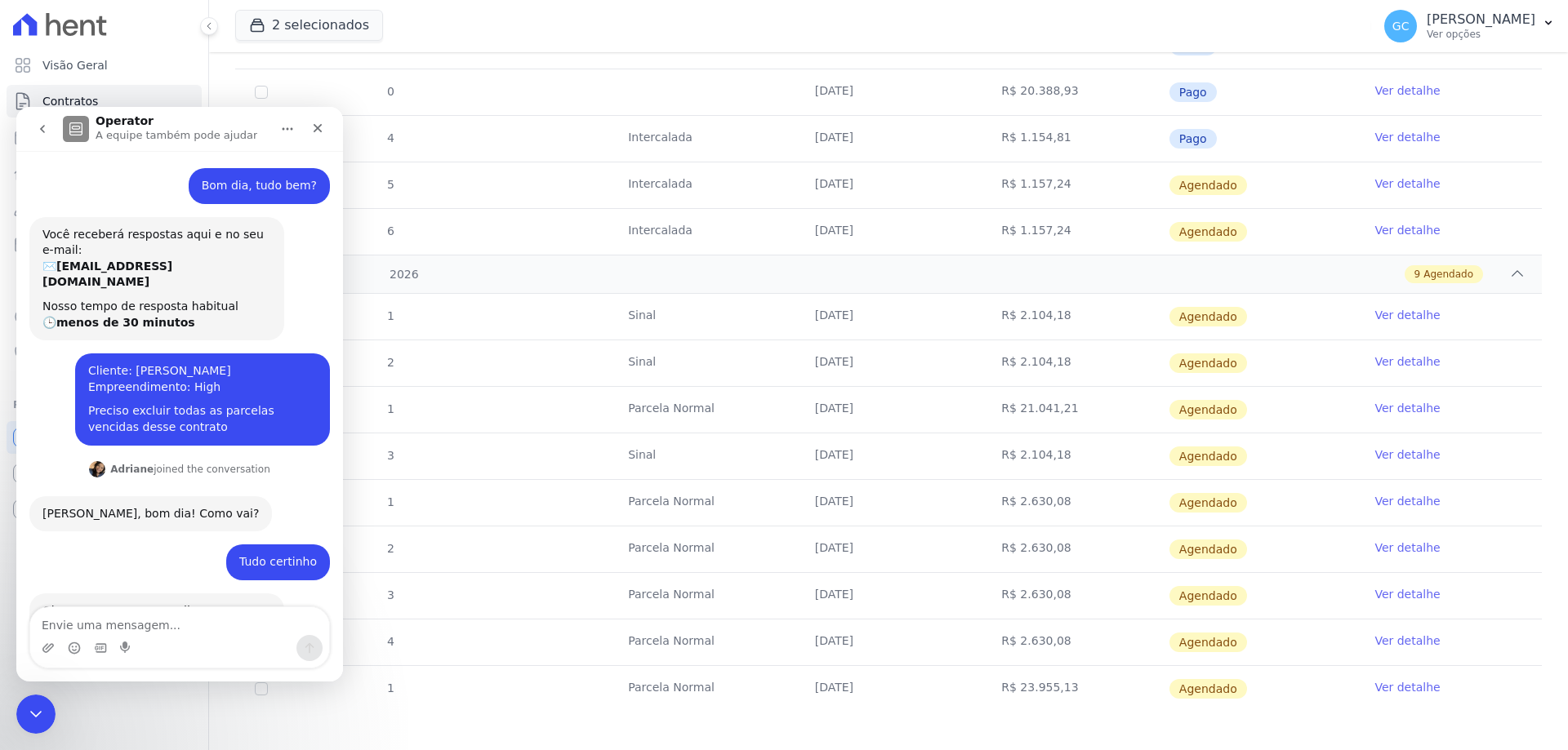
click at [204, 621] on textarea "Envie uma mensagem..." at bounding box center [180, 622] width 299 height 28
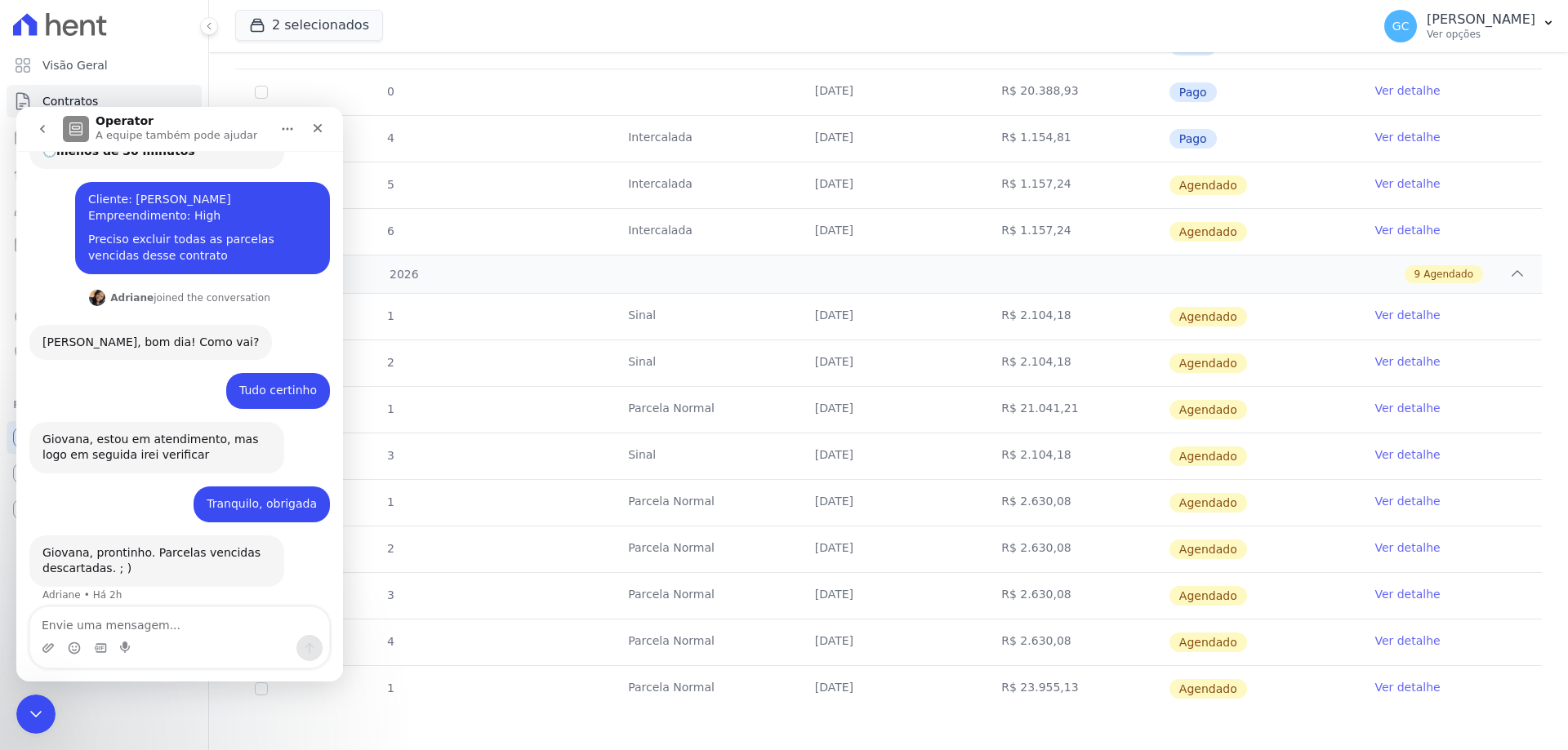
click at [164, 620] on textarea "Envie uma mensagem..." at bounding box center [180, 622] width 299 height 28
type textarea "Muito obrigada"
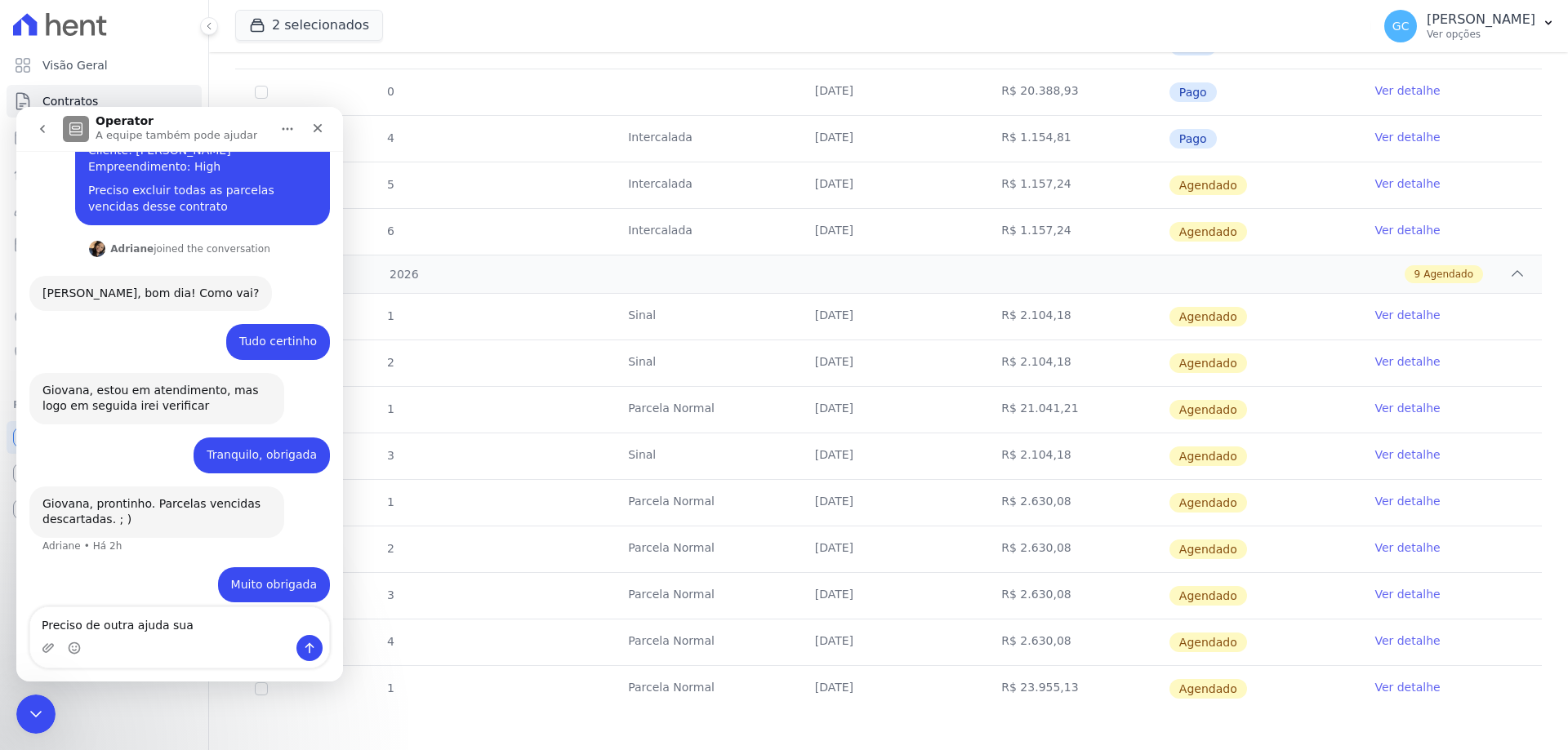
type textarea "Preciso de outra ajuda sua"
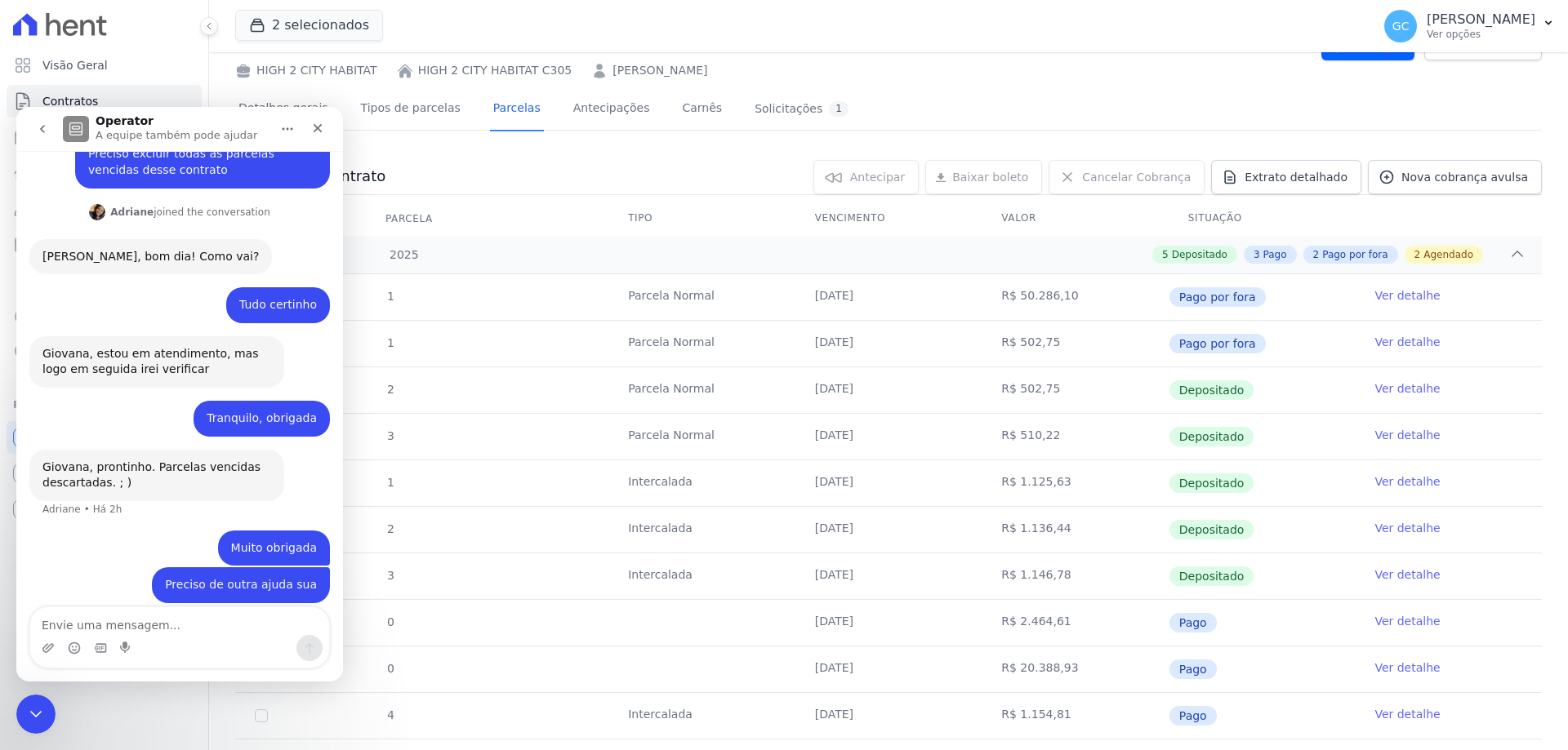
scroll to position [0, 0]
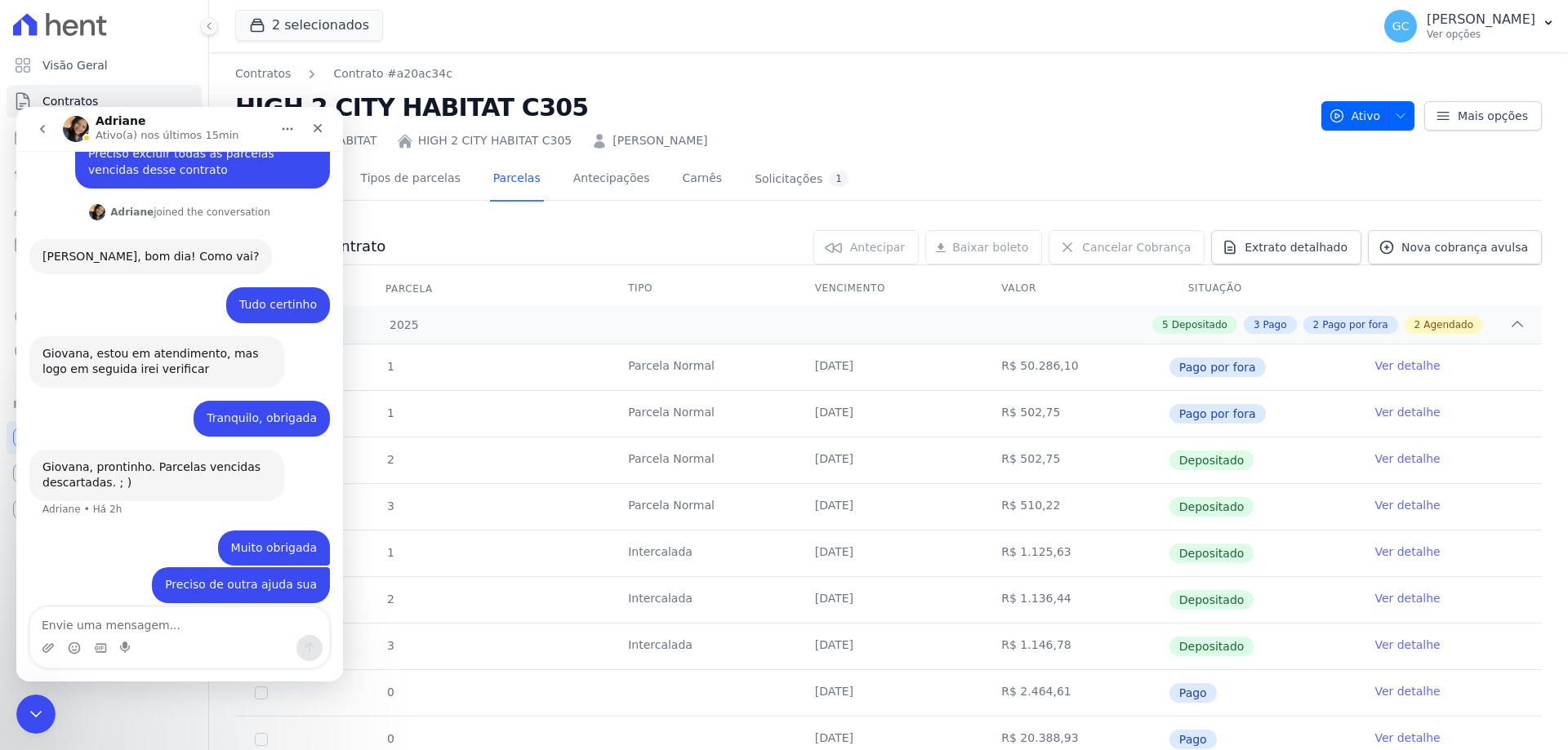
drag, startPoint x: 704, startPoint y: 143, endPoint x: 584, endPoint y: 137, distance: 120.1
click at [584, 137] on div "HIGH 2 CITY HABITAT HIGH 2 CITY HABITAT C305 [PERSON_NAME]" at bounding box center [771, 137] width 1073 height 23
copy link "[PERSON_NAME]"
click at [175, 628] on textarea "Envie uma mensagem..." at bounding box center [180, 622] width 299 height 28
click at [187, 627] on textarea "[PERSON_NAME]" at bounding box center [180, 622] width 299 height 28
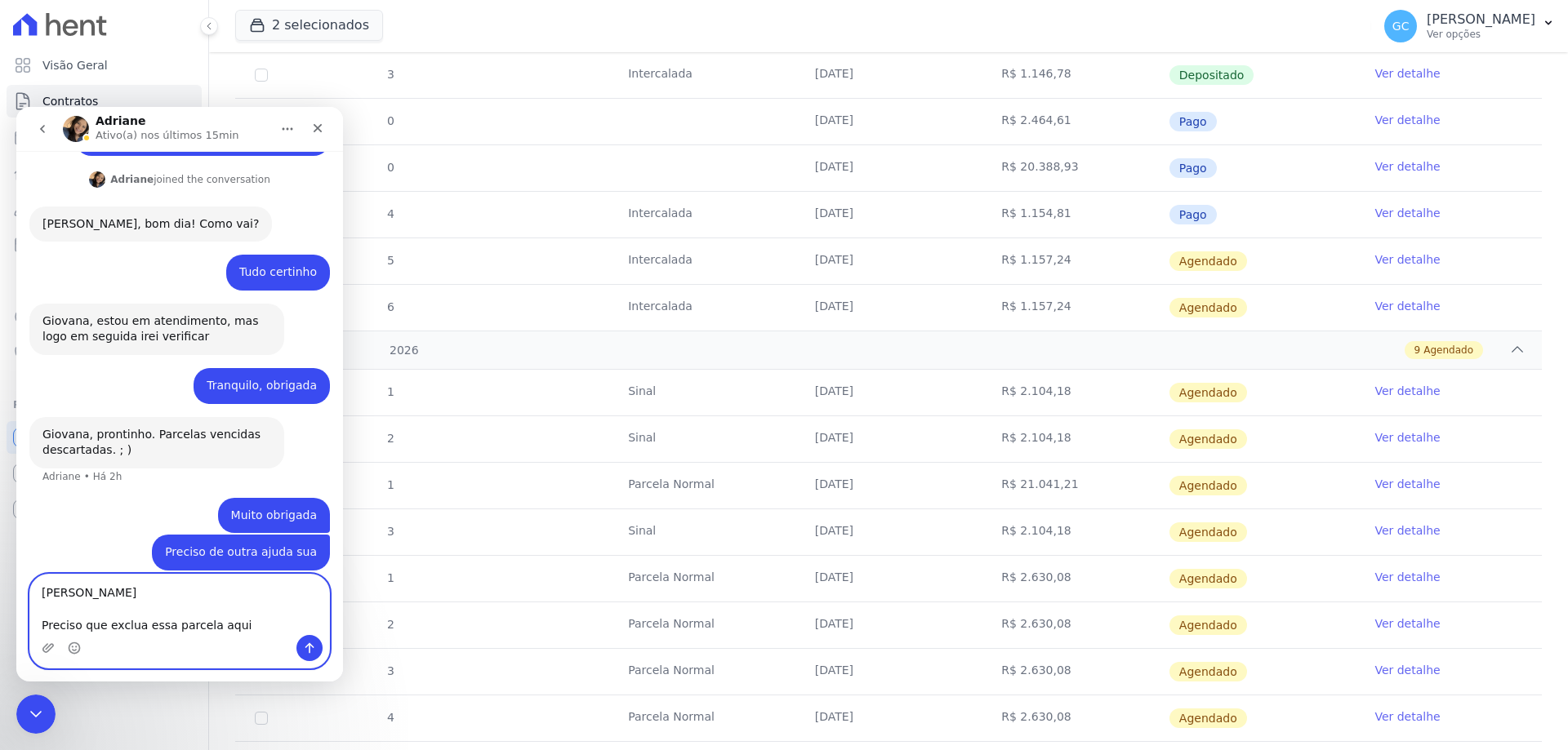
scroll to position [658, 0]
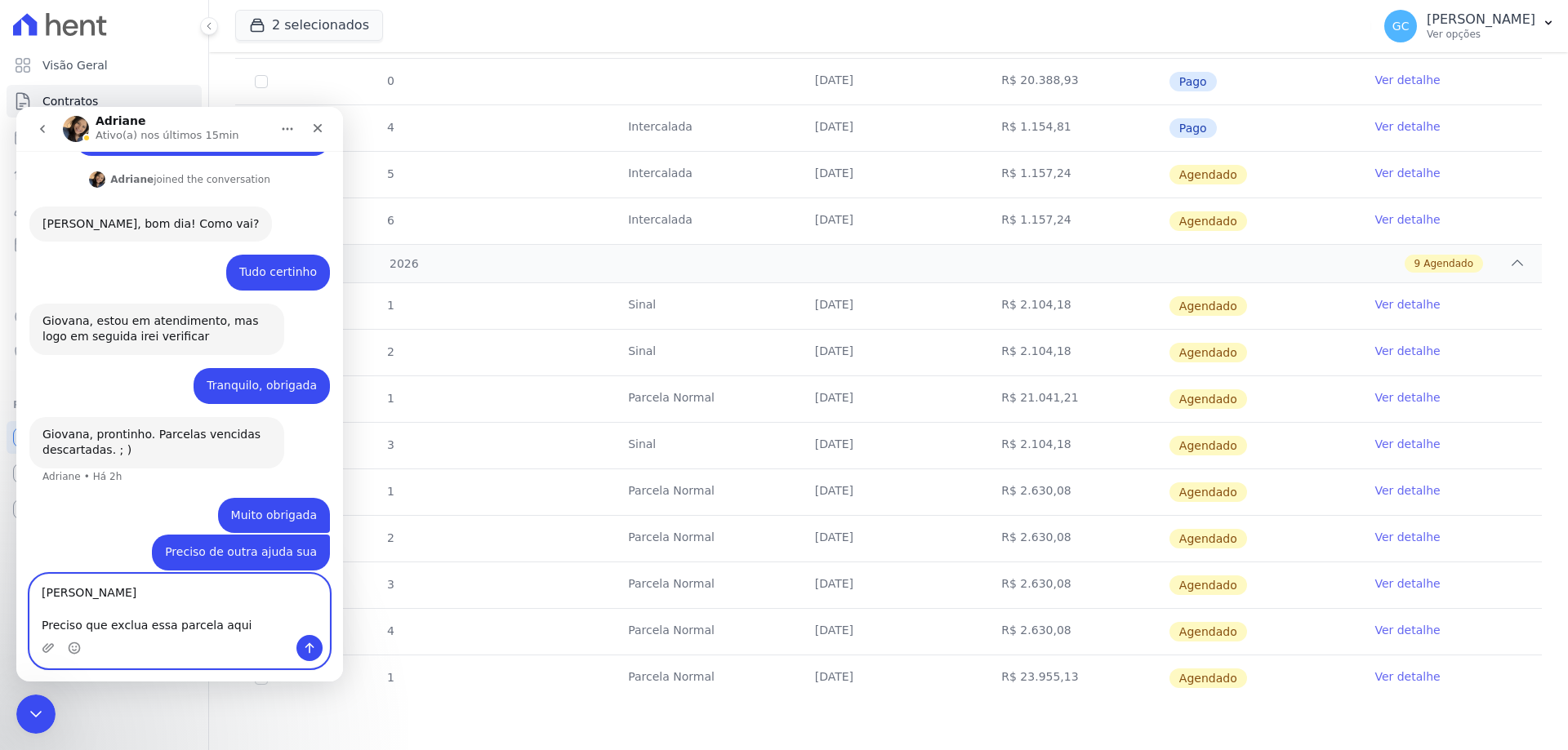
drag, startPoint x: 248, startPoint y: 627, endPoint x: 204, endPoint y: 630, distance: 44.1
click at [204, 630] on textarea "[PERSON_NAME] Preciso que exclua essa parcela aqui" at bounding box center [180, 605] width 299 height 61
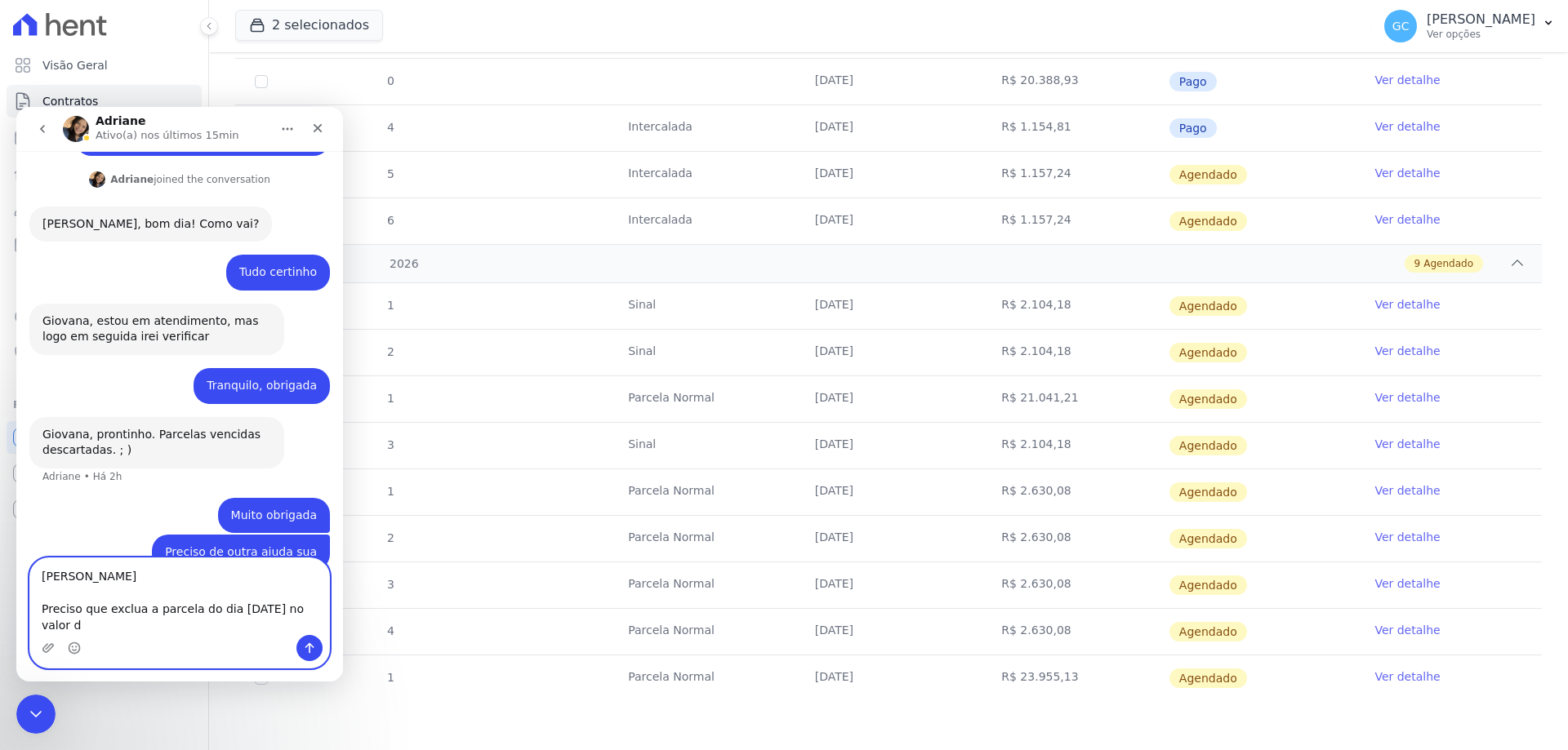
scroll to position [306, 0]
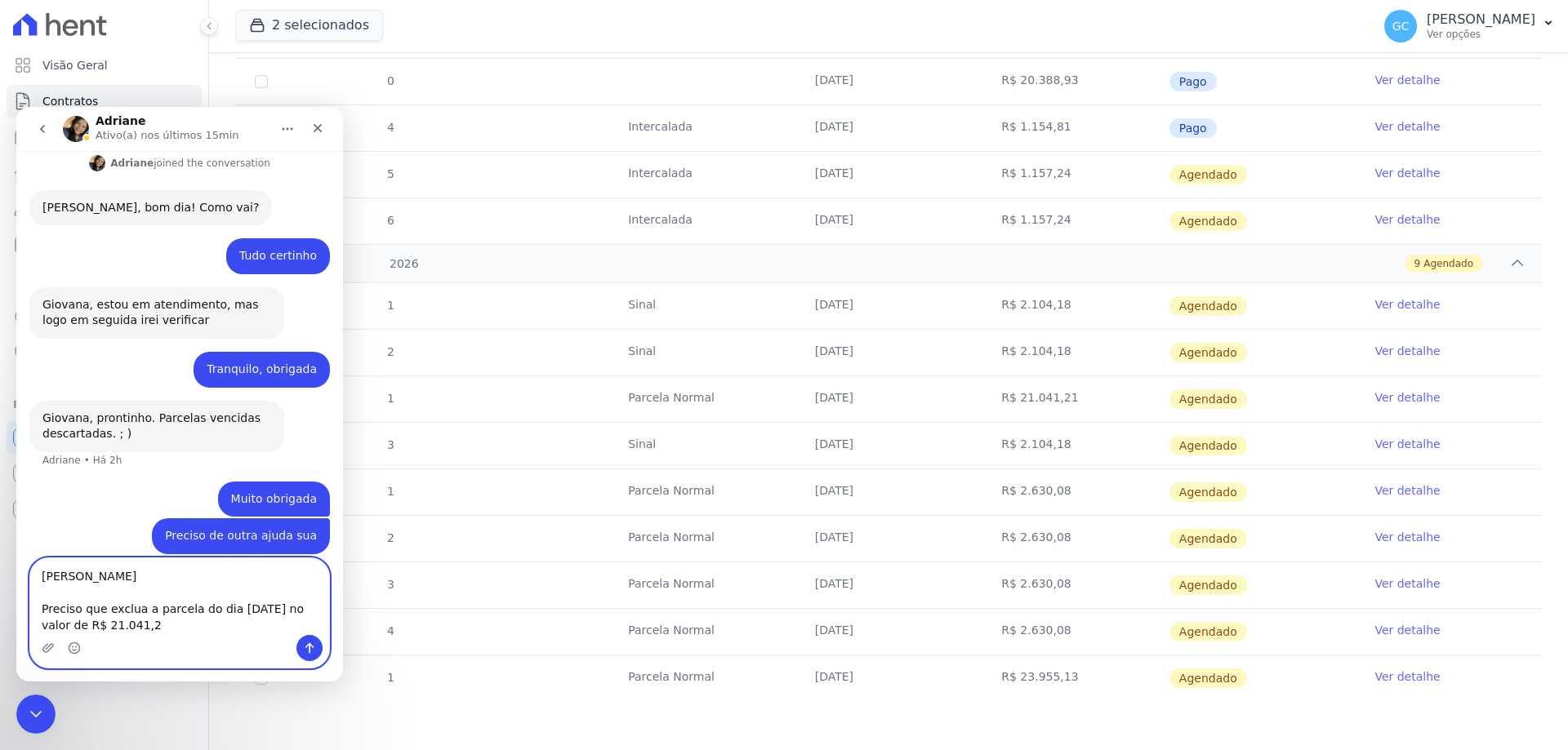
type textarea "[PERSON_NAME] Preciso que exclua a parcela do dia [DATE] no valor de R$ 21.041,…"
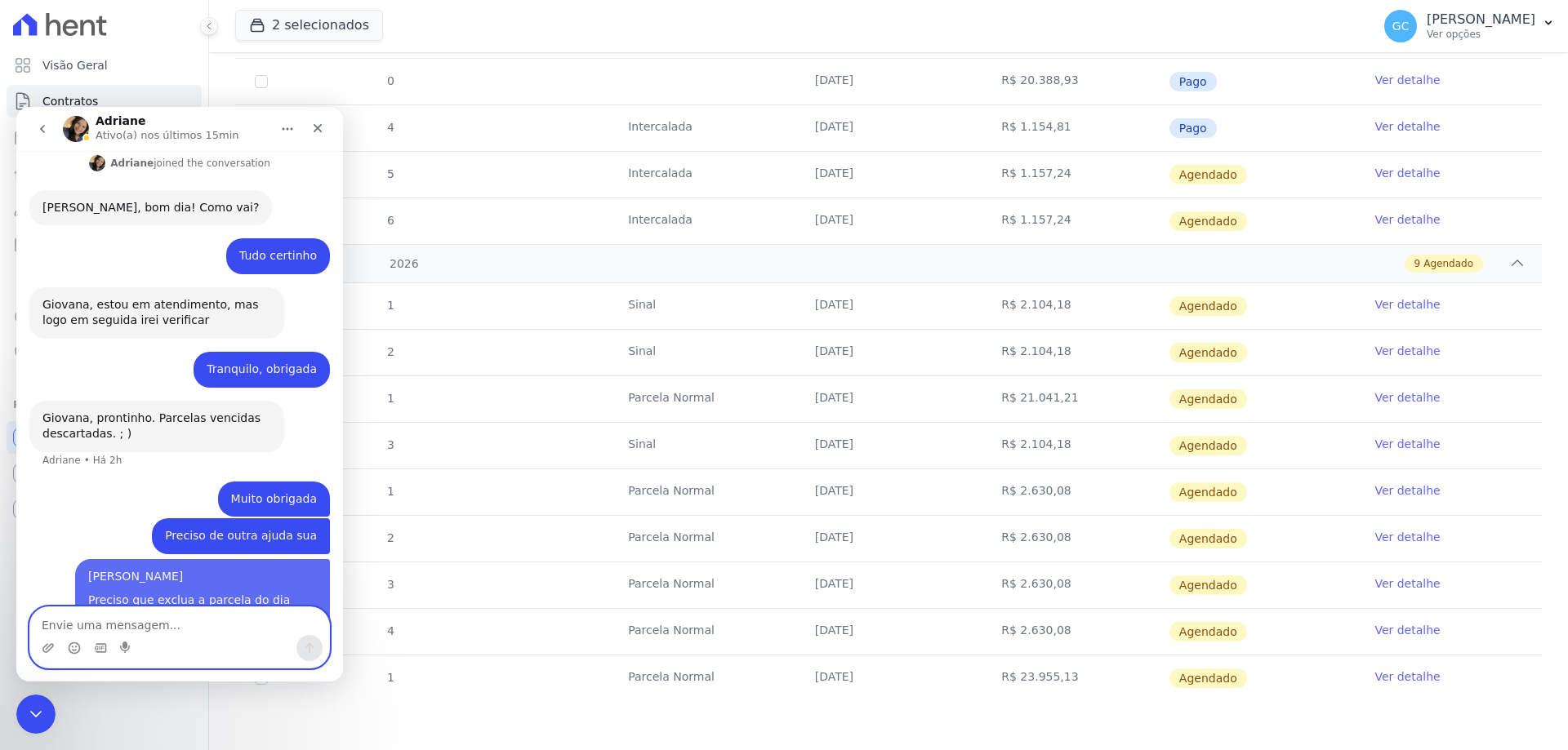
scroll to position [335, 0]
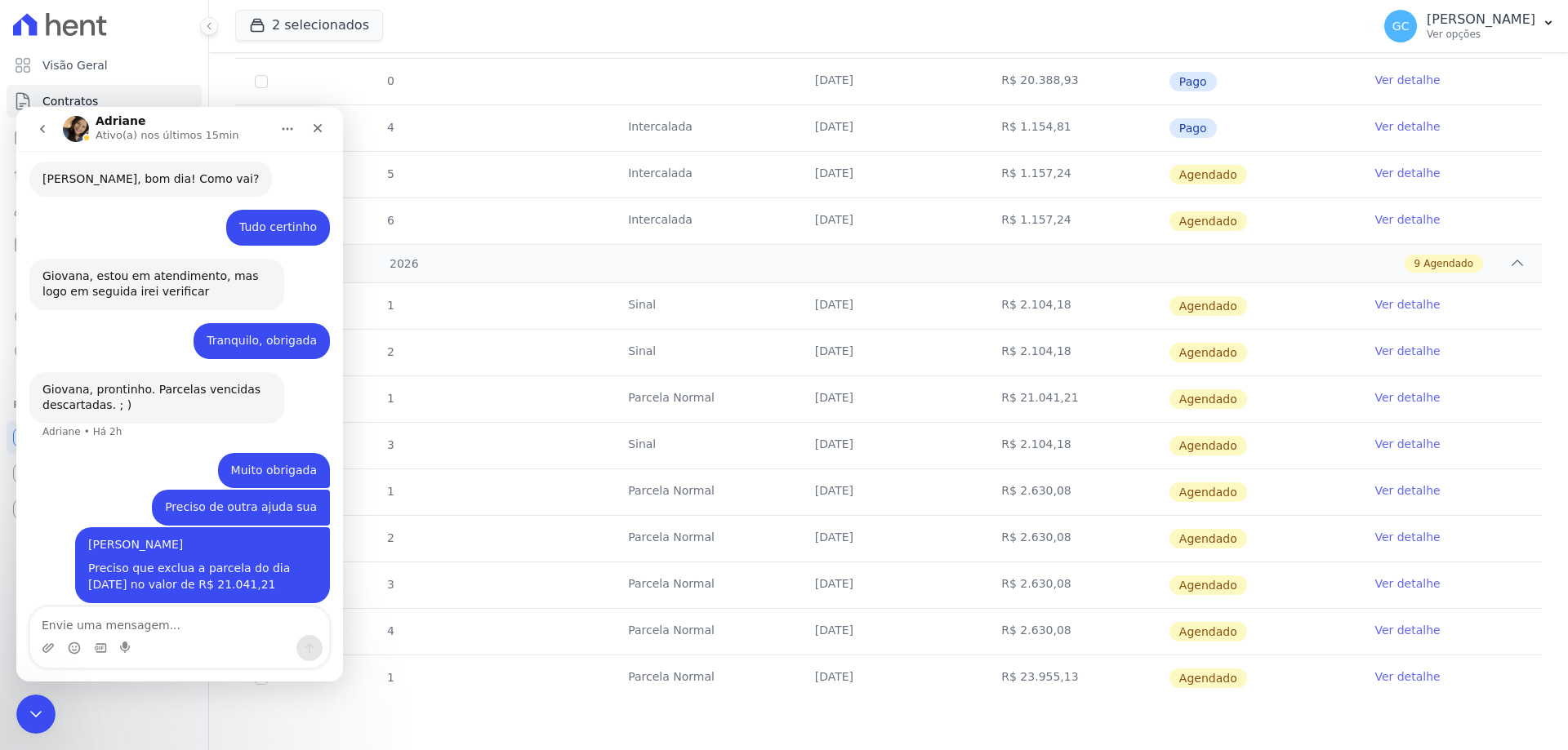
click at [210, 641] on div "Messenger da Intercom" at bounding box center [180, 648] width 299 height 26
click at [193, 627] on textarea "Envie uma mensagem..." at bounding box center [180, 622] width 299 height 28
click at [193, 626] on textarea "Envie uma mensagem..." at bounding box center [180, 622] width 299 height 28
click at [195, 617] on textarea "Envie uma mensagem..." at bounding box center [180, 622] width 299 height 28
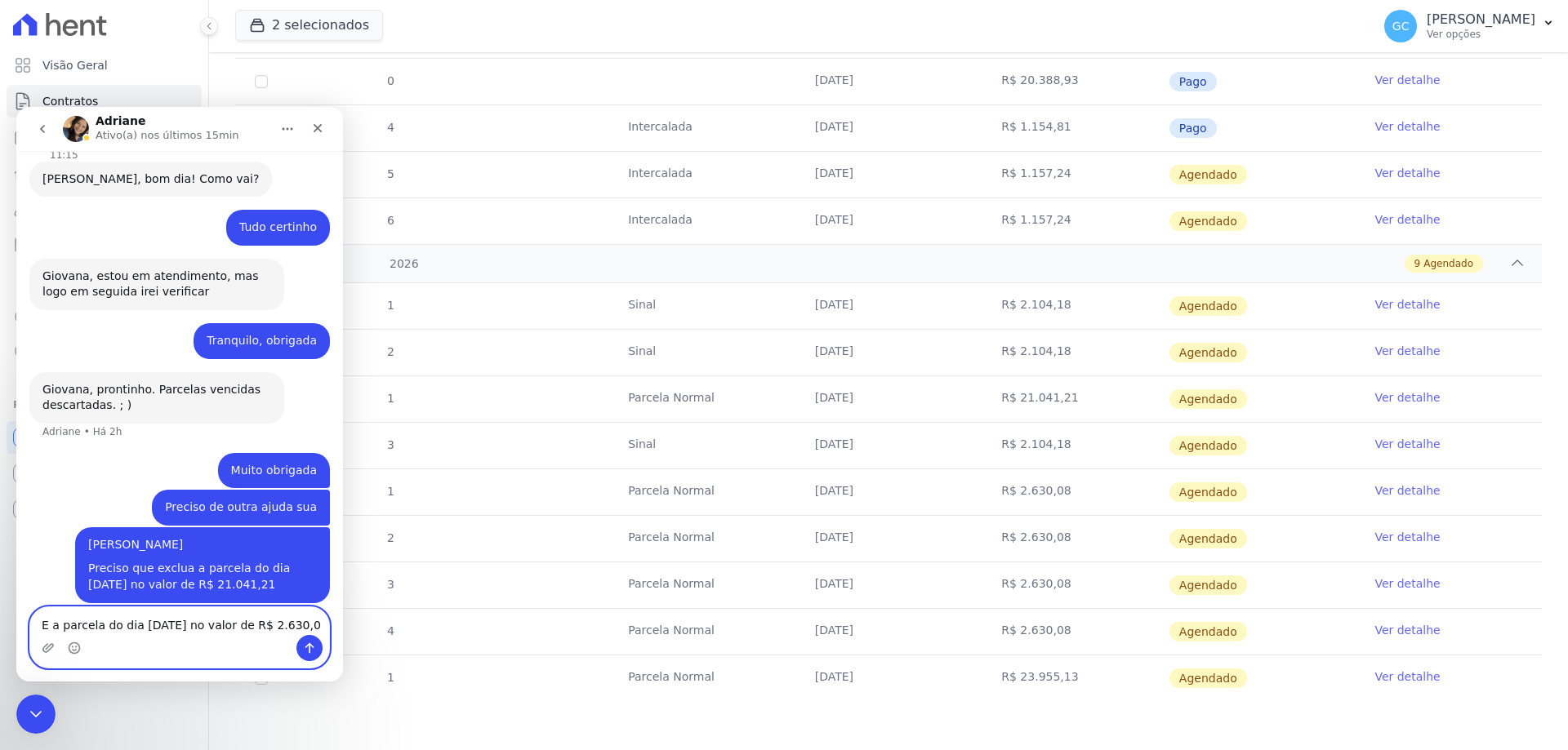
type textarea "E a parcela do dia [DATE] no valor de R$ 2.630,08"
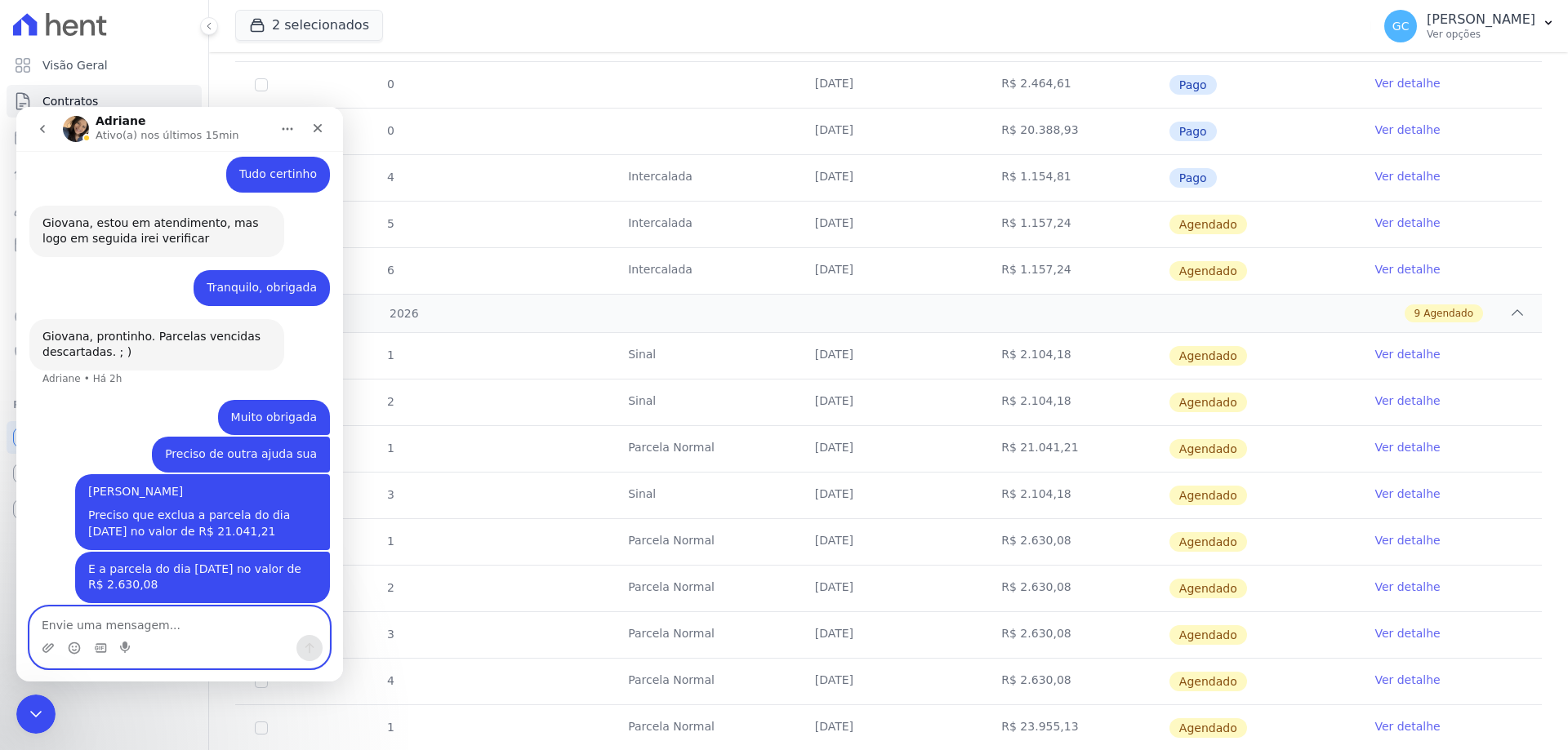
scroll to position [658, 0]
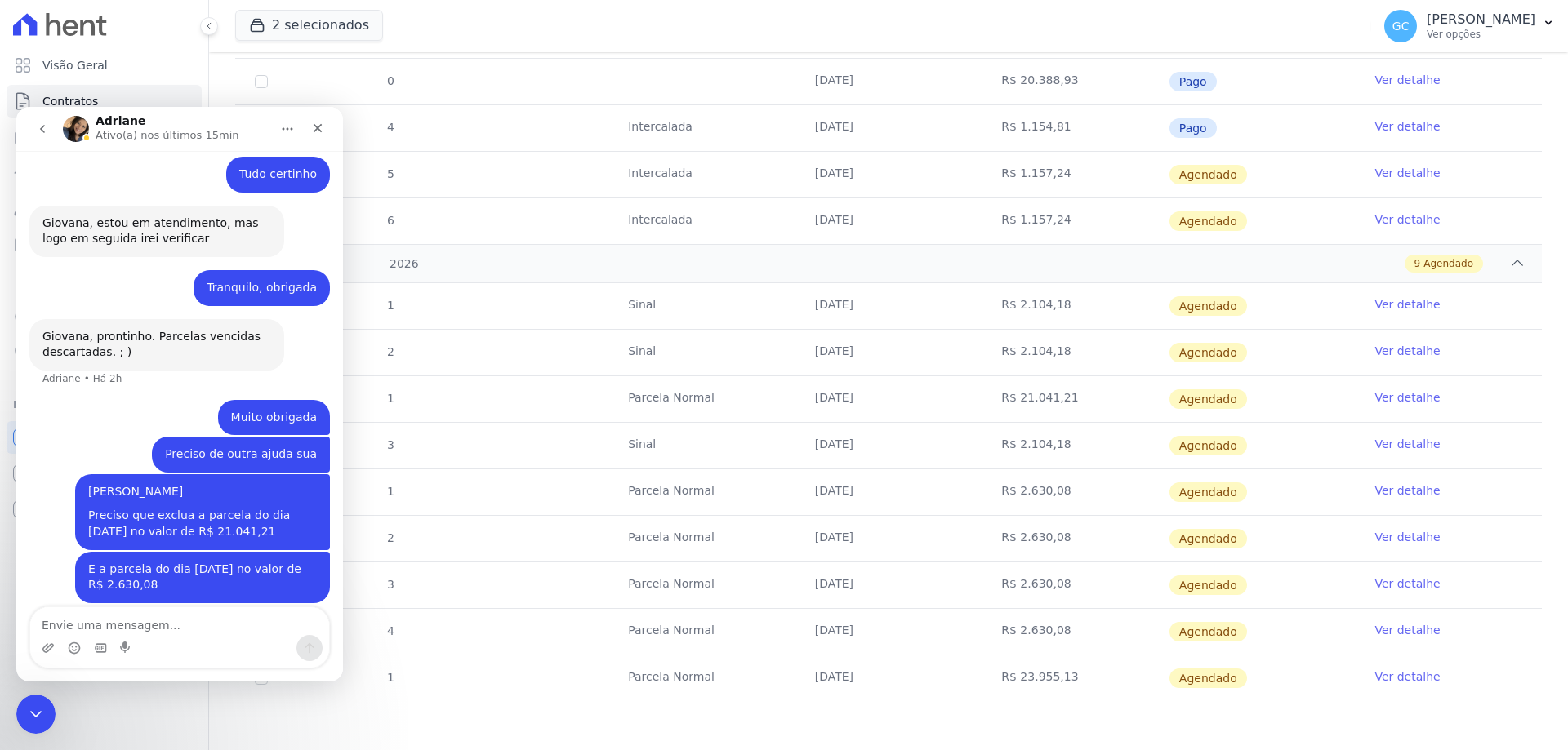
drag, startPoint x: 811, startPoint y: 397, endPoint x: 866, endPoint y: 400, distance: 55.1
click at [866, 400] on td "[DATE]" at bounding box center [889, 399] width 187 height 46
copy td "[DATE]"
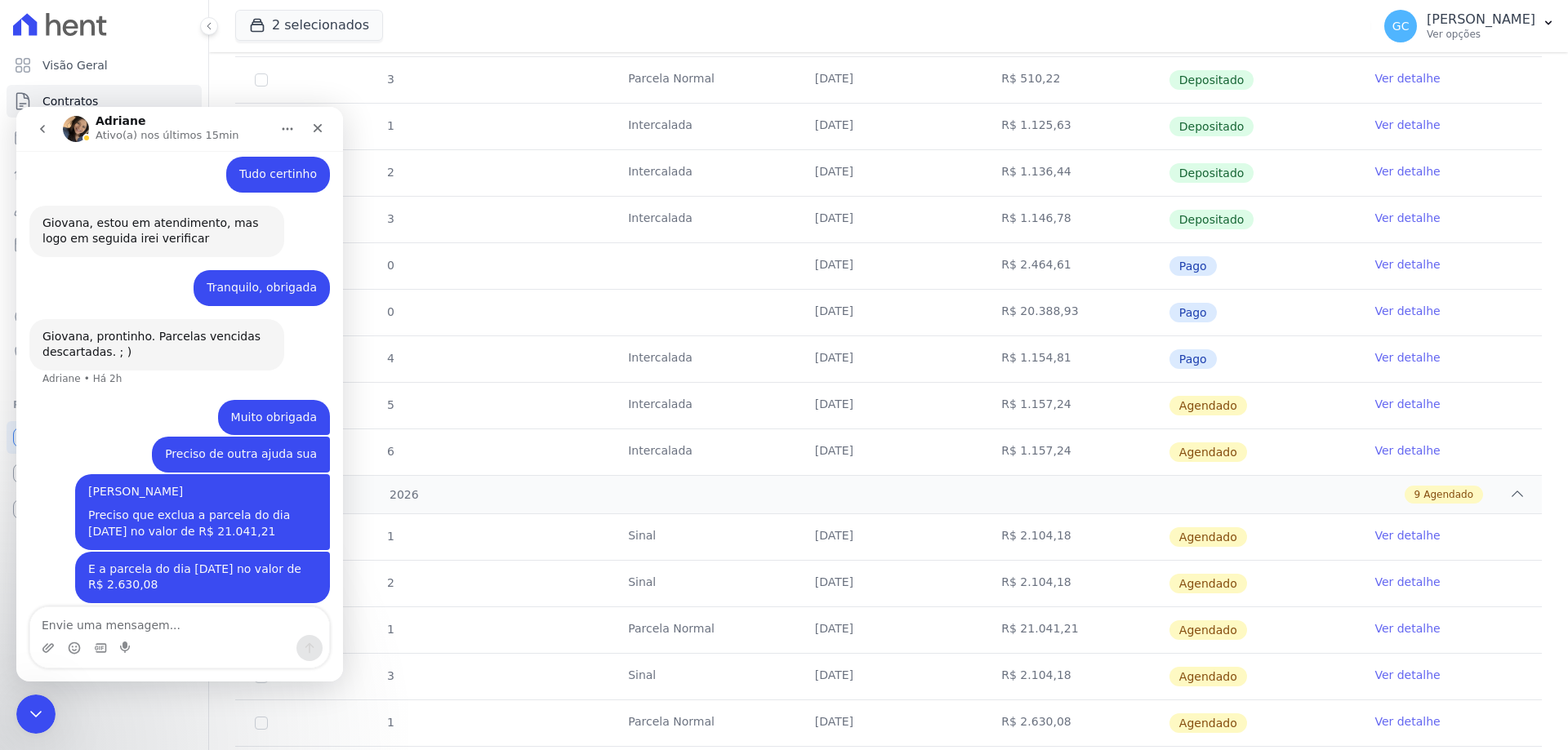
scroll to position [413, 0]
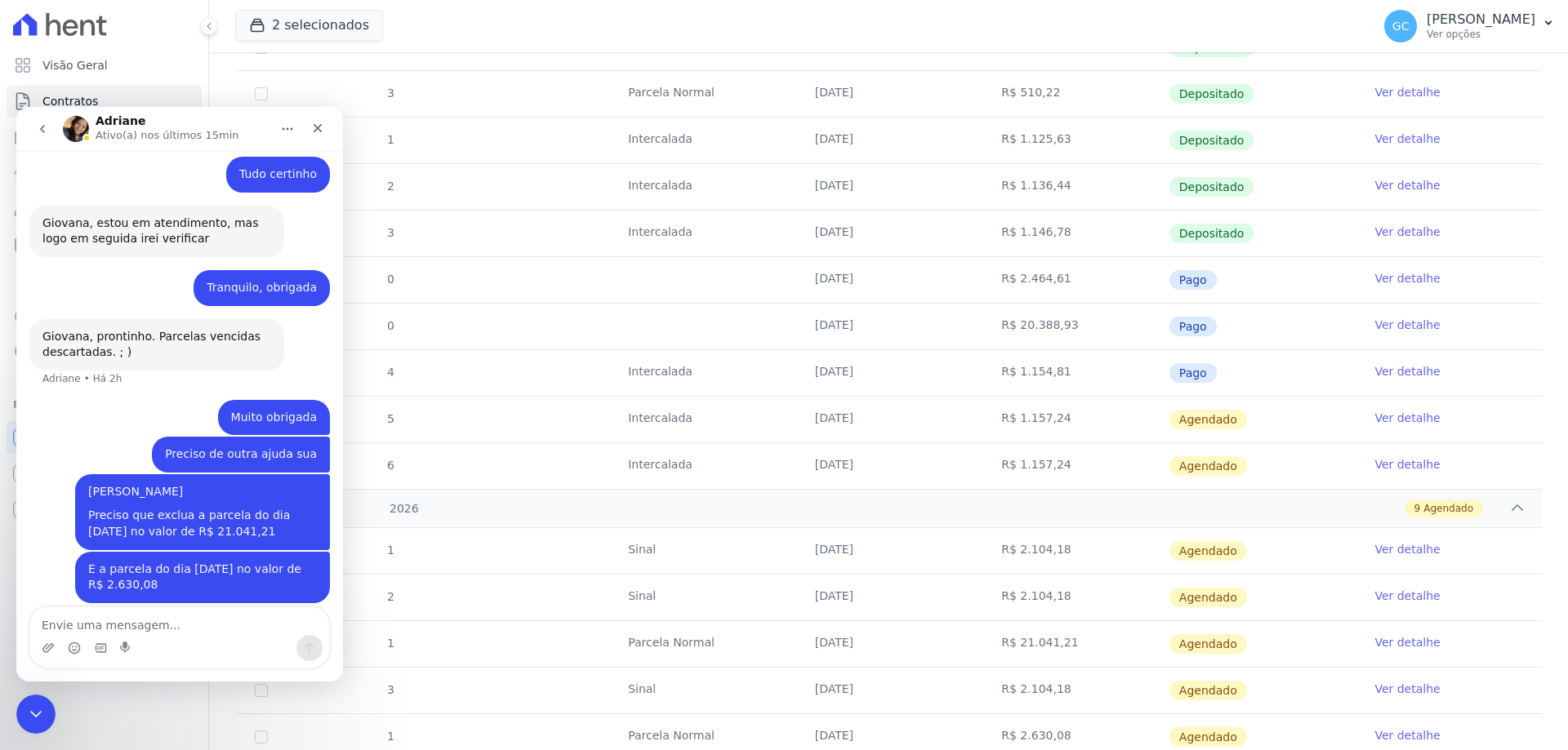
click at [1406, 324] on link "Ver detalhe" at bounding box center [1407, 325] width 65 height 16
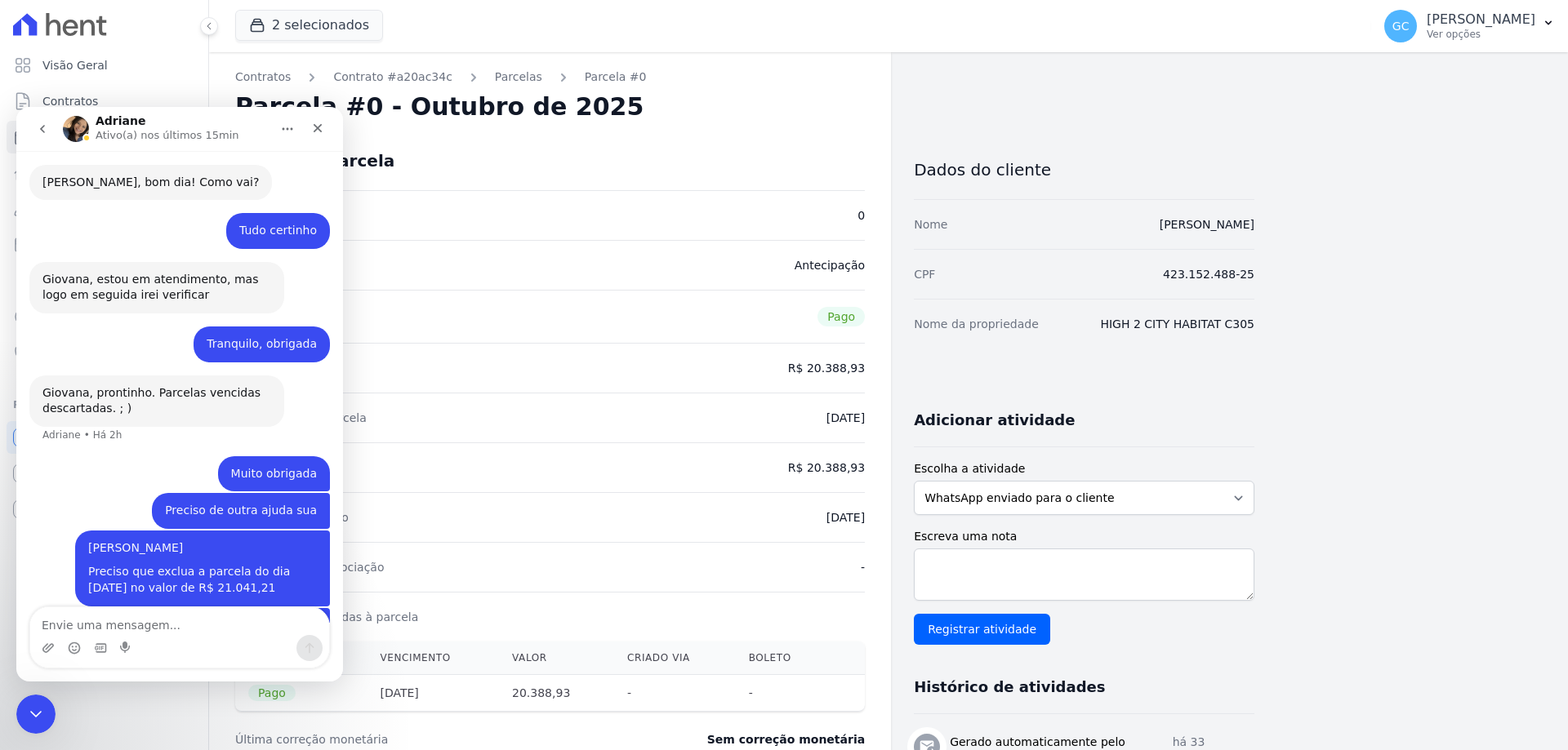
scroll to position [388, 0]
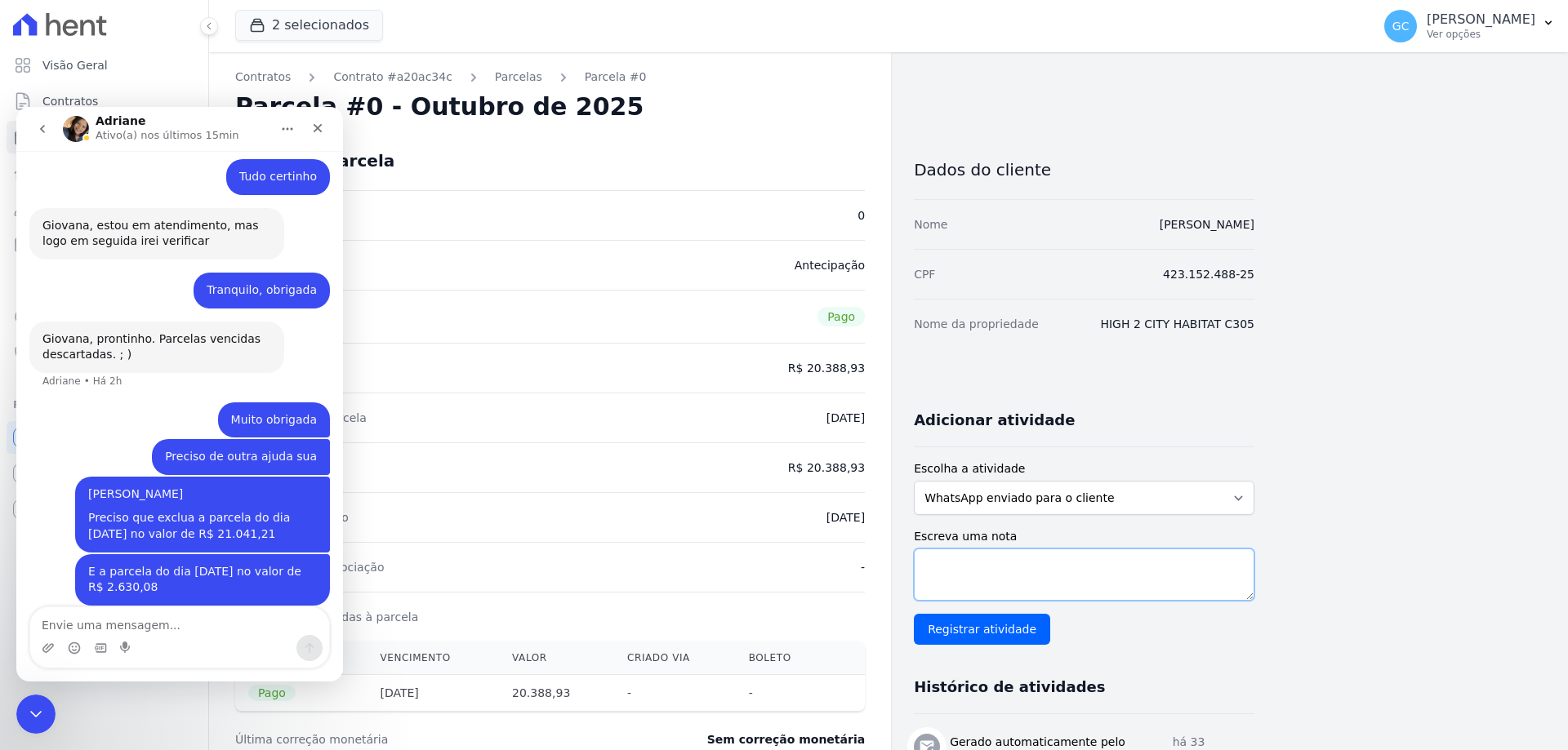
click at [1011, 570] on textarea "Escreva uma nota" at bounding box center [1084, 575] width 341 height 52
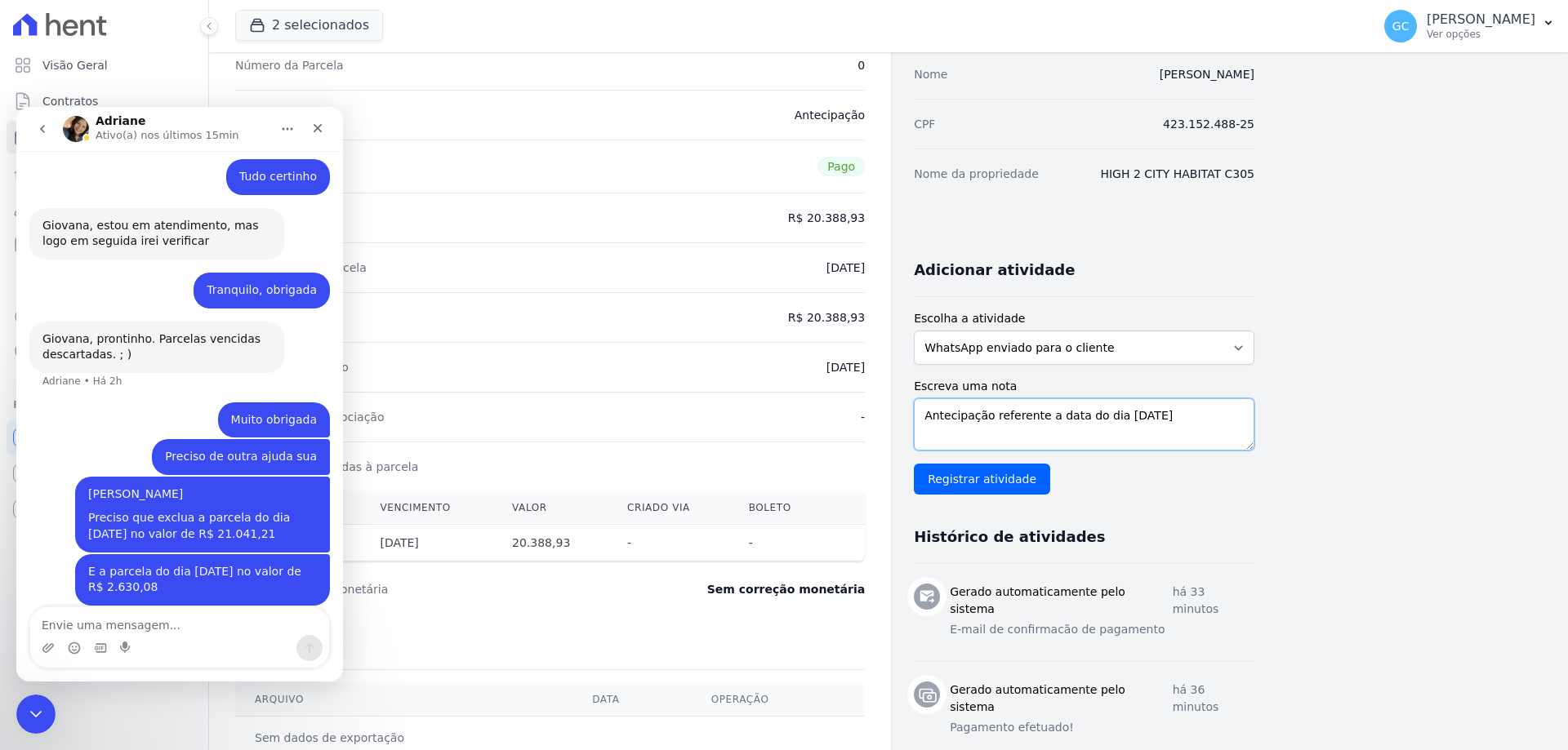
scroll to position [164, 0]
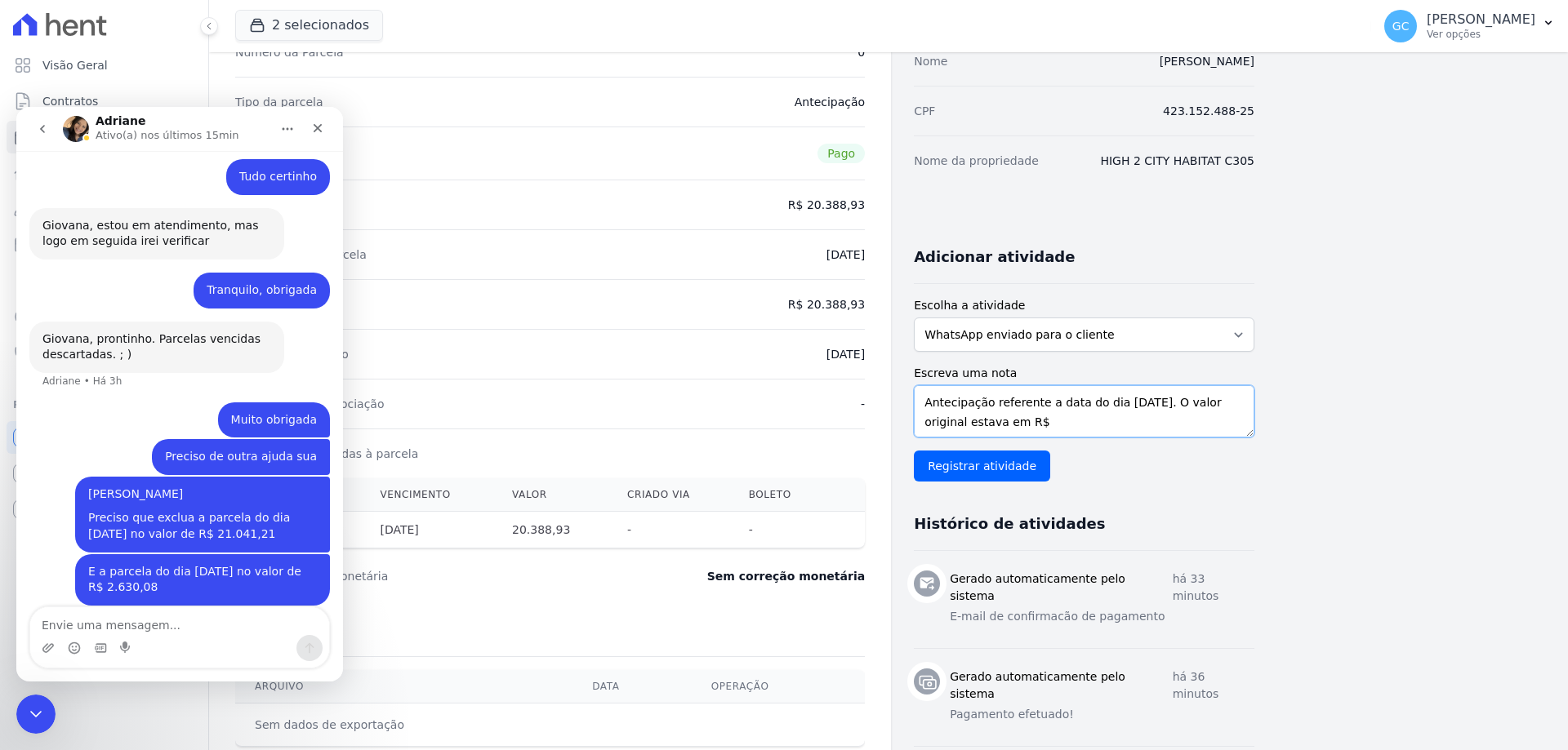
click at [1057, 415] on textarea "Antecipação referente a data do dia [DATE]. O valor original estava em R$" at bounding box center [1084, 411] width 341 height 52
paste textarea "21.041,21"
click at [1218, 422] on textarea "Antecipação referente a data do dia [DATE]. O valor original estava em R$ 21.04…" at bounding box center [1084, 411] width 341 height 52
paste textarea "652,28"
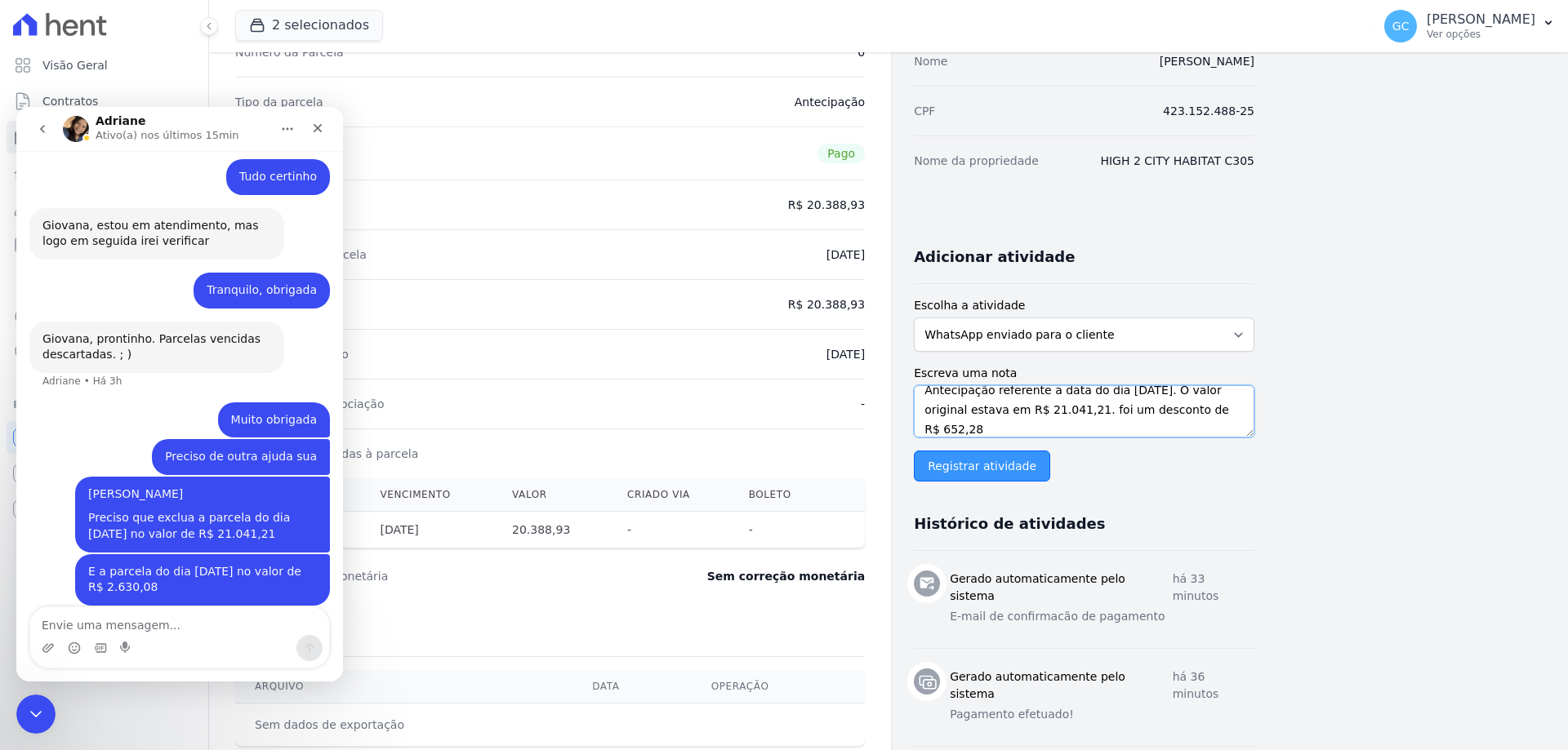
type textarea "Antecipação referente a data do dia [DATE]. O valor original estava em R$ 21.04…"
click at [978, 469] on input "Registrar atividade" at bounding box center [982, 466] width 137 height 31
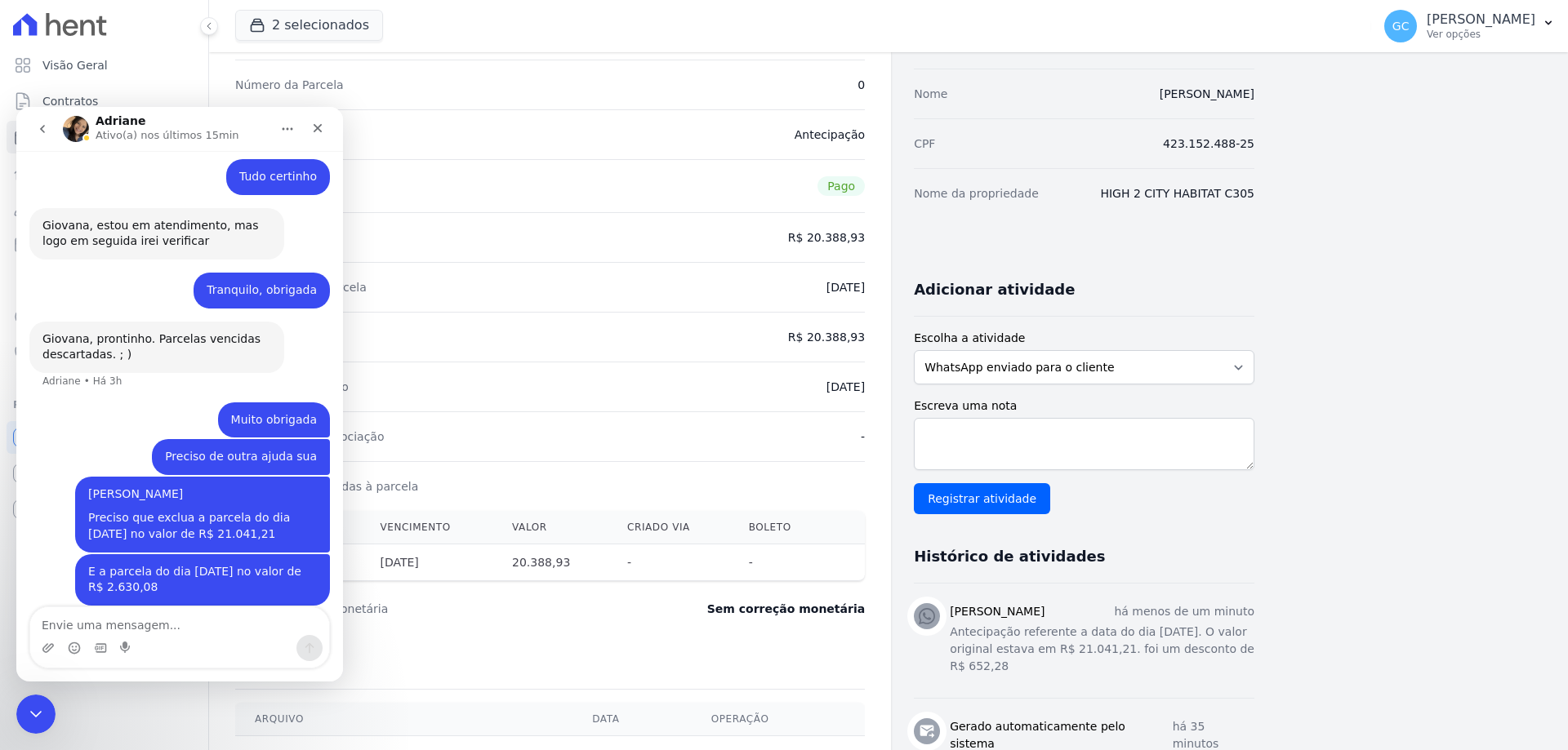
scroll to position [0, 0]
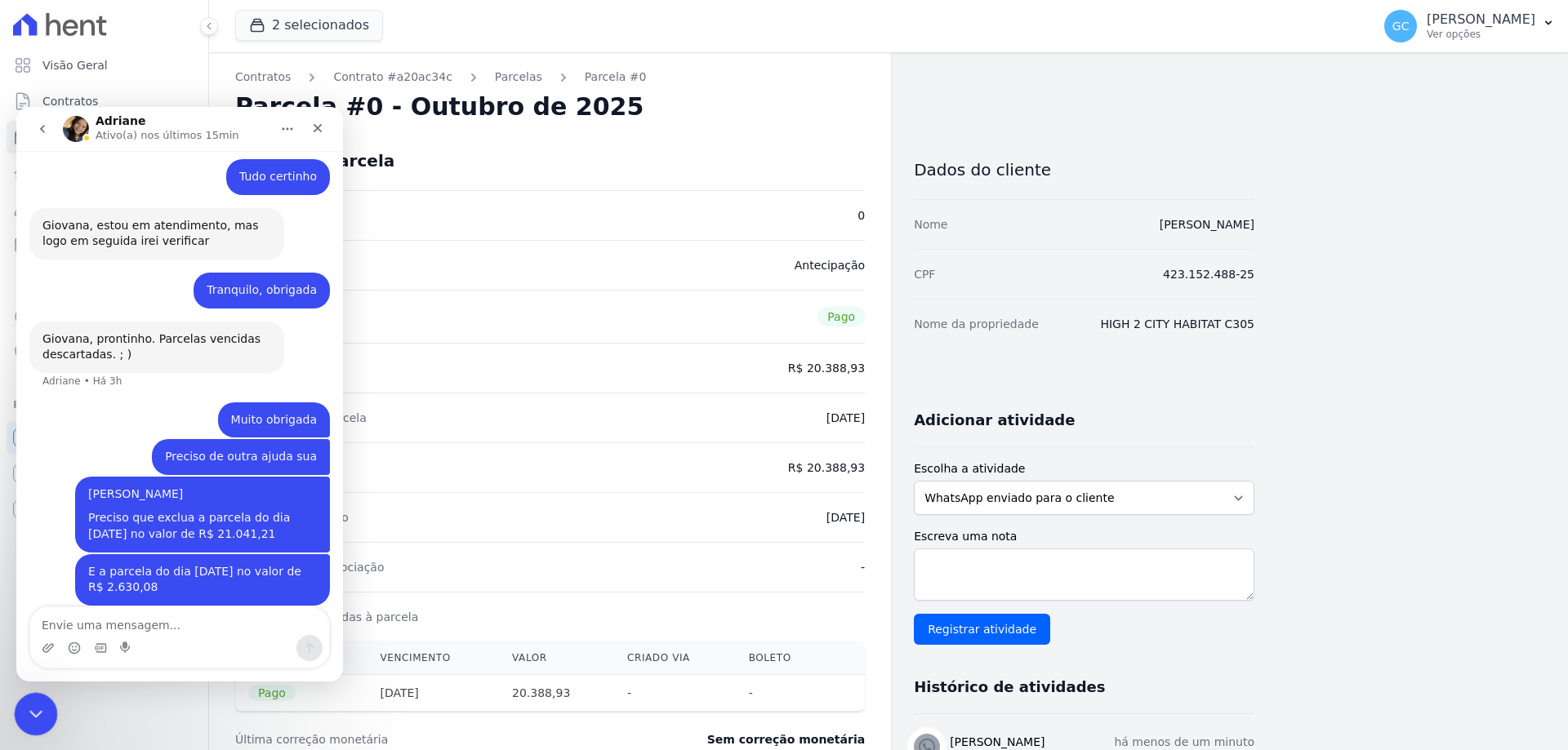
click at [39, 710] on icon "Encerramento do Messenger da Intercom" at bounding box center [33, 712] width 20 height 20
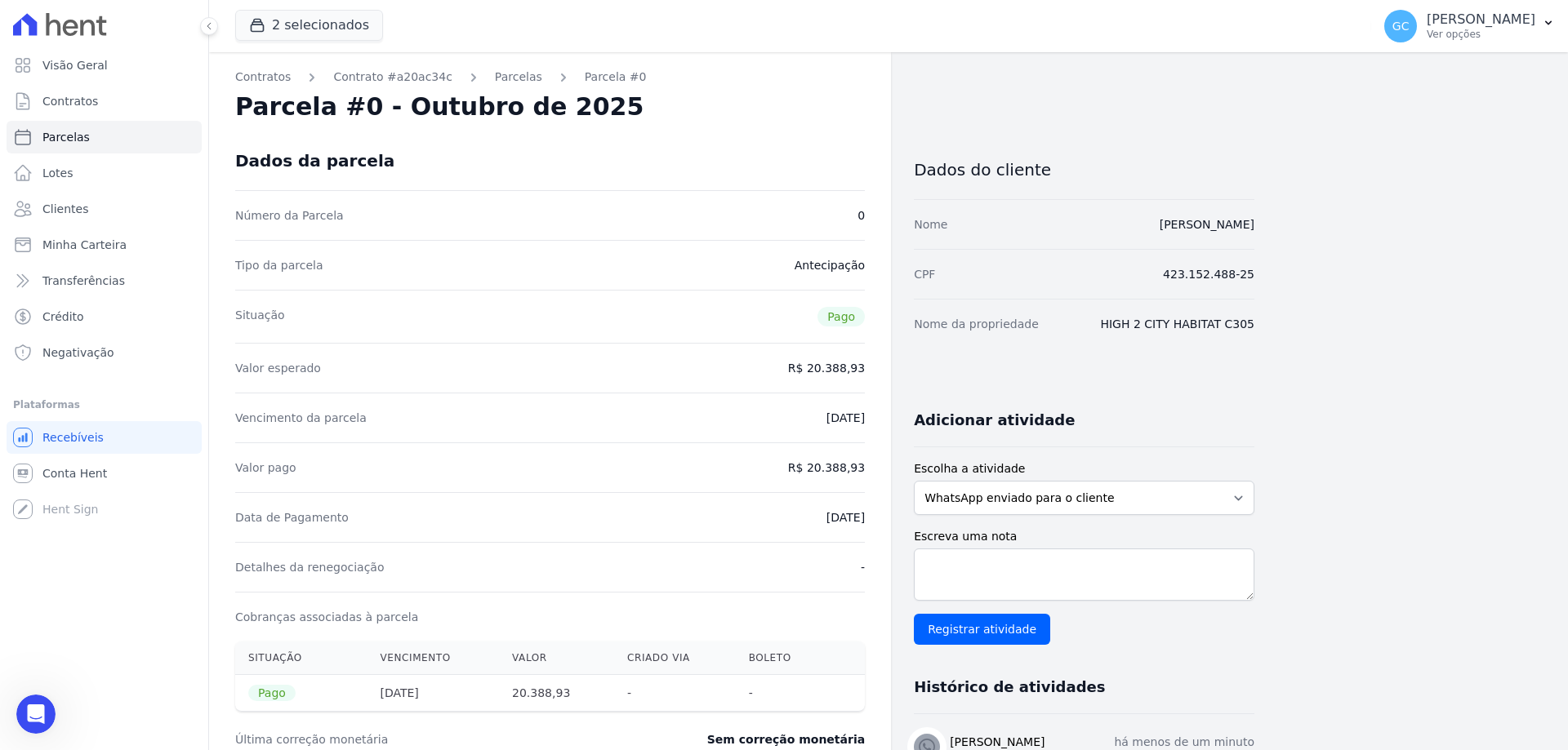
scroll to position [388, 0]
click at [412, 76] on link "Contrato #a20ac34c" at bounding box center [392, 77] width 119 height 17
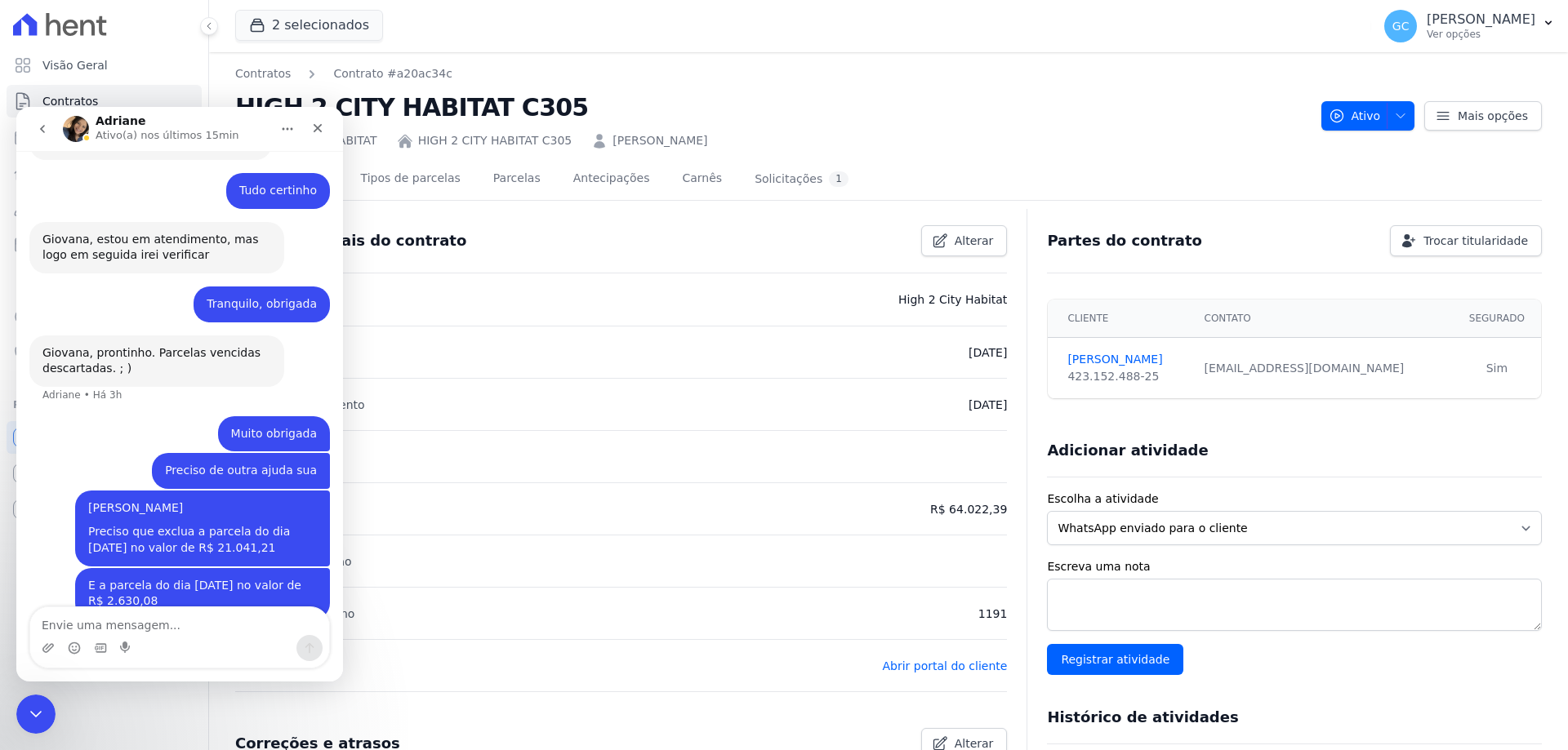
scroll to position [388, 0]
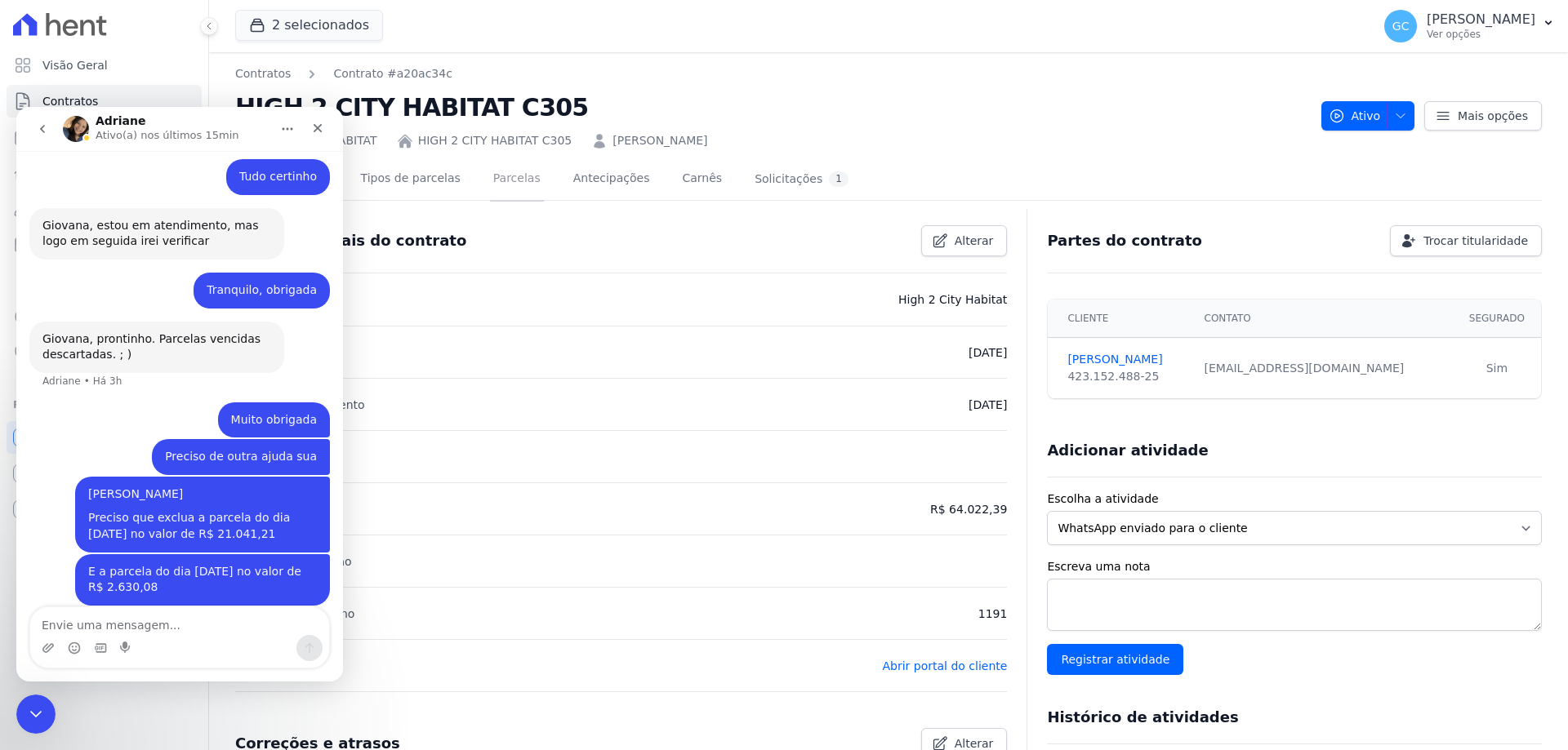
click at [490, 179] on link "Parcelas" at bounding box center [517, 180] width 54 height 43
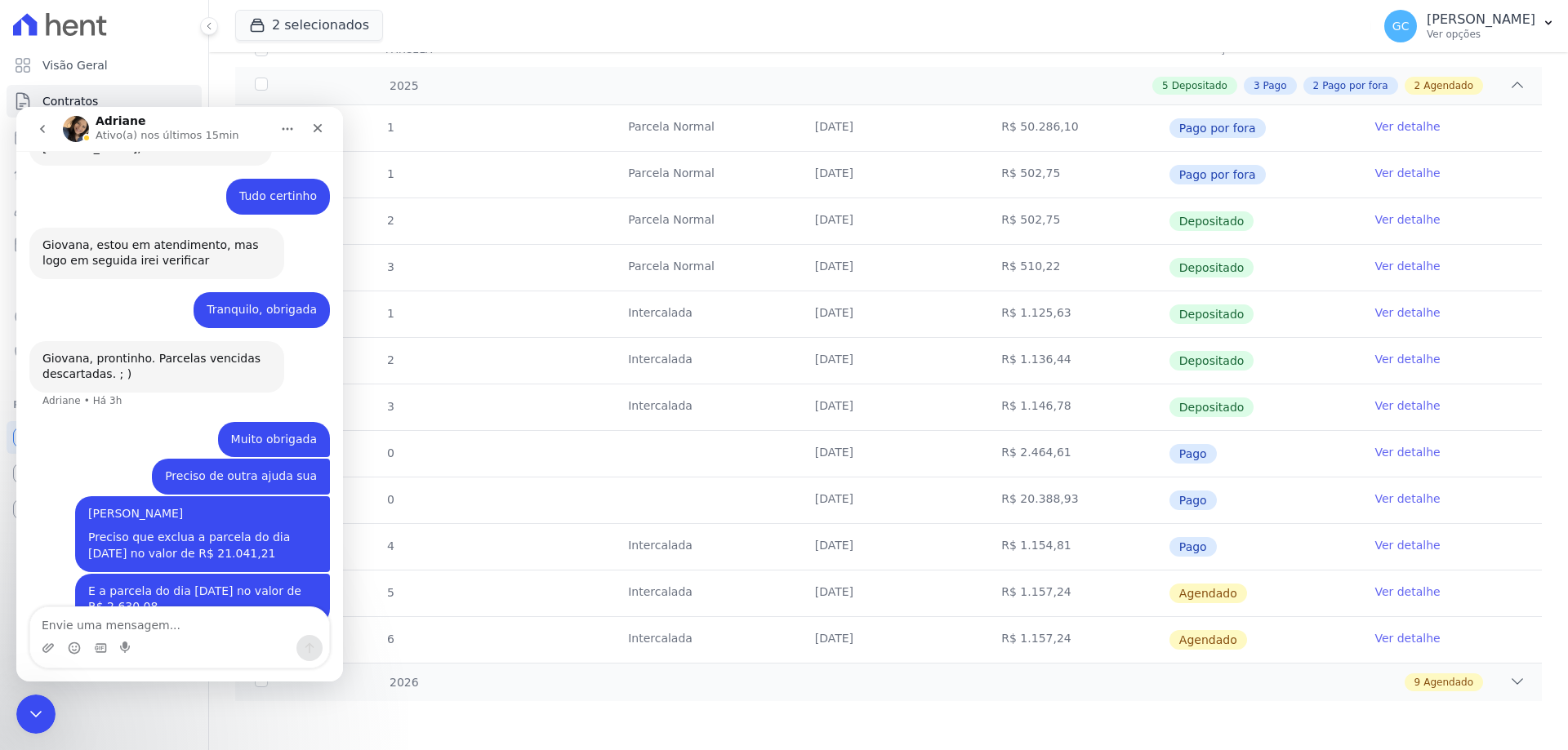
scroll to position [388, 0]
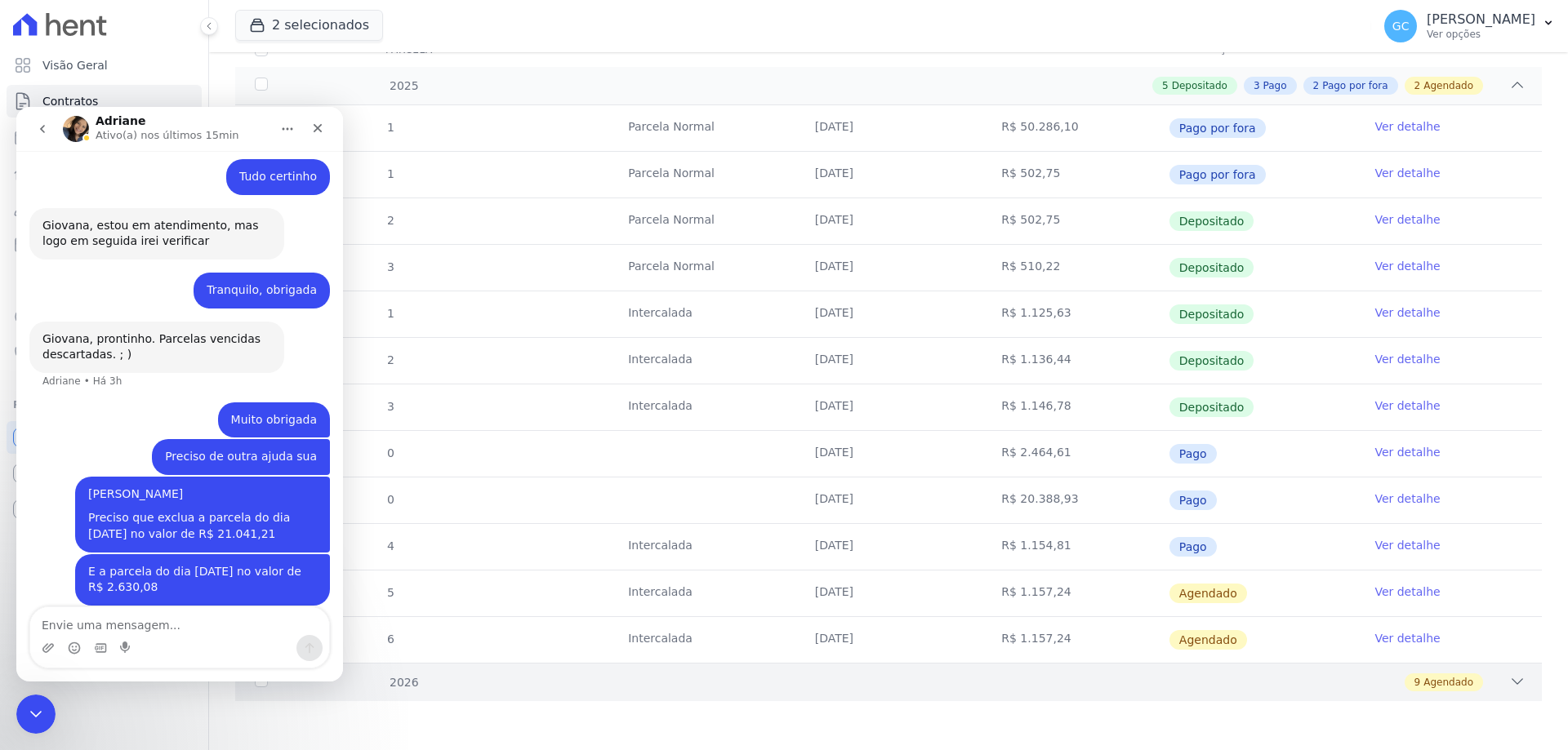
click at [1472, 689] on div "9 Agendado" at bounding box center [952, 682] width 1146 height 18
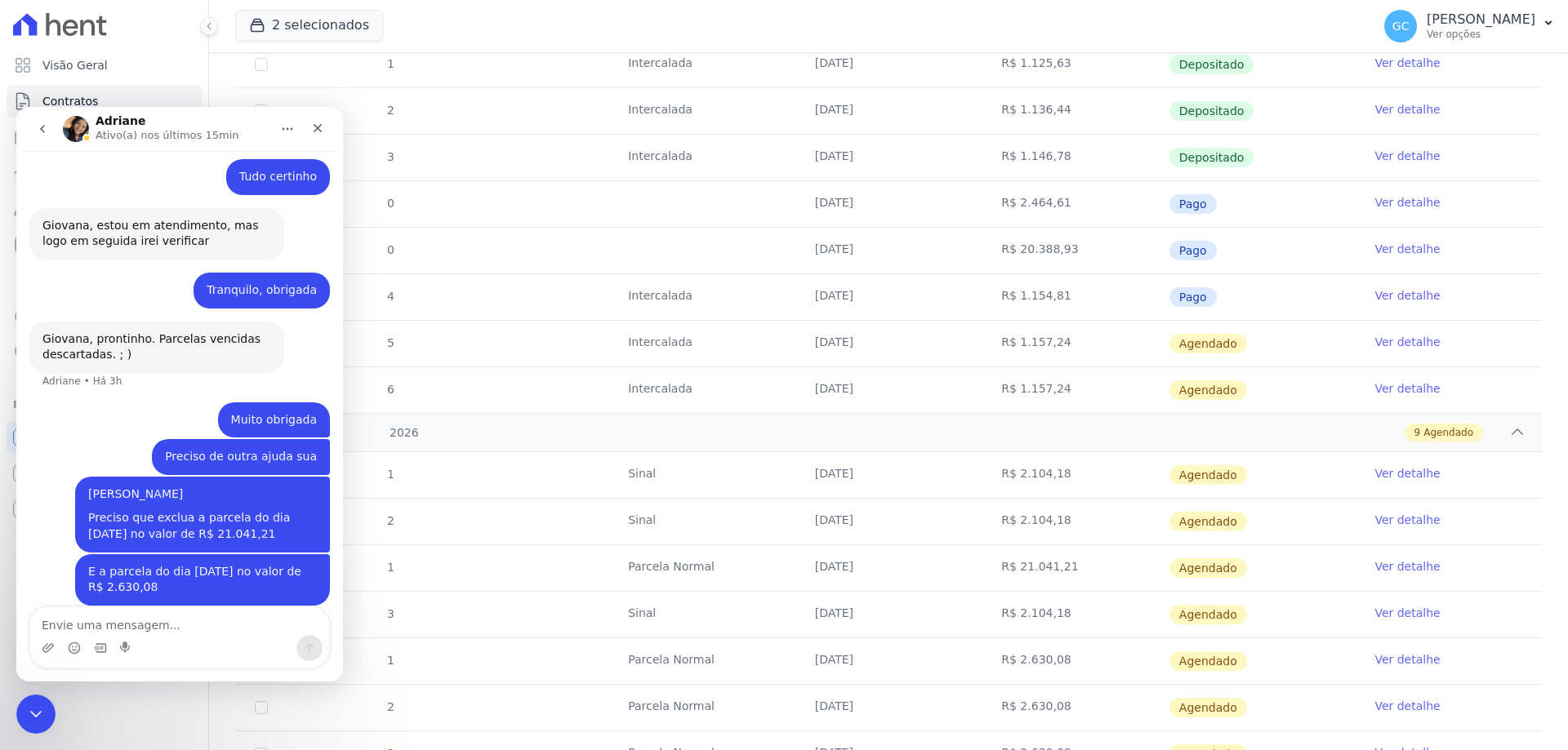
scroll to position [658, 0]
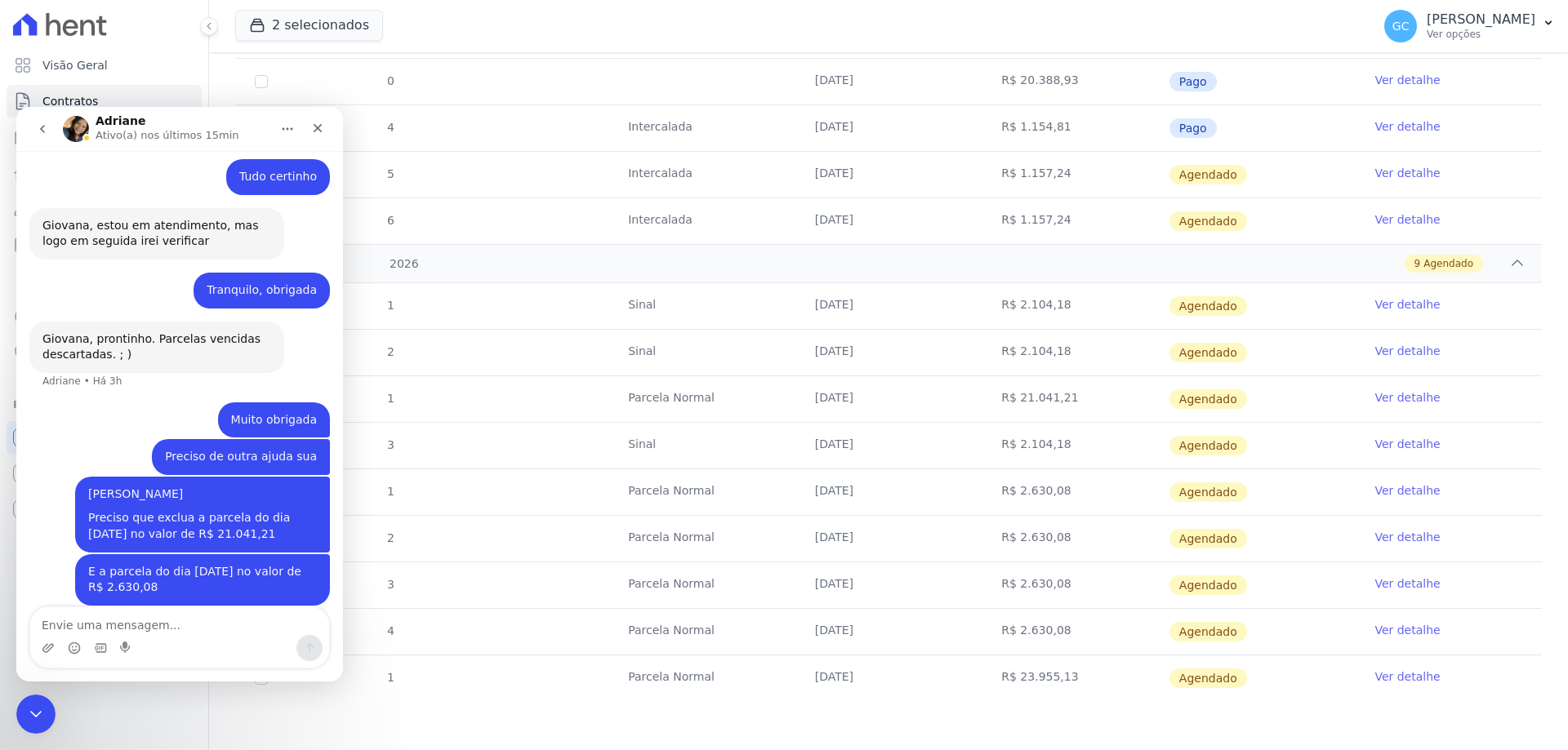
click at [1380, 634] on link "Ver detalhe" at bounding box center [1407, 629] width 65 height 16
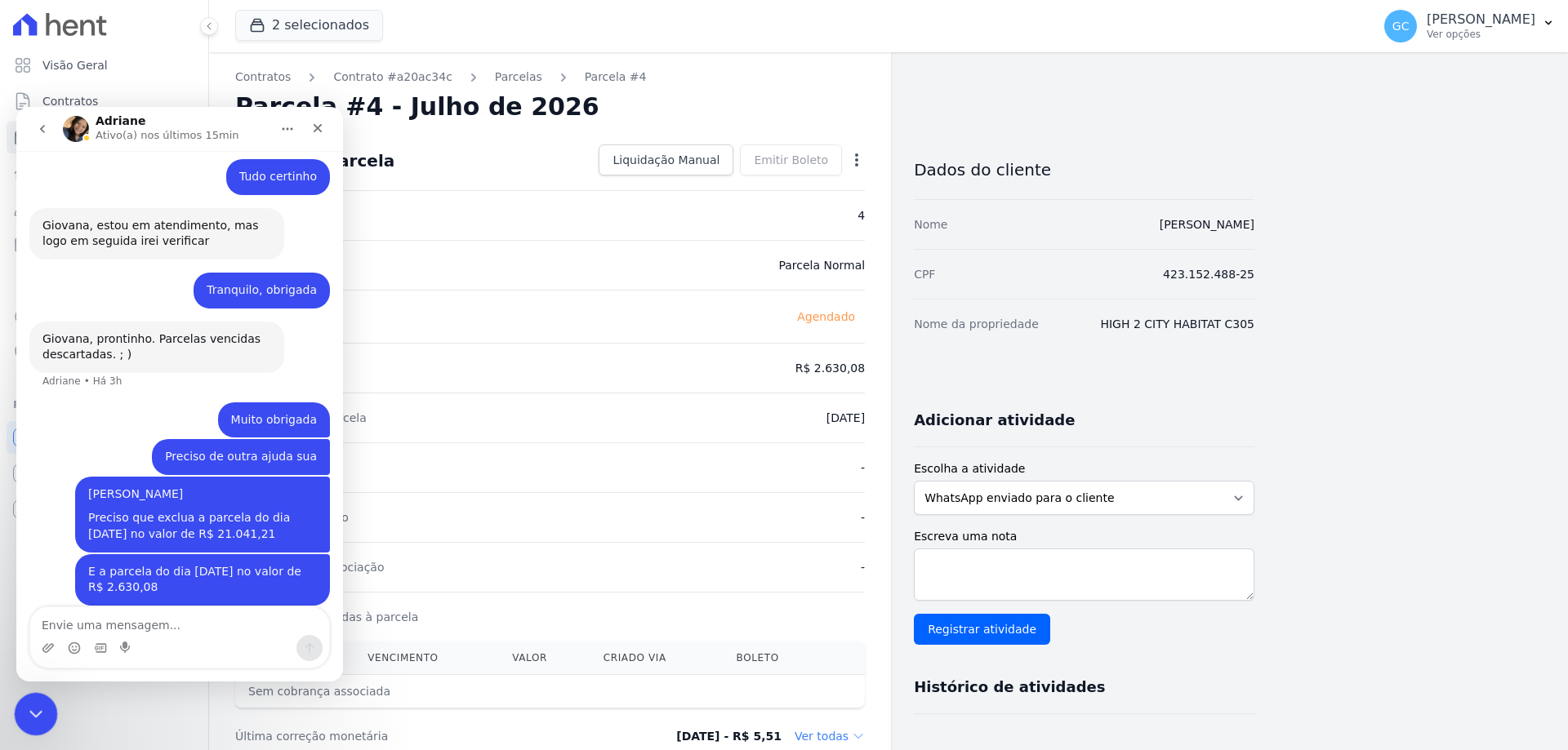
click at [28, 706] on icon "Encerramento do Messenger da Intercom" at bounding box center [33, 712] width 20 height 20
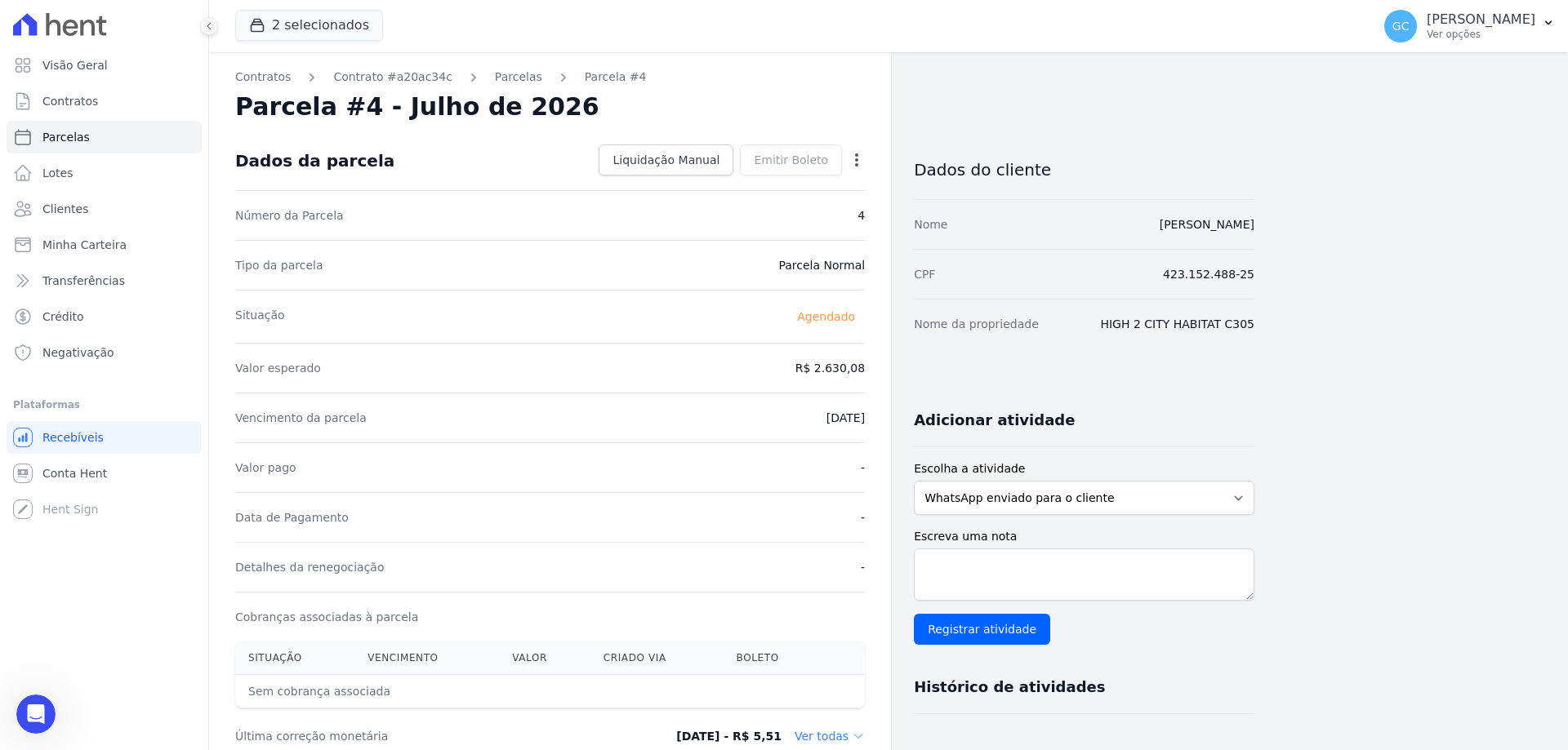
scroll to position [388, 0]
drag, startPoint x: 824, startPoint y: 370, endPoint x: 875, endPoint y: 370, distance: 51.0
click at [875, 370] on div "Contratos Contrato #a20ac34c [GEOGRAPHIC_DATA] Parcela #4 Parcela #4 - Julho de…" at bounding box center [550, 577] width 682 height 1050
copy dd "2.630,08"
click at [396, 74] on link "Contrato #a20ac34c" at bounding box center [392, 77] width 119 height 17
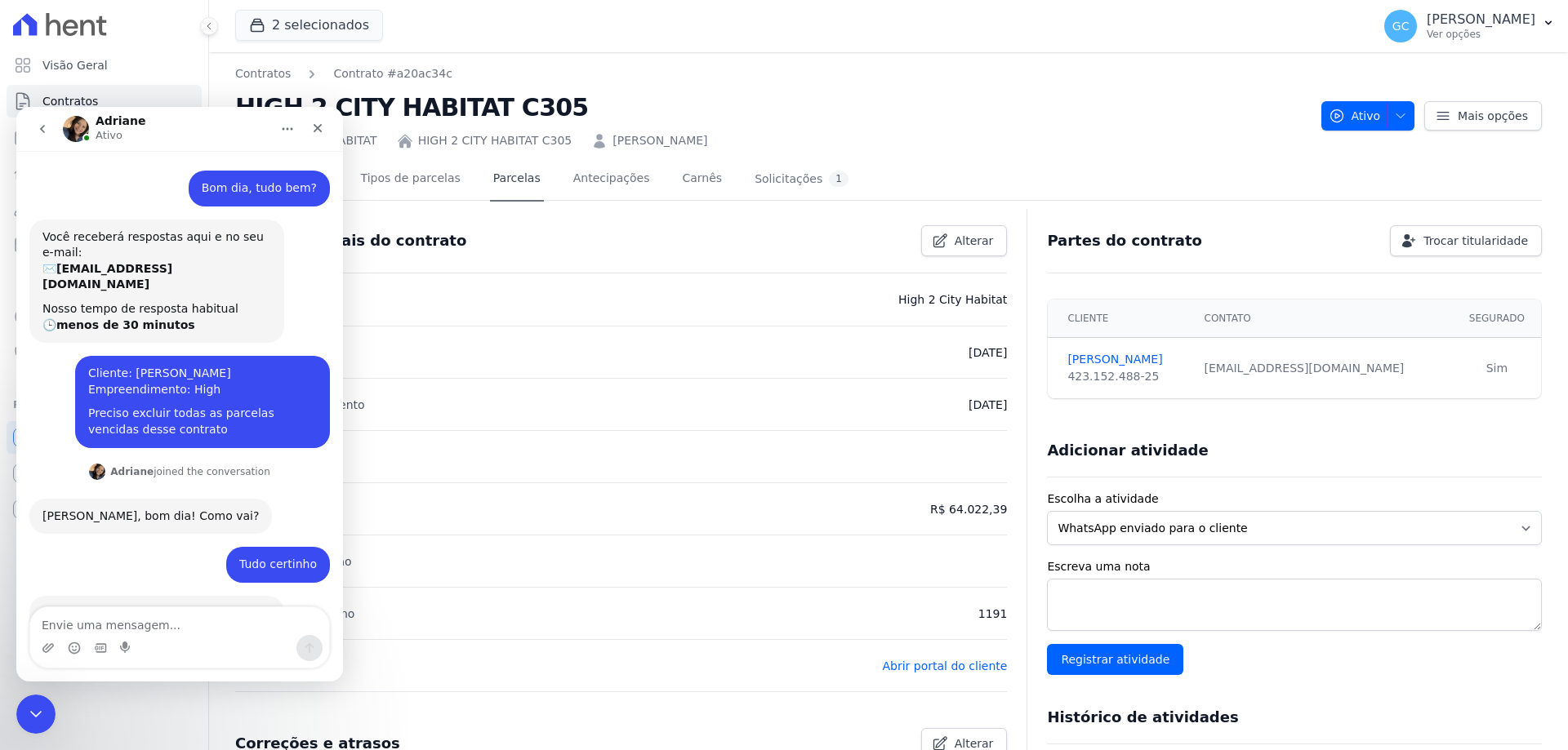
scroll to position [151, 0]
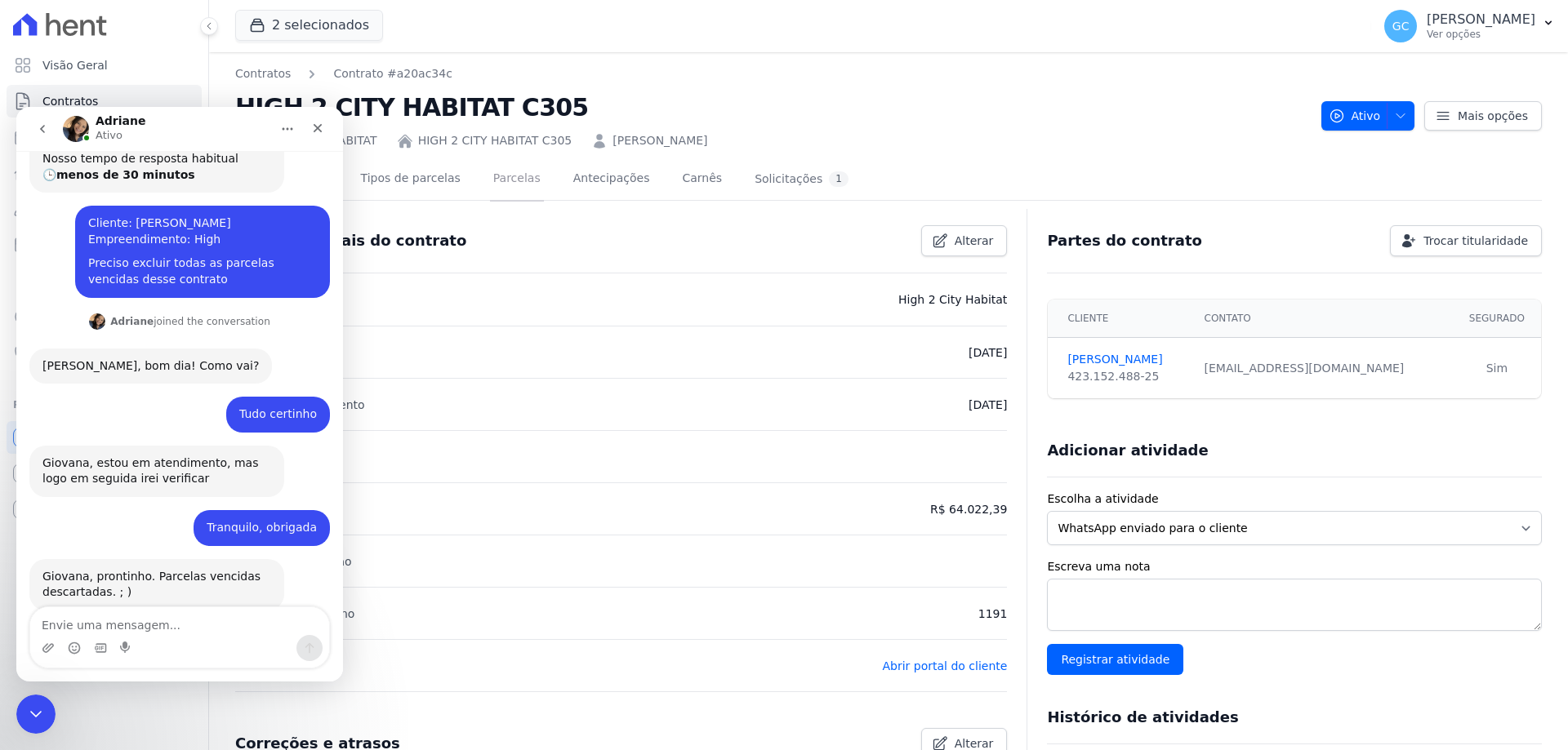
click at [511, 178] on link "Parcelas" at bounding box center [517, 180] width 54 height 43
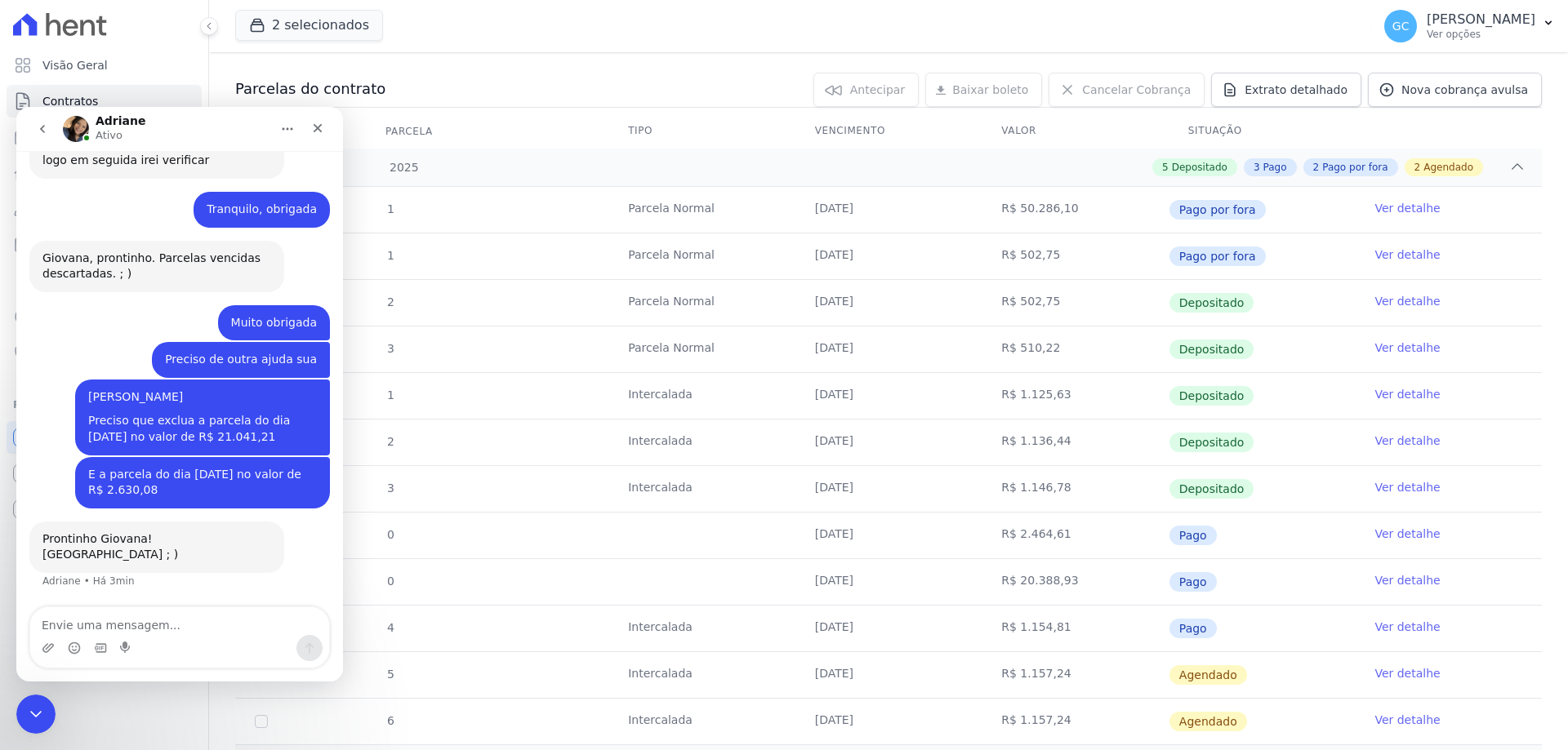
scroll to position [437, 0]
